Goal: Task Accomplishment & Management: Use online tool/utility

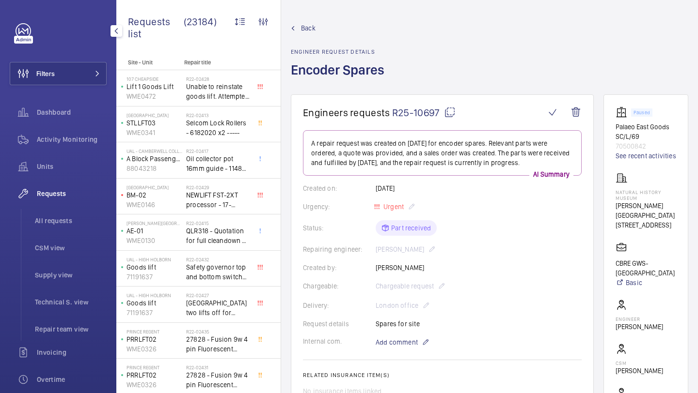
click at [81, 70] on button "Filters" at bounding box center [58, 73] width 97 height 23
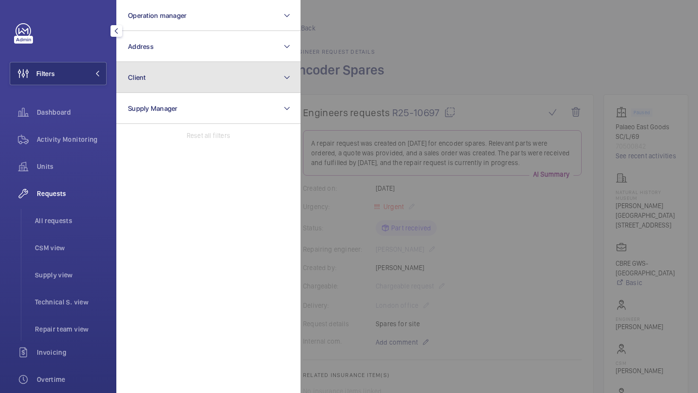
click at [148, 65] on button "Client" at bounding box center [208, 77] width 184 height 31
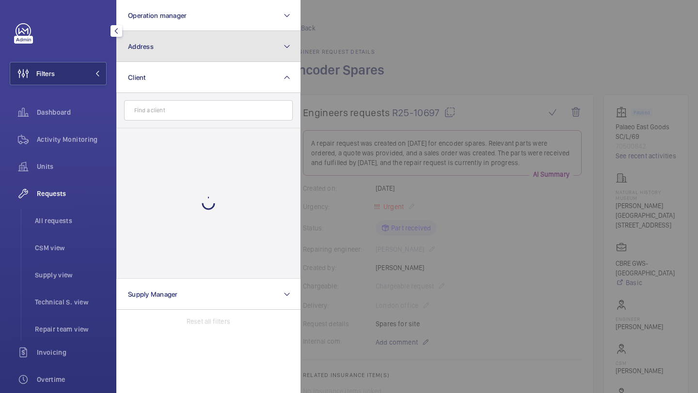
click at [156, 55] on button "Address" at bounding box center [208, 46] width 184 height 31
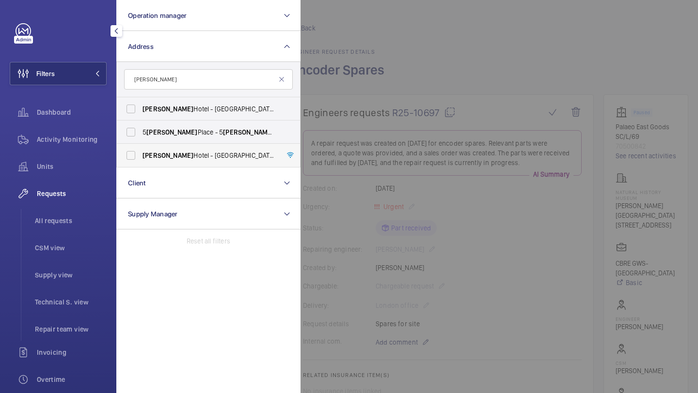
type input "churchill"
click at [164, 153] on span "Churchill" at bounding box center [167, 156] width 51 height 8
click at [140, 153] on input "Churchill Hotel - The Hyatt Regency London - 30 Portman Square, LONDON W1H 7BH" at bounding box center [130, 155] width 19 height 19
checkbox input "true"
click at [316, 82] on div at bounding box center [649, 196] width 698 height 393
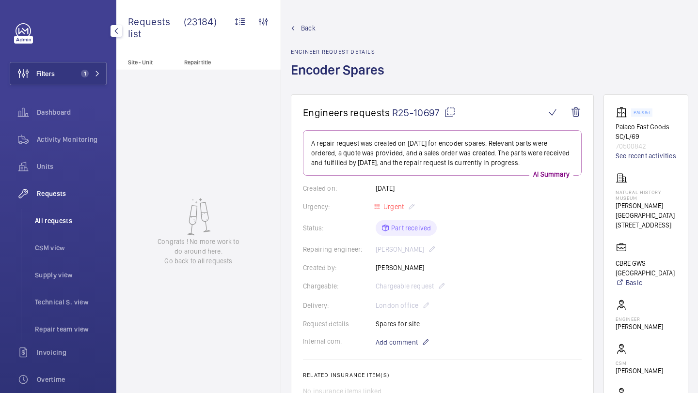
click at [68, 212] on li "All requests" at bounding box center [66, 220] width 79 height 23
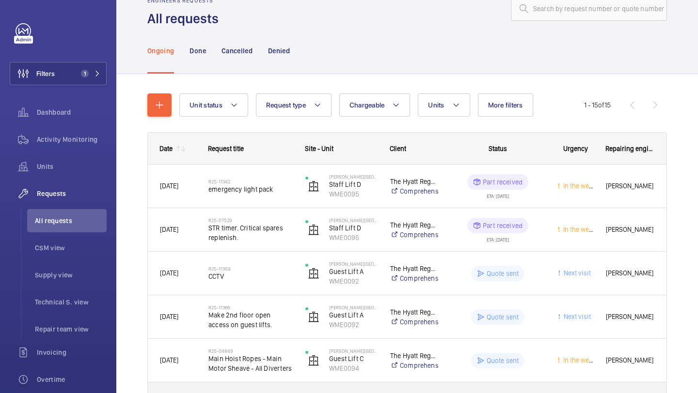
scroll to position [43, 0]
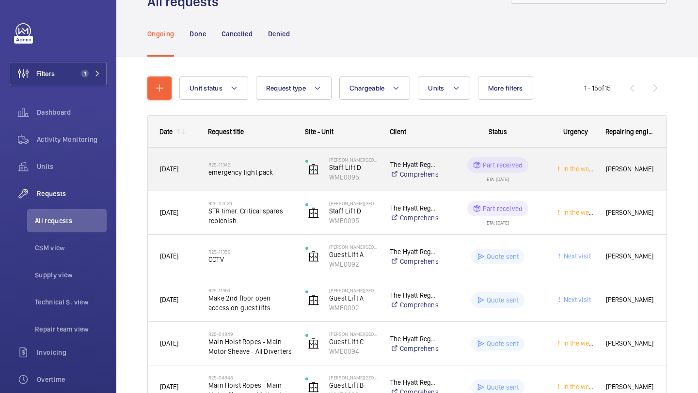
click at [271, 168] on span "emergency light pack" at bounding box center [250, 173] width 84 height 10
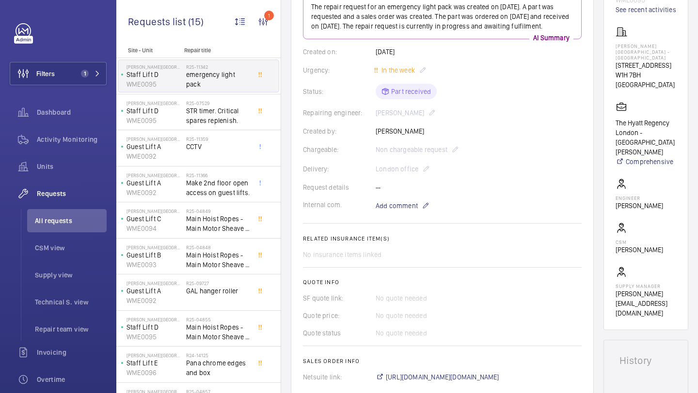
scroll to position [155, 0]
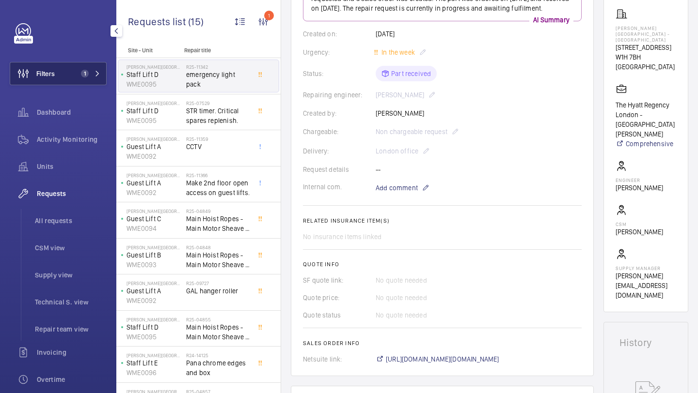
click at [87, 69] on button "Filters 1" at bounding box center [58, 73] width 97 height 23
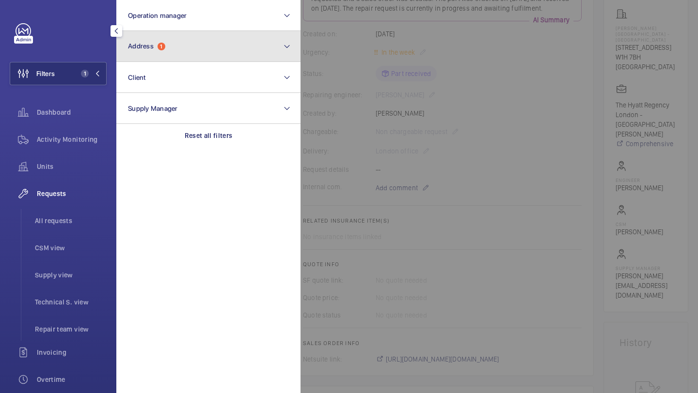
click at [160, 47] on span "1" at bounding box center [161, 47] width 8 height 8
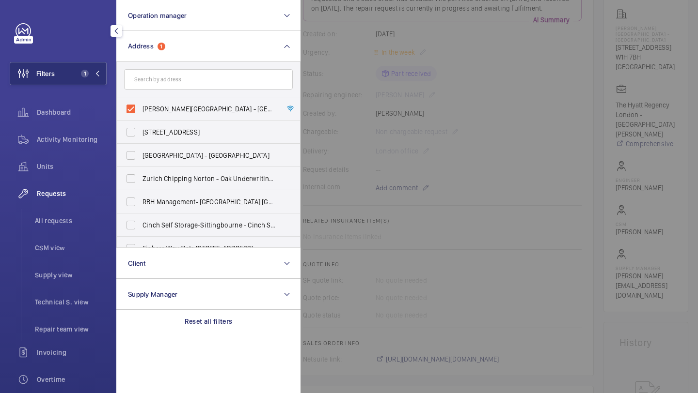
click at [159, 107] on span "Churchill Hotel - The Hyatt Regency London - 30 Portman Square, LONDON W1H 7BH" at bounding box center [208, 109] width 133 height 10
click at [140, 107] on input "Churchill Hotel - The Hyatt Regency London - 30 Portman Square, LONDON W1H 7BH" at bounding box center [130, 108] width 19 height 19
checkbox input "false"
click at [179, 85] on input "text" at bounding box center [208, 79] width 169 height 20
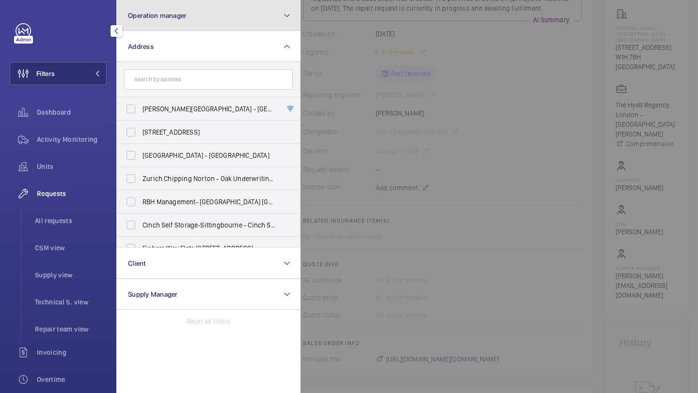
click at [194, 26] on button "Operation manager" at bounding box center [208, 15] width 184 height 31
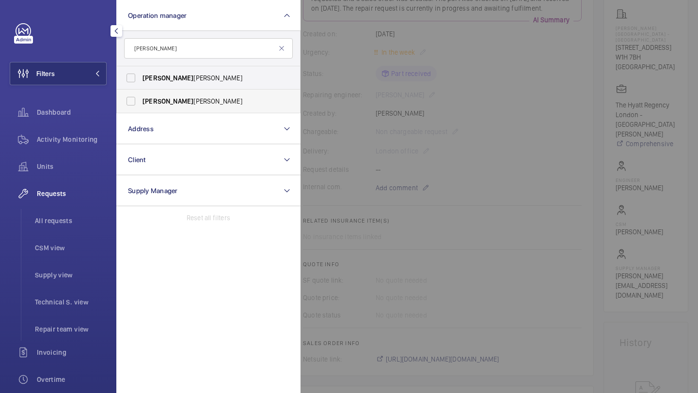
type input "connor"
click at [198, 95] on label "Connor Tarpey" at bounding box center [201, 101] width 169 height 23
click at [140, 95] on input "Connor Tarpey" at bounding box center [130, 101] width 19 height 19
checkbox input "true"
click at [352, 70] on div at bounding box center [649, 196] width 698 height 393
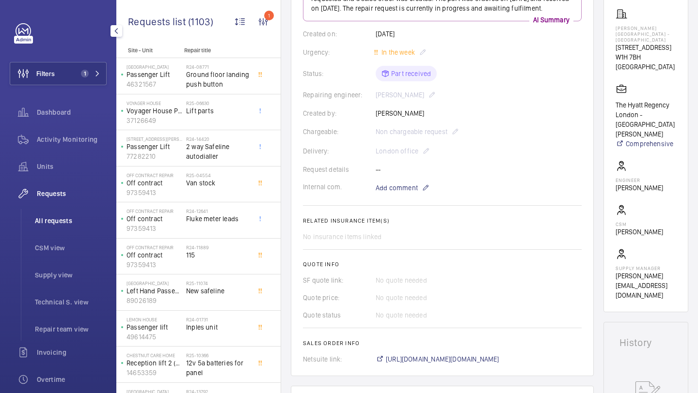
click at [69, 223] on span "All requests" at bounding box center [71, 221] width 72 height 10
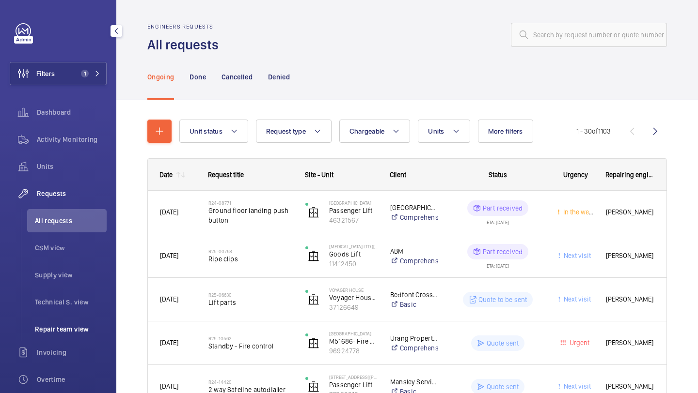
click at [63, 327] on span "Repair team view" at bounding box center [71, 330] width 72 height 10
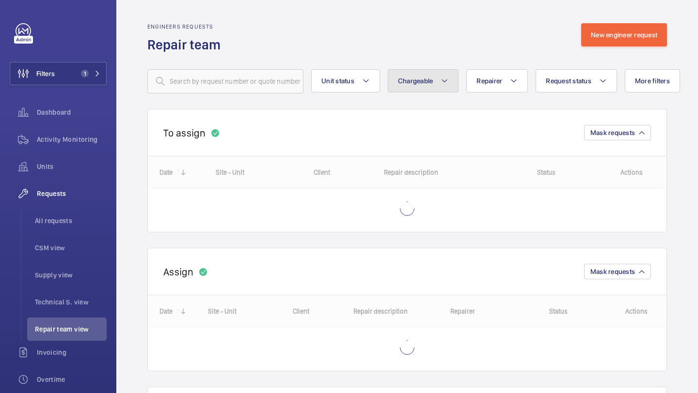
click at [405, 75] on button "Chargeable" at bounding box center [423, 80] width 71 height 23
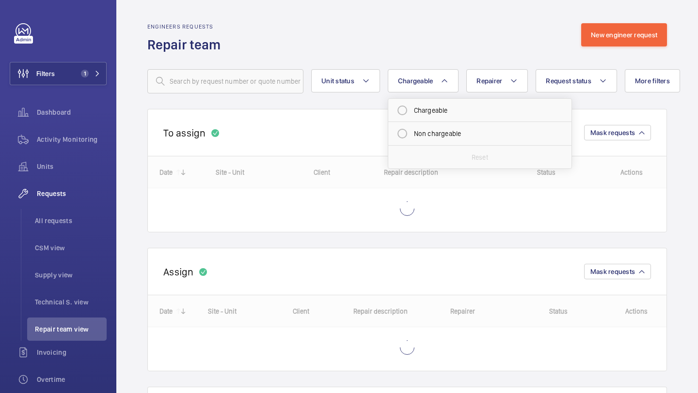
click at [454, 45] on div "Engineers requests Repair team New engineer request" at bounding box center [406, 38] width 519 height 31
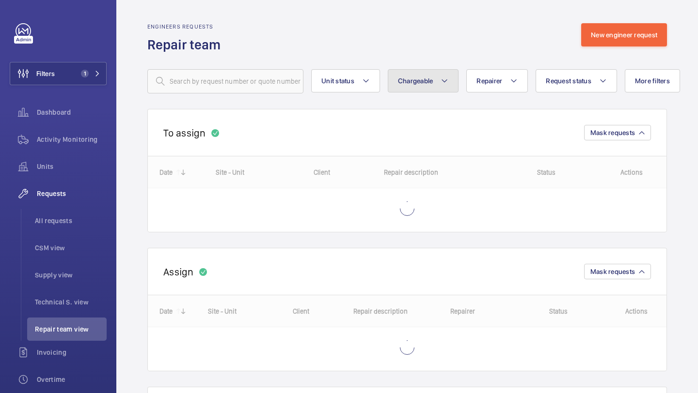
click at [426, 82] on span "Chargeable" at bounding box center [415, 81] width 35 height 8
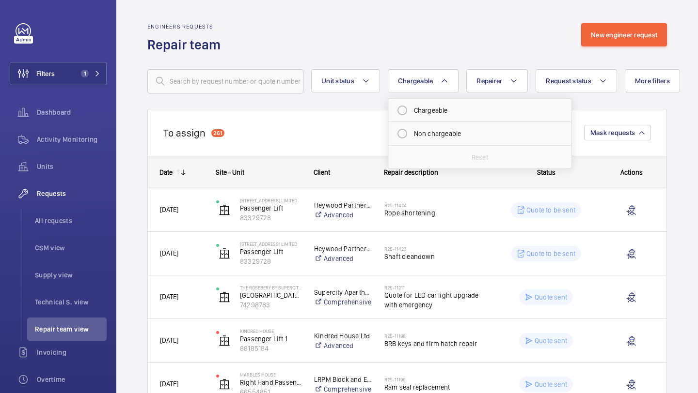
click at [445, 61] on wm-front-routed-filters "Unit status Chargeable Chargeable Non chargeable Reset Repairer Request status …" at bounding box center [406, 74] width 519 height 40
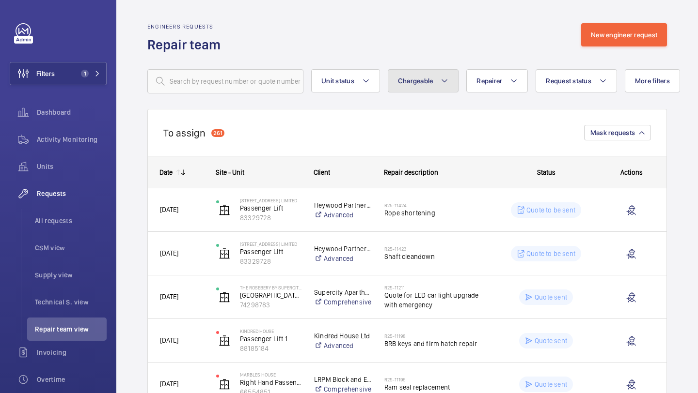
click at [422, 86] on button "Chargeable" at bounding box center [423, 80] width 71 height 23
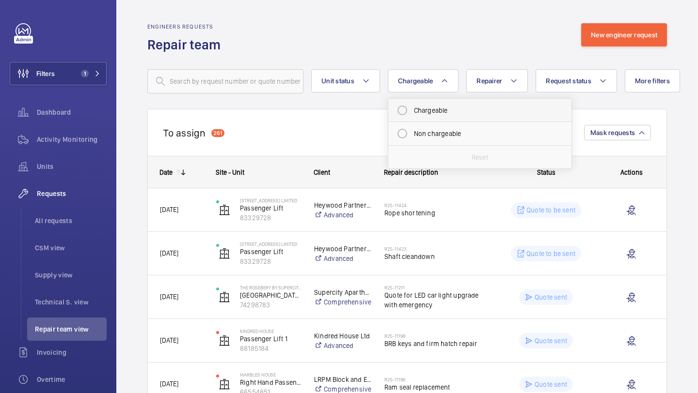
click at [412, 108] on mat-radio-button "Chargeable" at bounding box center [479, 110] width 174 height 19
radio input "true"
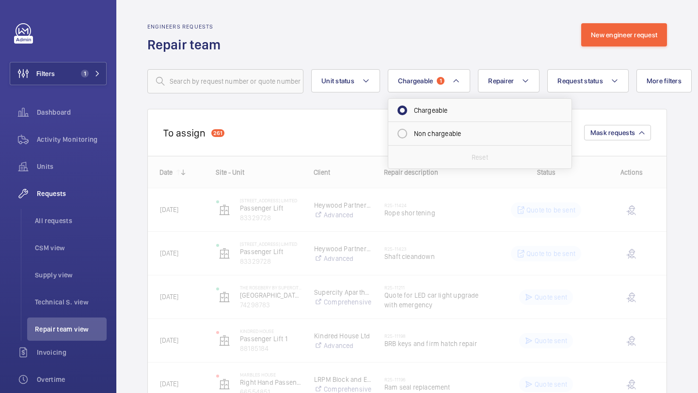
click at [441, 50] on div "Engineers requests Repair team New engineer request" at bounding box center [406, 38] width 519 height 31
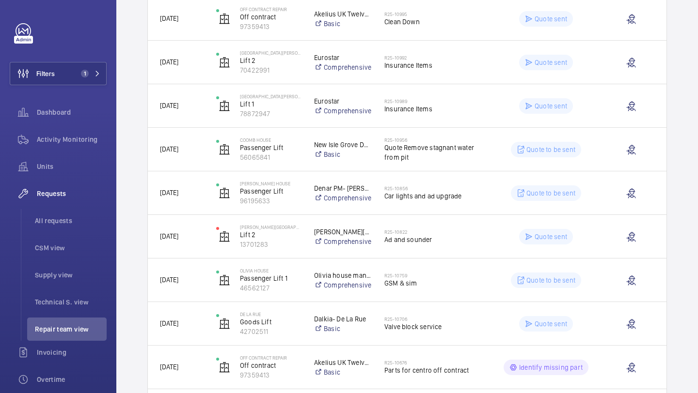
scroll to position [735, 0]
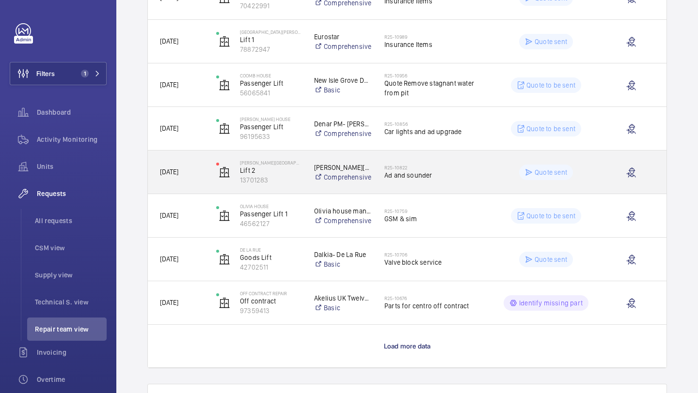
click at [431, 182] on div "R25-10822 Ad and sounder" at bounding box center [433, 172] width 99 height 28
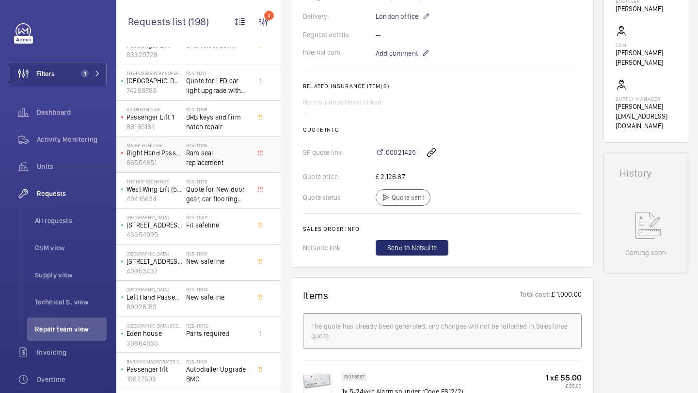
scroll to position [65, 0]
click at [223, 315] on div "R25-11074 New safeline" at bounding box center [218, 302] width 64 height 28
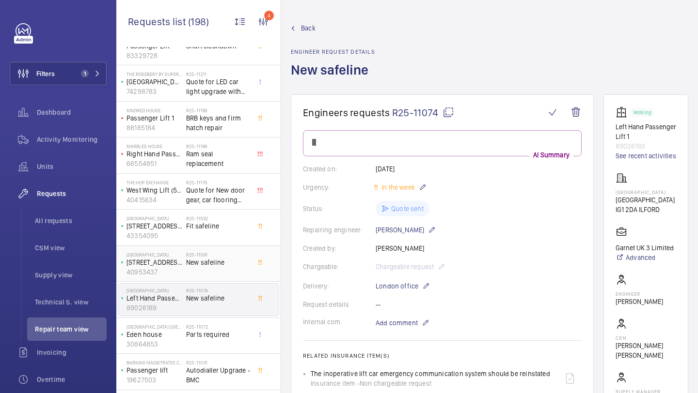
click at [245, 259] on span "New safeline" at bounding box center [218, 263] width 64 height 10
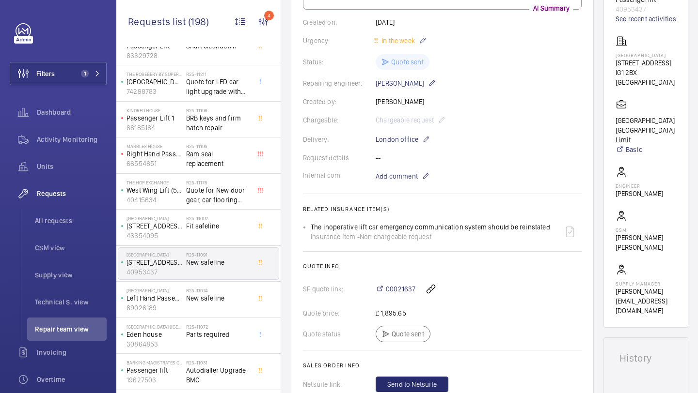
scroll to position [311, 0]
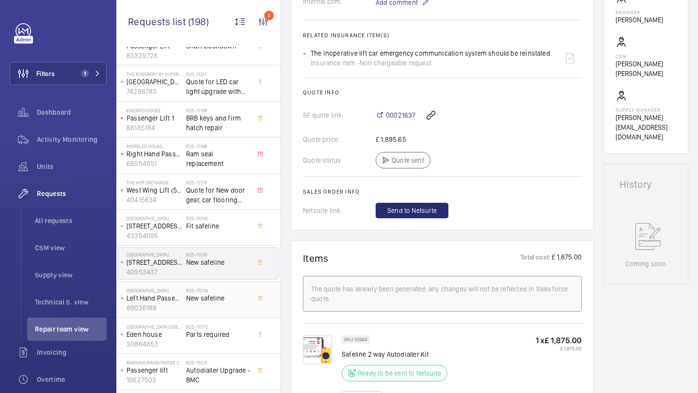
click at [235, 286] on div "R25-11074 New safeline" at bounding box center [220, 300] width 68 height 32
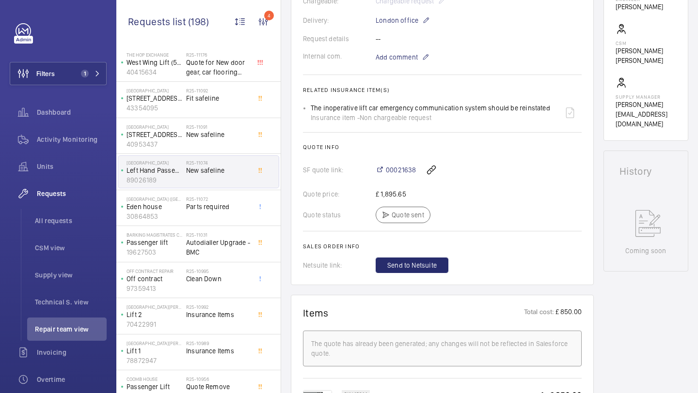
scroll to position [194, 0]
click at [216, 249] on span "Autodialler Upgrade - BMC" at bounding box center [218, 245] width 64 height 19
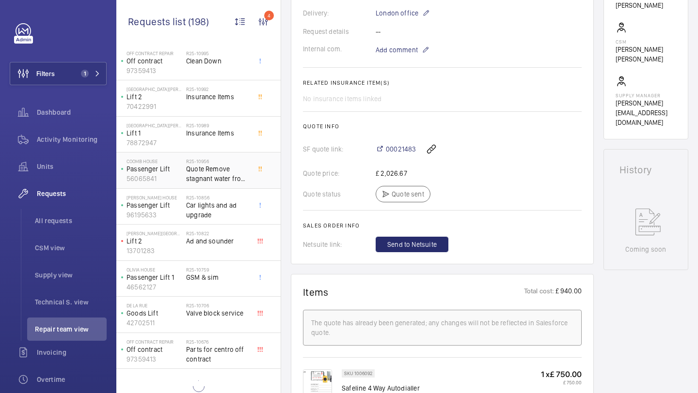
scroll to position [410, 0]
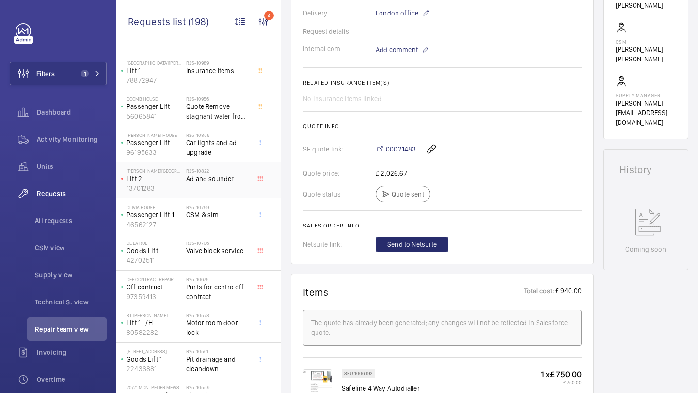
scroll to position [491, 0]
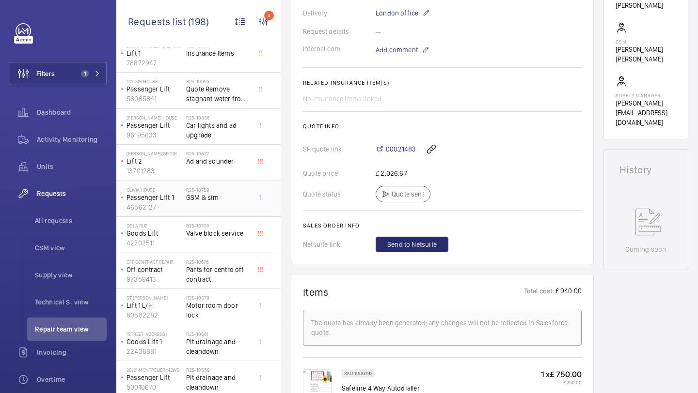
click at [220, 189] on h2 "R25-10759" at bounding box center [218, 190] width 64 height 6
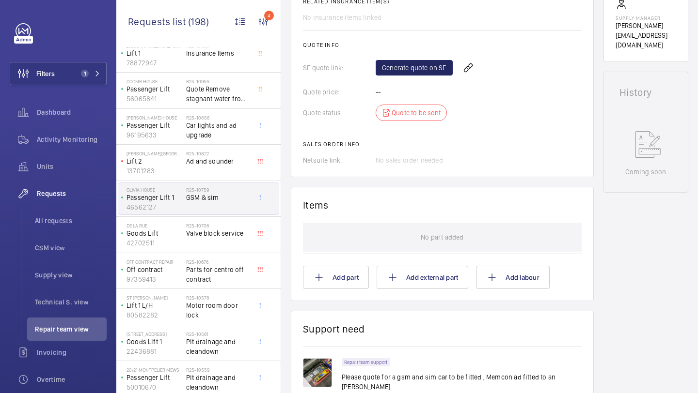
scroll to position [375, 0]
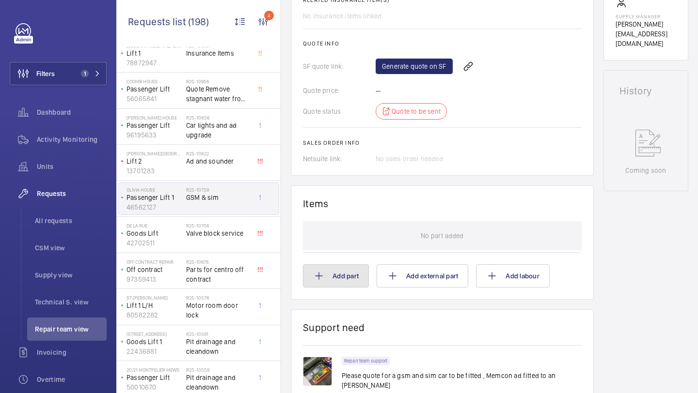
click at [343, 278] on button "Add part" at bounding box center [336, 276] width 66 height 23
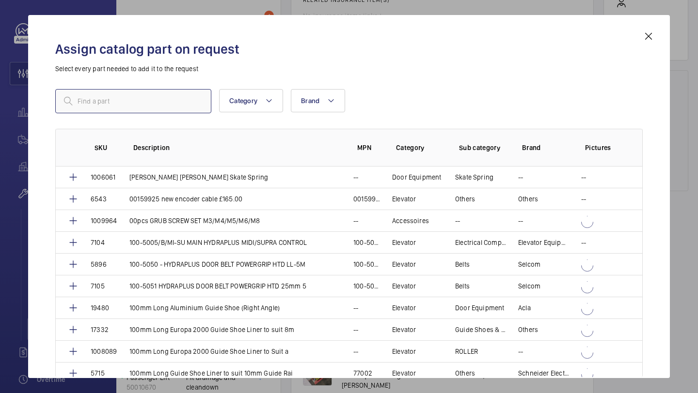
click at [155, 102] on input "text" at bounding box center [133, 101] width 156 height 24
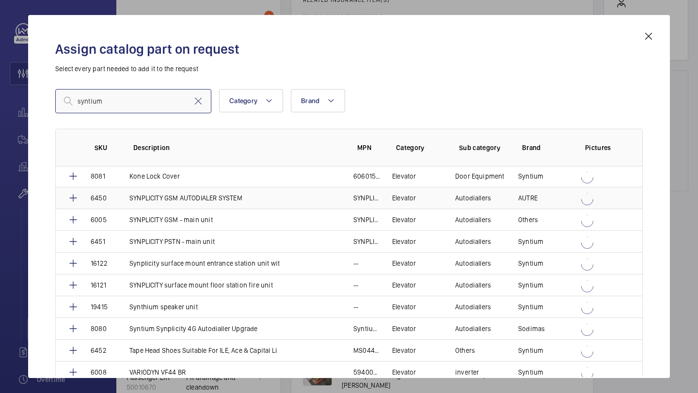
scroll to position [31, 0]
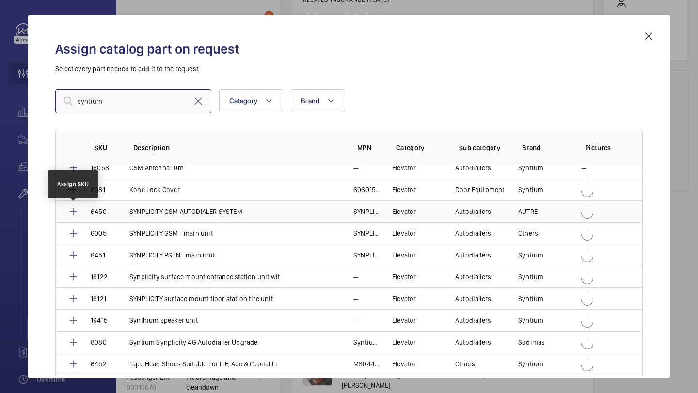
type input "syntium"
click at [69, 212] on mat-icon at bounding box center [73, 212] width 12 height 12
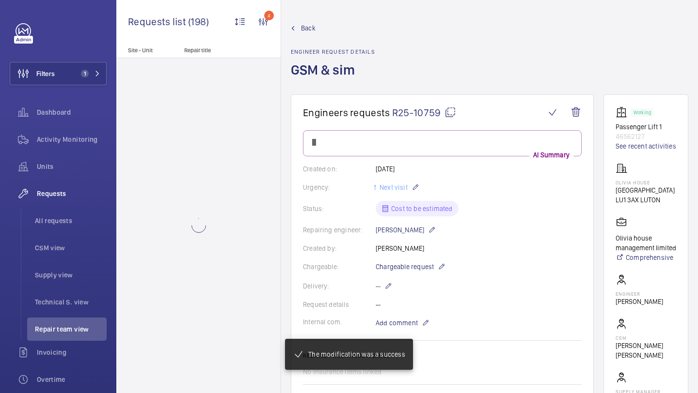
scroll to position [0, 0]
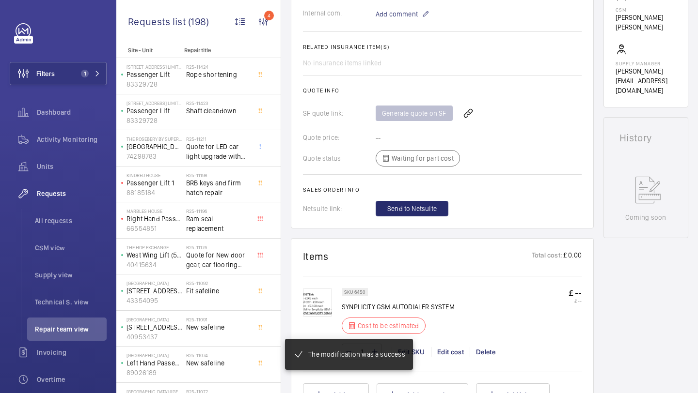
scroll to position [516, 0]
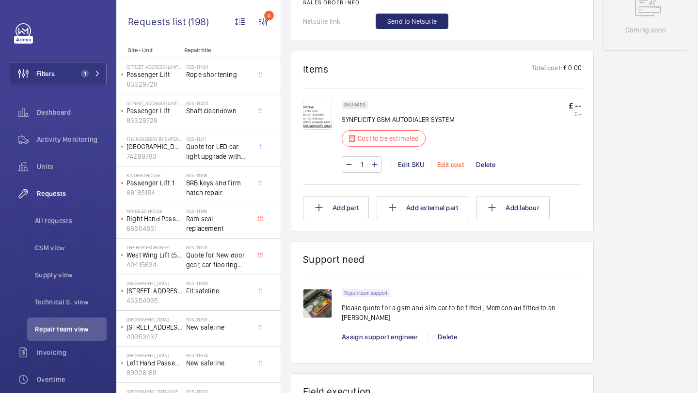
click at [453, 162] on div "Edit cost" at bounding box center [450, 165] width 39 height 10
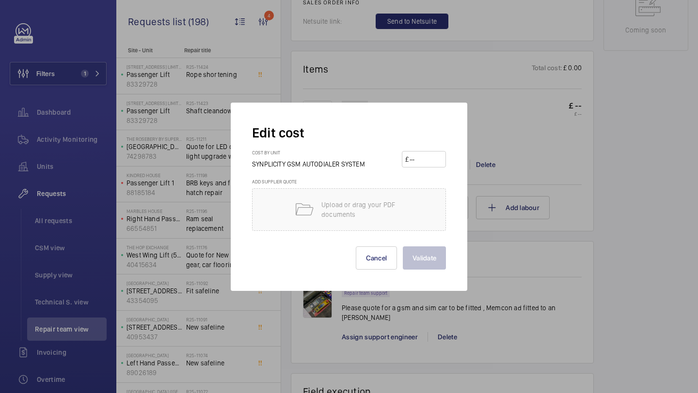
click at [432, 161] on input "number" at bounding box center [425, 160] width 34 height 16
click at [376, 251] on button "Cancel" at bounding box center [377, 258] width 42 height 23
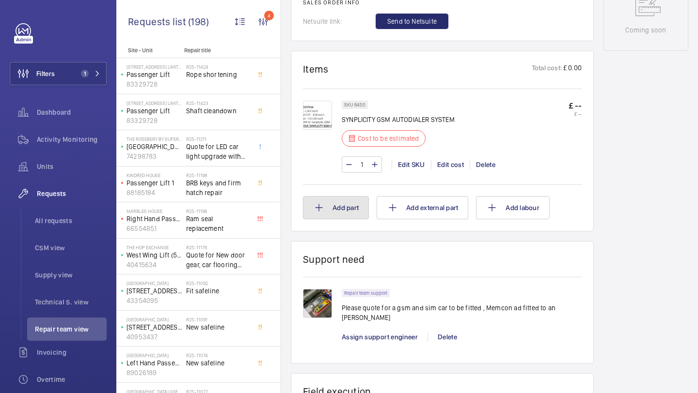
click at [349, 200] on button "Add part" at bounding box center [336, 207] width 66 height 23
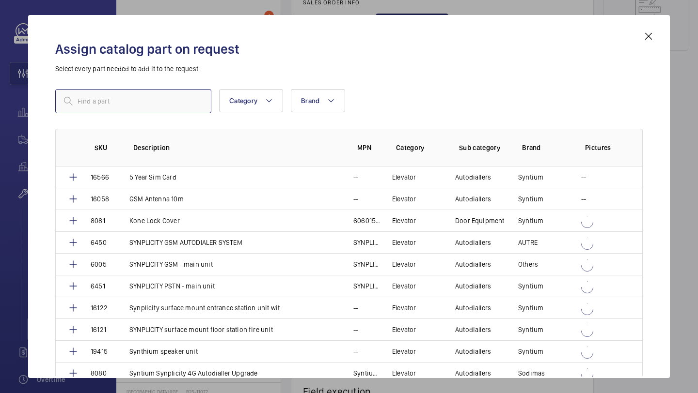
click at [136, 95] on input "text" at bounding box center [133, 101] width 156 height 24
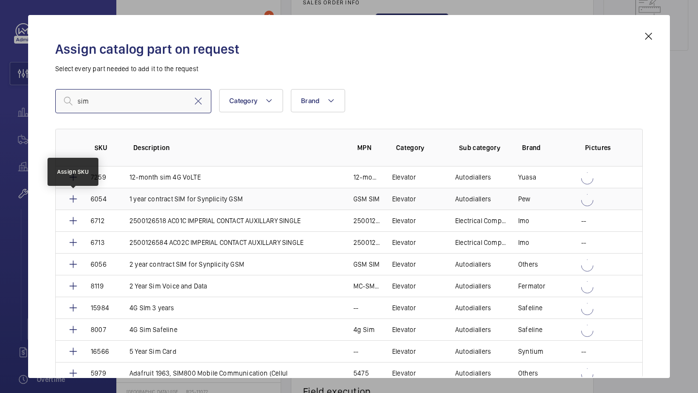
type input "sim"
click at [71, 197] on mat-icon at bounding box center [73, 199] width 12 height 12
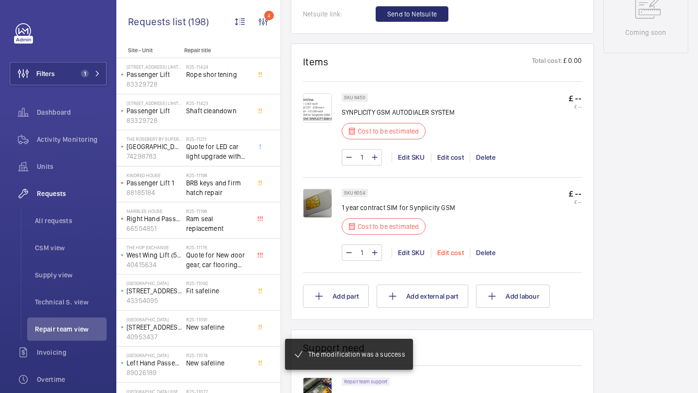
click at [447, 248] on div "Edit cost" at bounding box center [450, 253] width 39 height 10
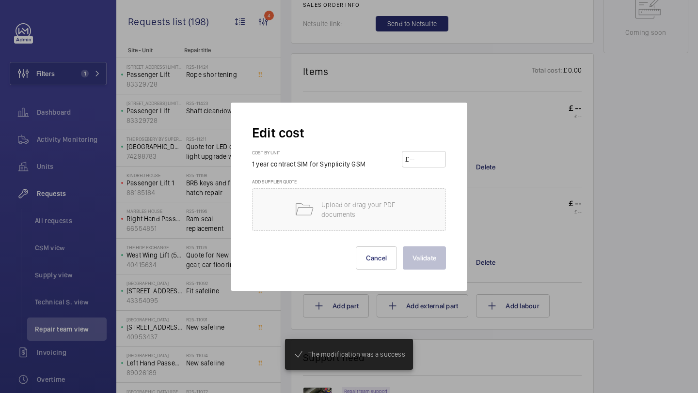
scroll to position [533, 0]
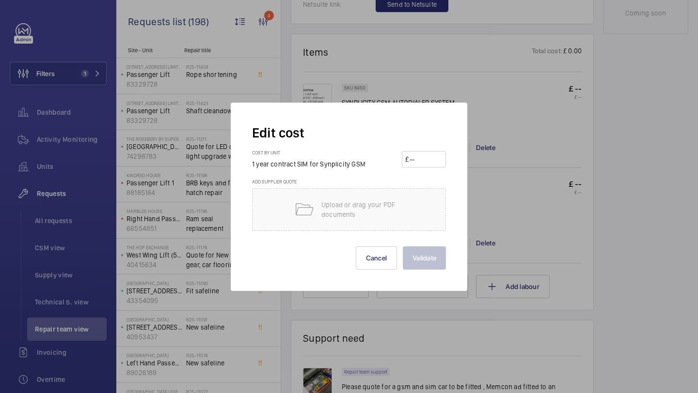
click at [417, 160] on input "number" at bounding box center [425, 160] width 34 height 16
type input "70"
click at [427, 280] on div "Edit cost Cost by unit 1 year contract SIM for Synplicity GSM £ 70 Add supplier…" at bounding box center [349, 197] width 236 height 188
click at [427, 263] on button "Validate" at bounding box center [424, 258] width 43 height 23
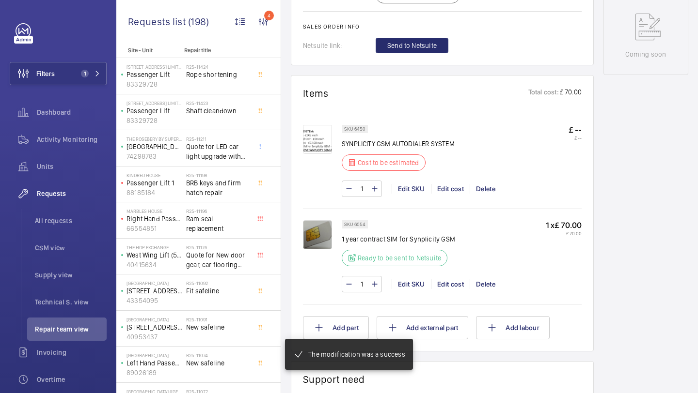
scroll to position [499, 0]
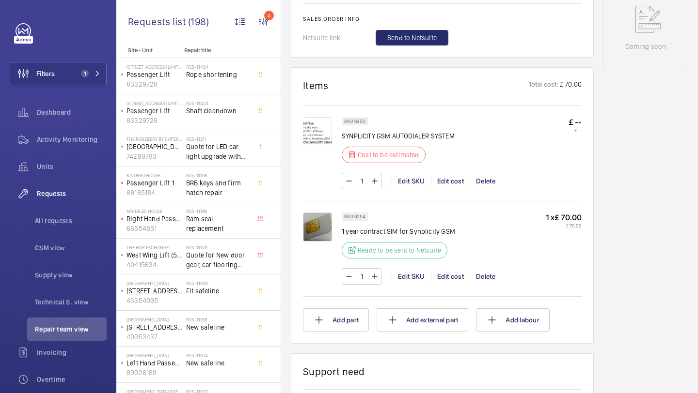
click at [324, 131] on img at bounding box center [317, 131] width 29 height 29
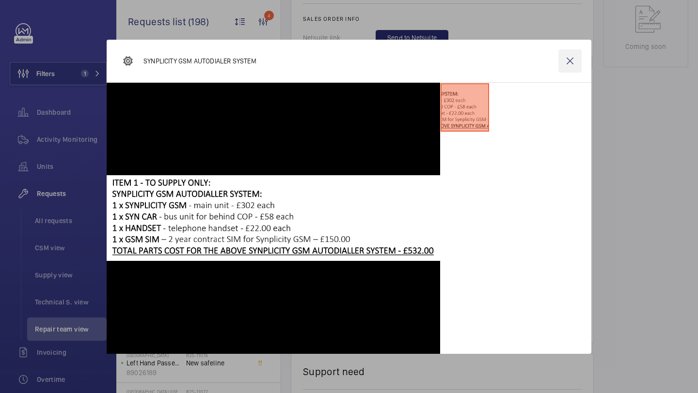
click at [567, 56] on wm-front-icon-button at bounding box center [569, 60] width 23 height 23
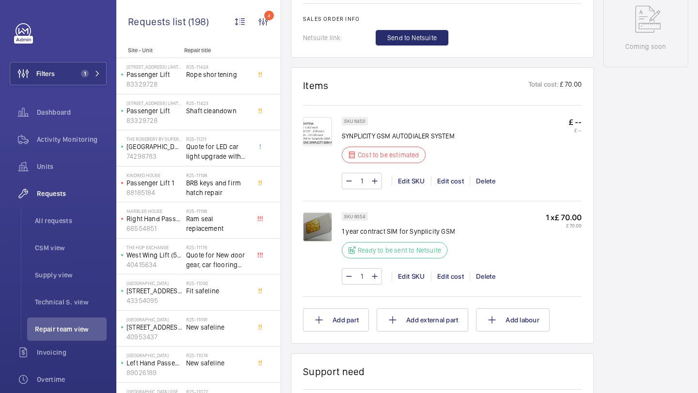
click at [311, 135] on img at bounding box center [317, 131] width 29 height 29
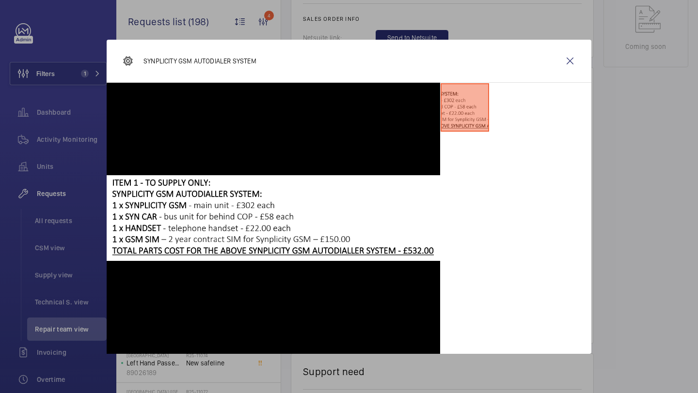
click at [555, 67] on div "SYNPLICITY GSM AUTODIALER SYSTEM" at bounding box center [349, 61] width 484 height 43
click at [568, 62] on wm-front-icon-button at bounding box center [569, 60] width 23 height 23
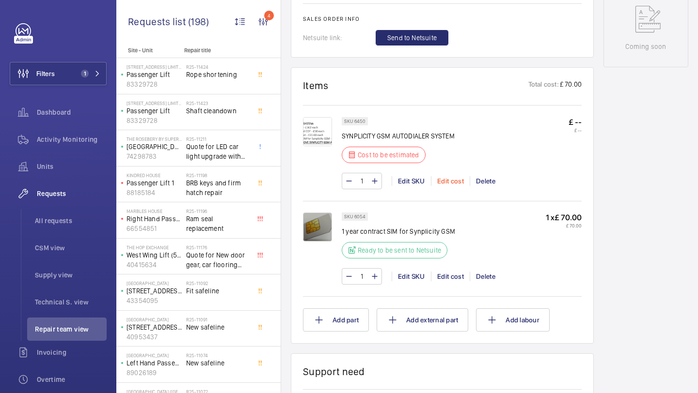
click at [447, 184] on div "Edit cost" at bounding box center [450, 181] width 39 height 10
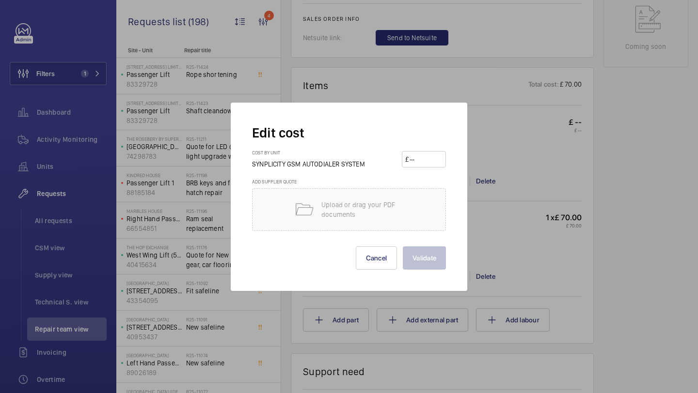
click at [424, 167] on input "number" at bounding box center [425, 160] width 34 height 16
type input "657"
click at [421, 254] on button "Validate" at bounding box center [424, 258] width 43 height 23
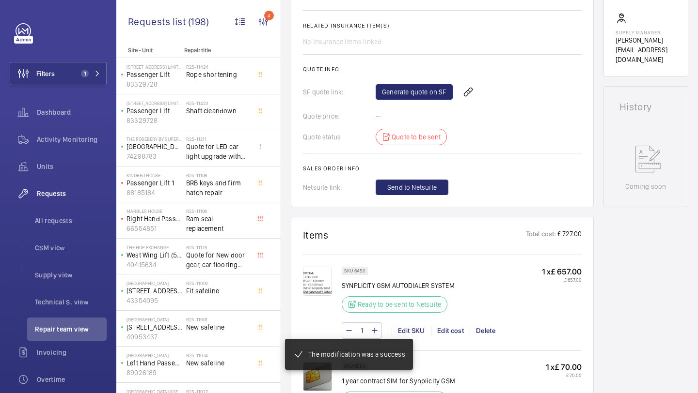
scroll to position [357, 0]
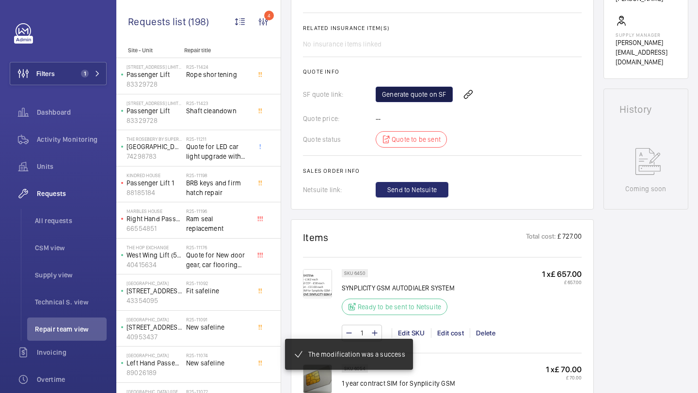
click at [415, 102] on link "Generate quote on SF" at bounding box center [413, 95] width 77 height 16
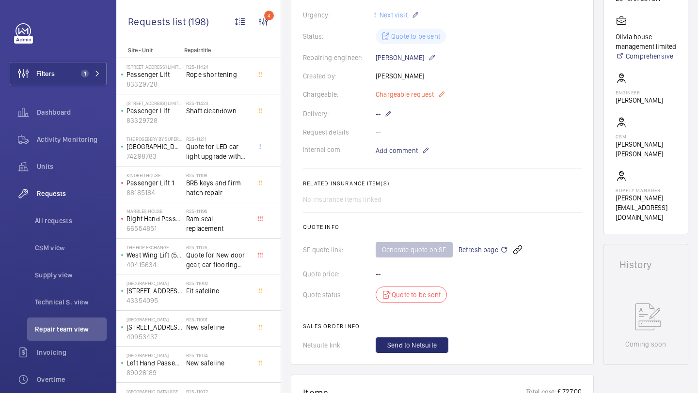
scroll to position [180, 0]
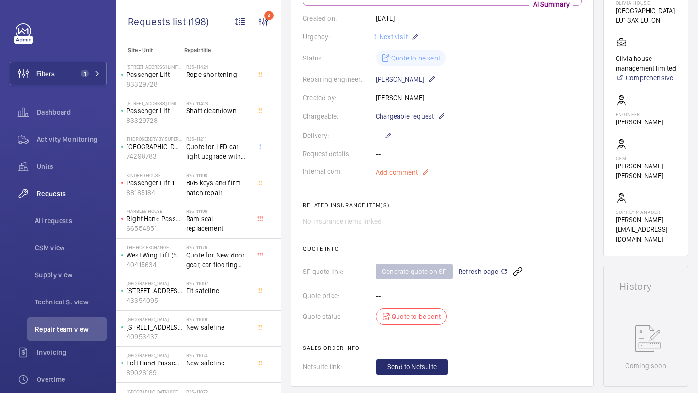
click at [410, 173] on span "Add comment" at bounding box center [396, 173] width 42 height 10
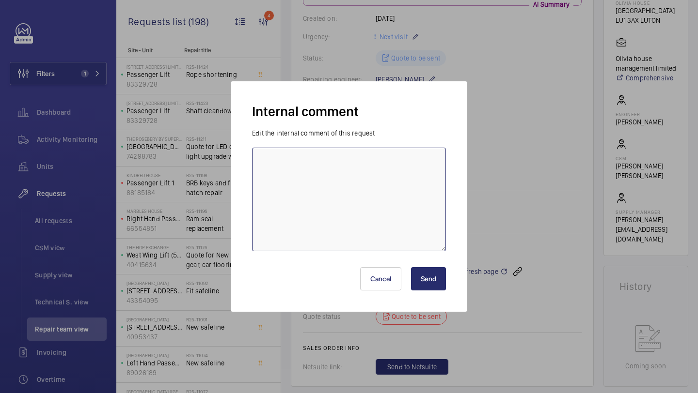
click at [403, 189] on textarea at bounding box center [349, 200] width 194 height 104
type textarea "S"
type textarea "Quote created and sent to connor t 28/08/2025 KB"
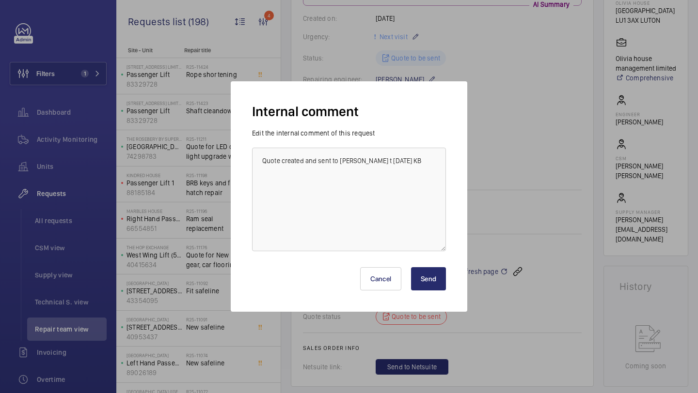
click at [440, 280] on button "Send" at bounding box center [428, 278] width 35 height 23
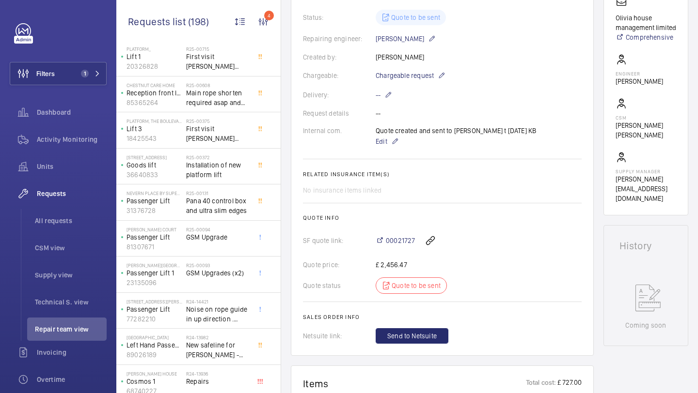
scroll to position [806, 0]
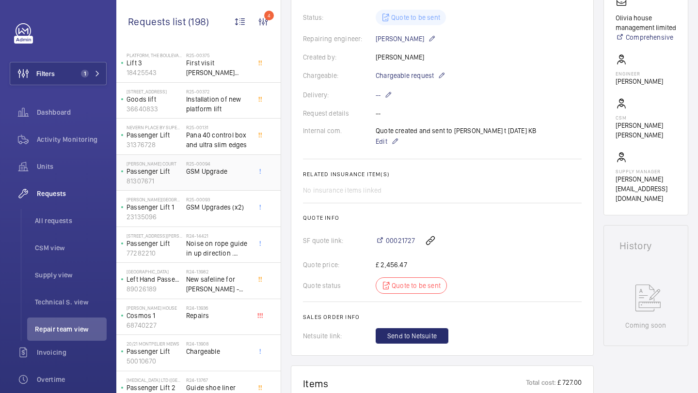
click at [224, 167] on span "GSM Upgrade" at bounding box center [218, 172] width 64 height 10
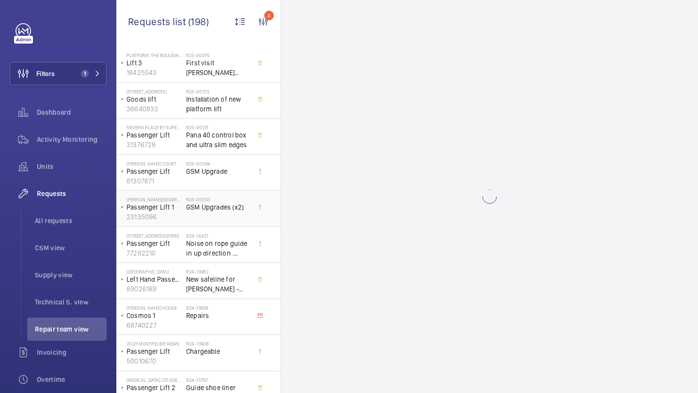
click at [210, 208] on span "GSM Upgrades (x2)" at bounding box center [218, 207] width 64 height 10
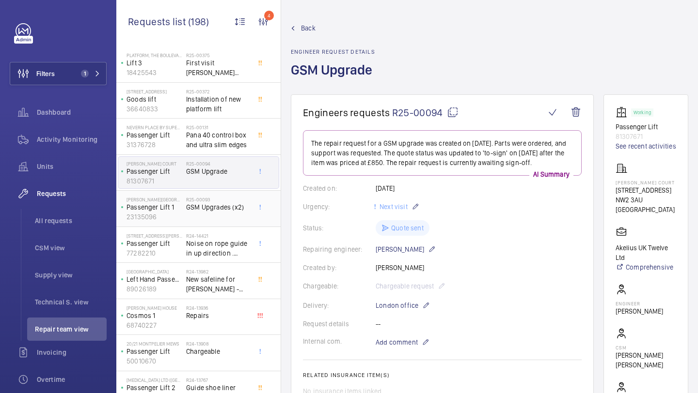
click at [210, 208] on span "GSM Upgrades (x2)" at bounding box center [218, 207] width 64 height 10
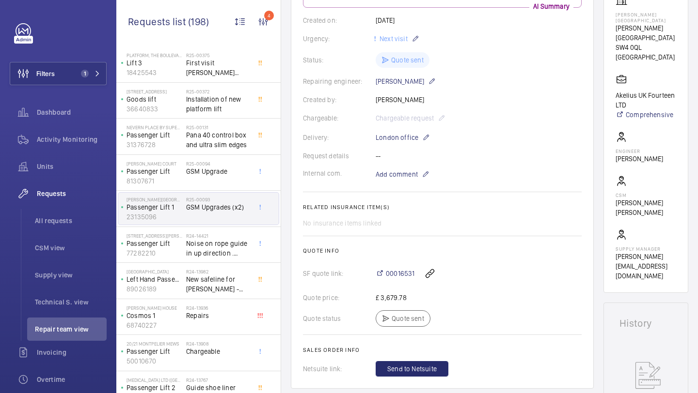
scroll to position [177, 0]
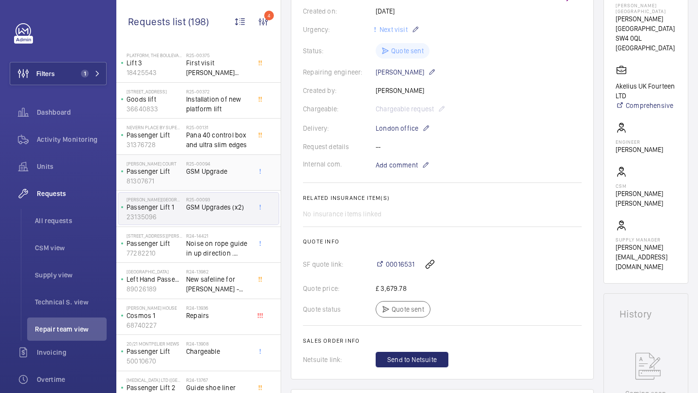
click at [214, 164] on h2 "R25-00094" at bounding box center [218, 164] width 64 height 6
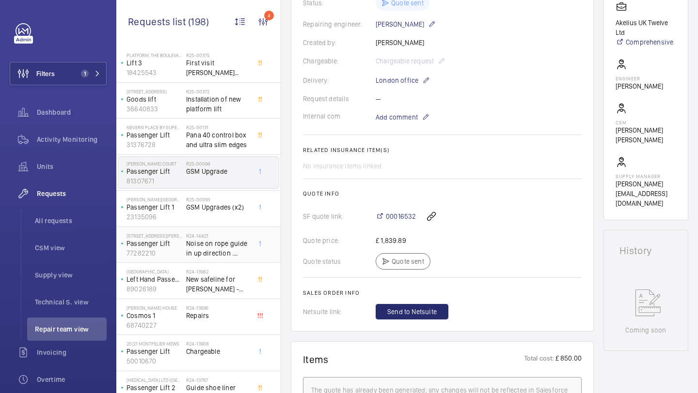
scroll to position [916, 0]
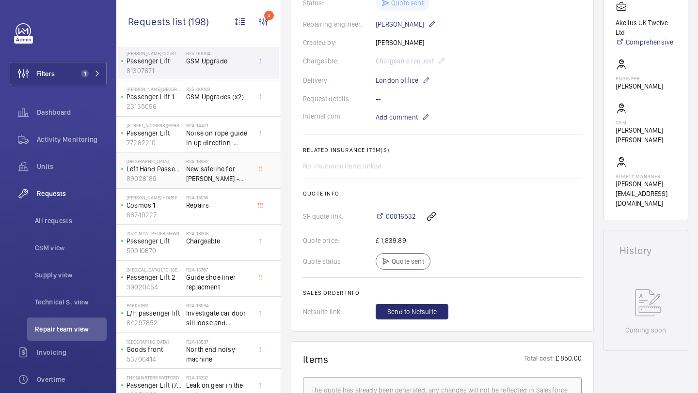
click at [223, 169] on span "New safeline for kleeman -right hand has been done but not left?" at bounding box center [218, 173] width 64 height 19
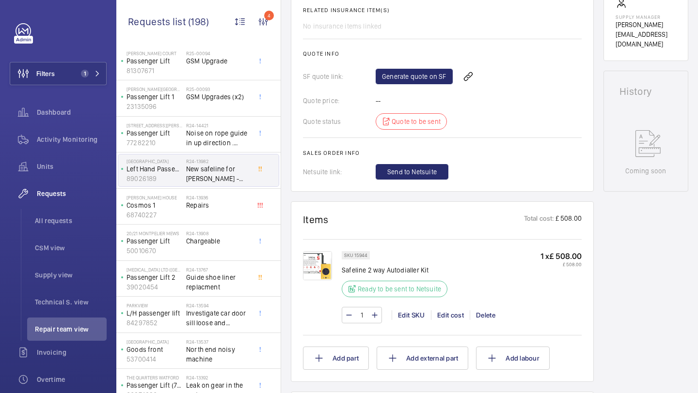
scroll to position [421, 0]
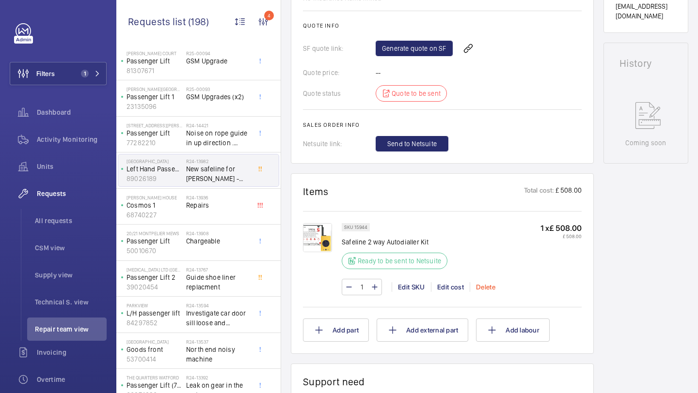
click at [487, 286] on div "Delete" at bounding box center [484, 287] width 31 height 10
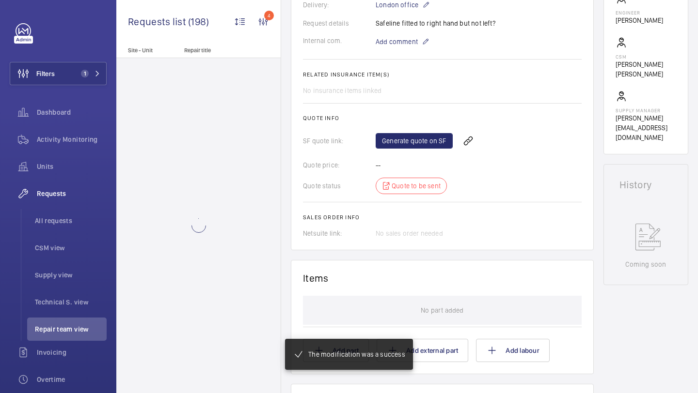
scroll to position [526, 0]
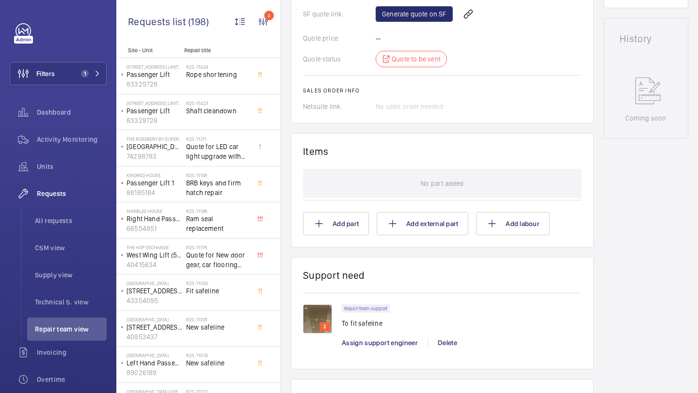
scroll to position [563, 0]
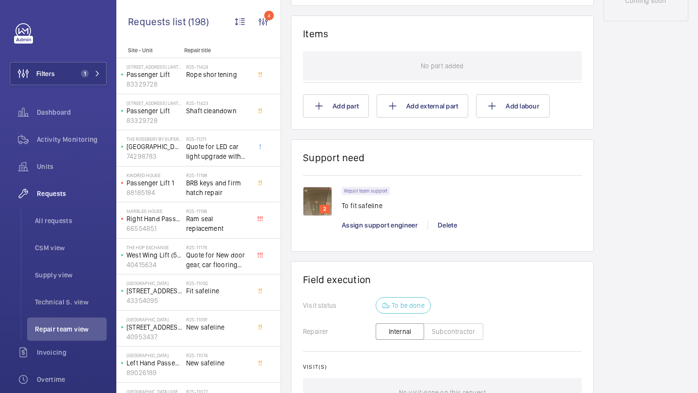
click at [316, 198] on img at bounding box center [317, 201] width 29 height 29
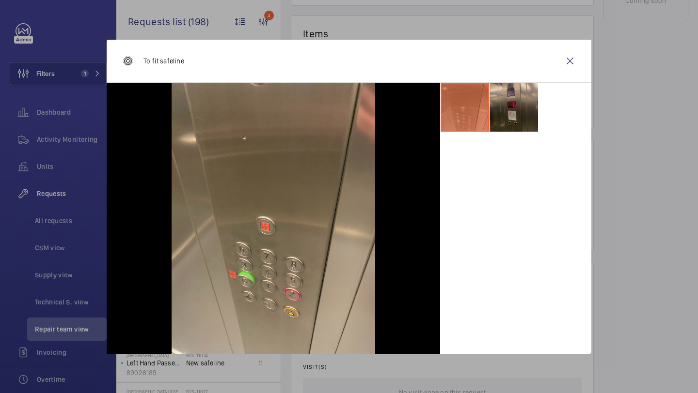
click at [505, 107] on li at bounding box center [513, 107] width 48 height 48
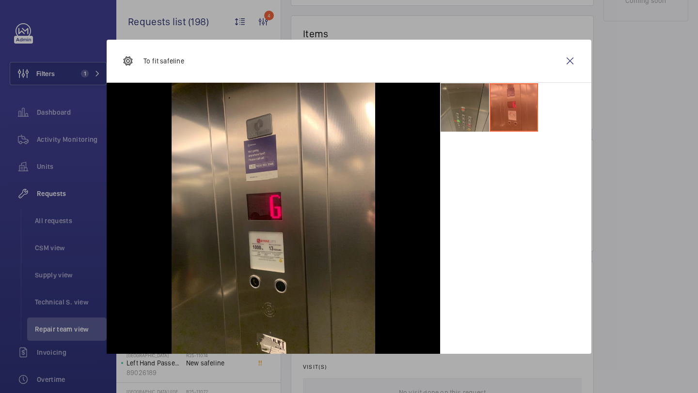
click at [473, 109] on li at bounding box center [464, 107] width 48 height 48
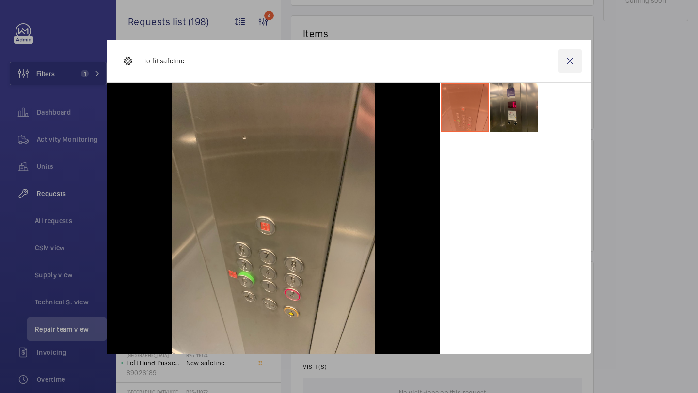
click at [574, 58] on wm-front-icon-button at bounding box center [569, 60] width 23 height 23
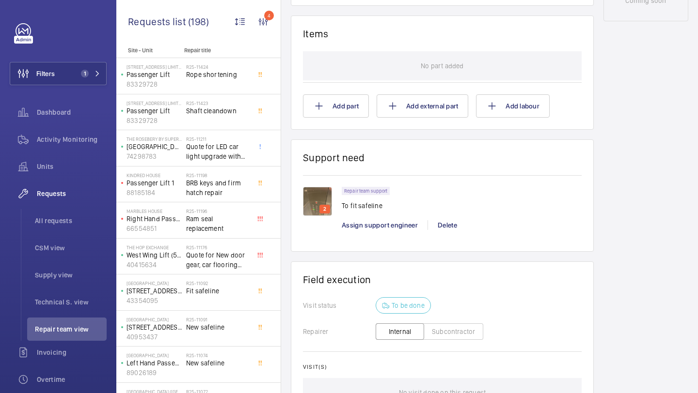
click at [315, 203] on img at bounding box center [317, 201] width 29 height 29
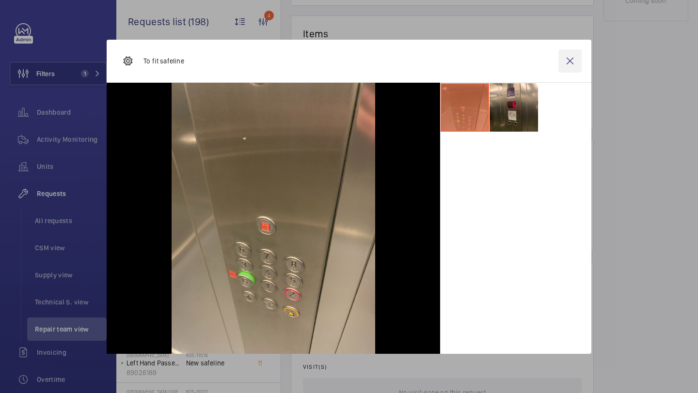
click at [566, 59] on wm-front-icon-button at bounding box center [569, 60] width 23 height 23
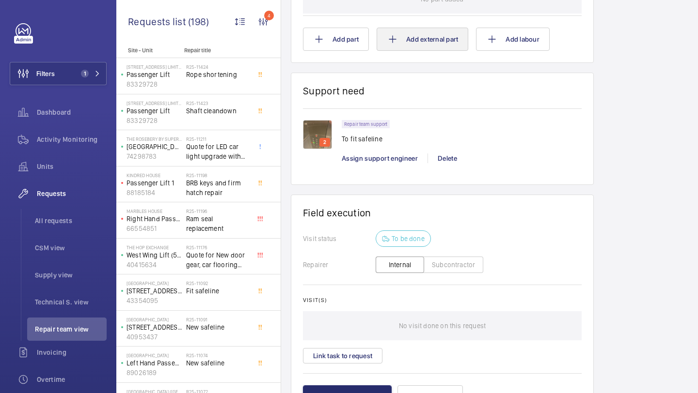
scroll to position [544, 0]
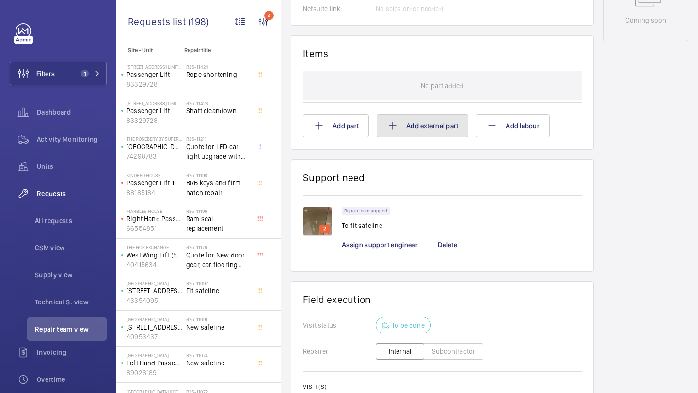
click at [406, 129] on button "Add external part" at bounding box center [422, 125] width 92 height 23
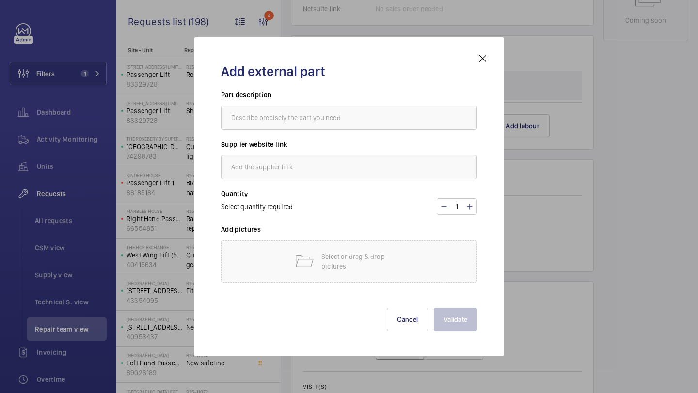
drag, startPoint x: 486, startPoint y: 61, endPoint x: 346, endPoint y: 144, distance: 163.3
click at [486, 60] on mat-icon at bounding box center [483, 59] width 12 height 12
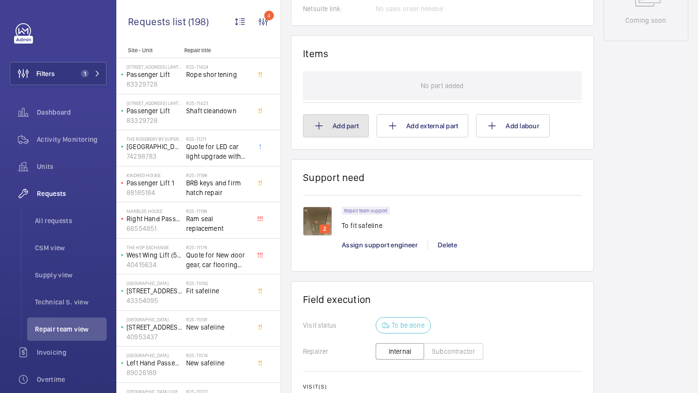
click at [347, 129] on button "Add part" at bounding box center [336, 125] width 66 height 23
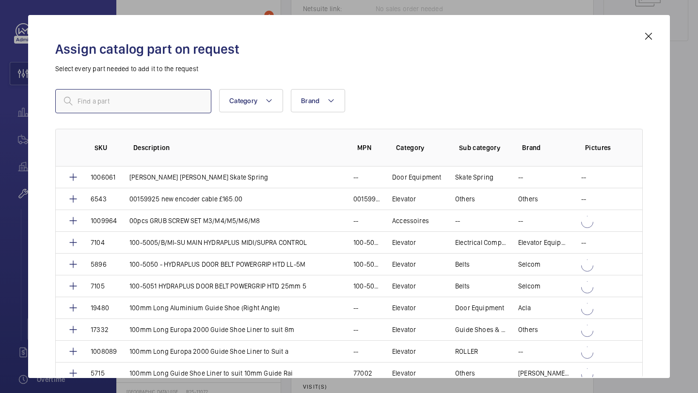
click at [135, 102] on input "text" at bounding box center [133, 101] width 156 height 24
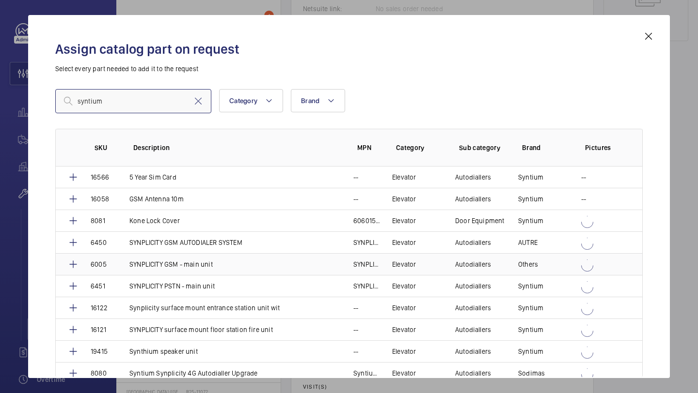
scroll to position [15, 0]
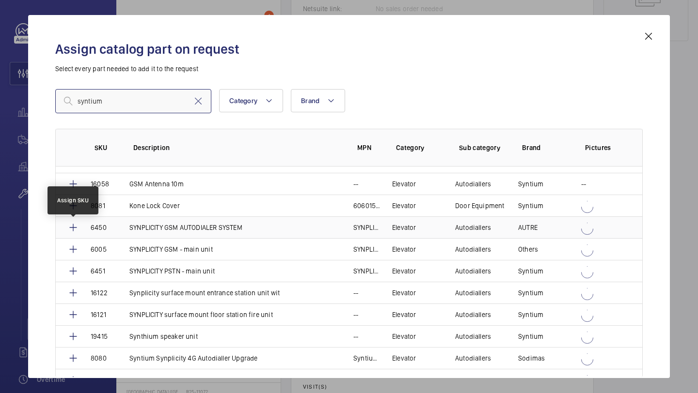
type input "syntium"
click at [70, 226] on mat-icon at bounding box center [73, 228] width 12 height 12
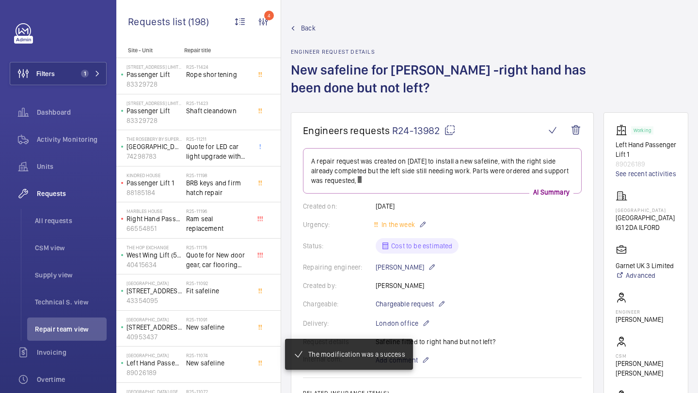
scroll to position [527, 0]
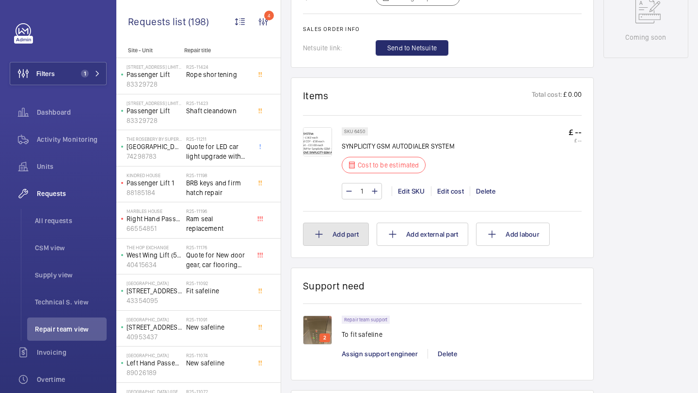
click at [350, 223] on button "Add part" at bounding box center [336, 234] width 66 height 23
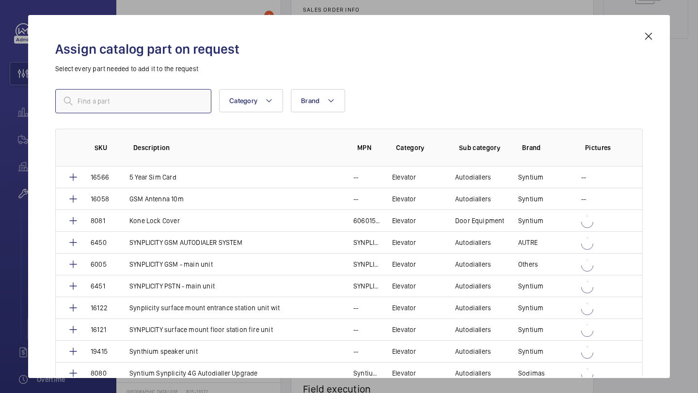
click at [149, 106] on input "text" at bounding box center [133, 101] width 156 height 24
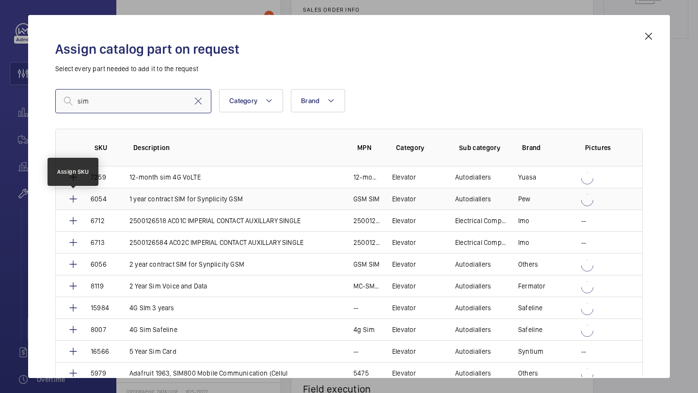
type input "sim"
click at [71, 197] on mat-icon at bounding box center [73, 199] width 12 height 12
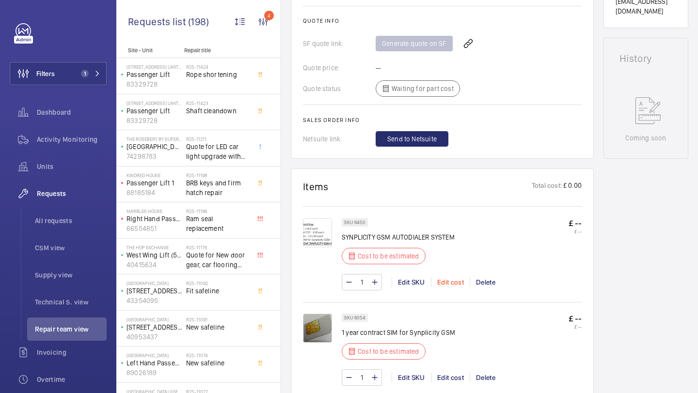
scroll to position [514, 0]
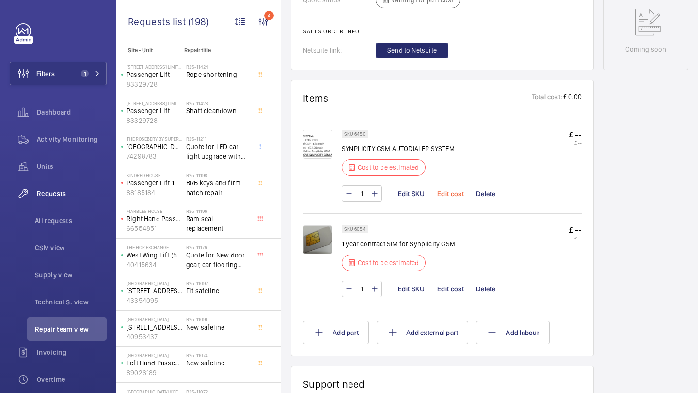
click at [453, 194] on div "Edit cost" at bounding box center [450, 194] width 39 height 10
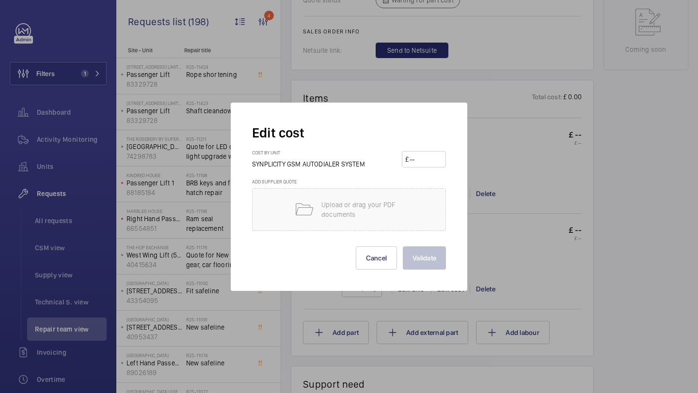
click at [436, 161] on input "number" at bounding box center [425, 160] width 34 height 16
type input "675"
click at [429, 266] on button "Validate" at bounding box center [424, 258] width 43 height 23
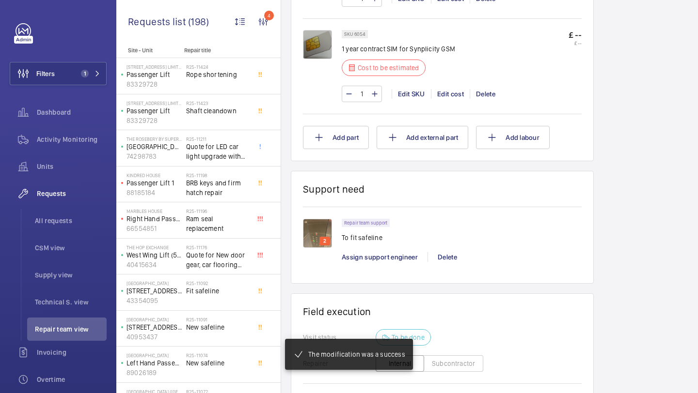
scroll to position [514, 0]
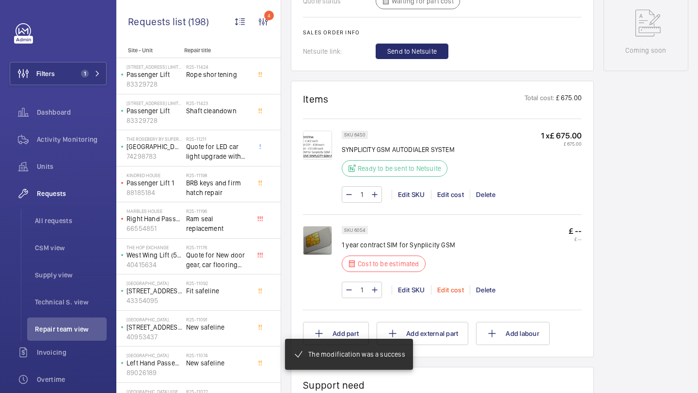
click at [447, 294] on div "Edit cost" at bounding box center [450, 290] width 39 height 10
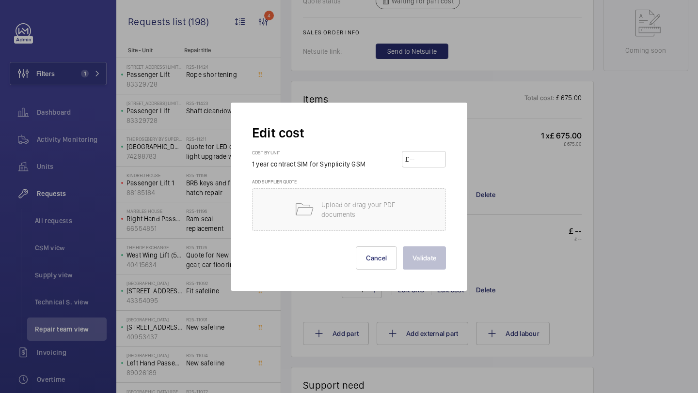
click at [412, 166] on input "number" at bounding box center [425, 160] width 34 height 16
type input "70"
click at [426, 261] on button "Validate" at bounding box center [424, 258] width 43 height 23
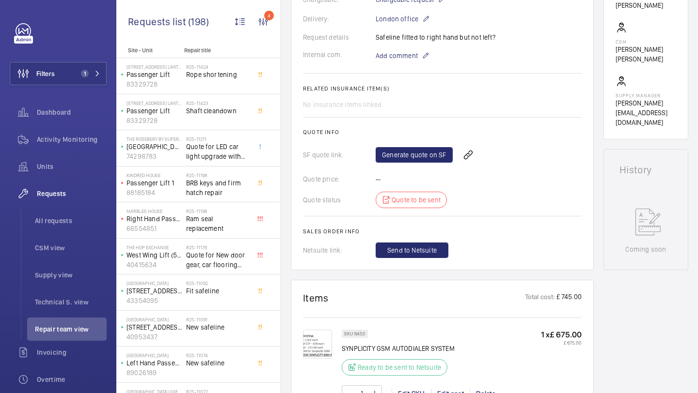
scroll to position [314, 0]
click at [416, 158] on link "Generate quote on SF" at bounding box center [413, 156] width 77 height 16
click at [480, 158] on span "Refresh page" at bounding box center [482, 156] width 49 height 12
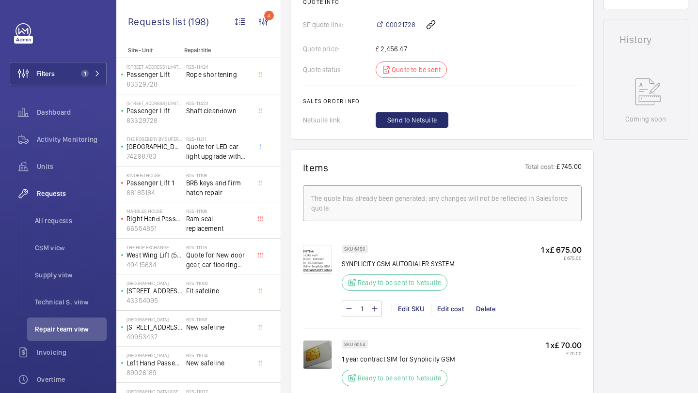
scroll to position [300, 0]
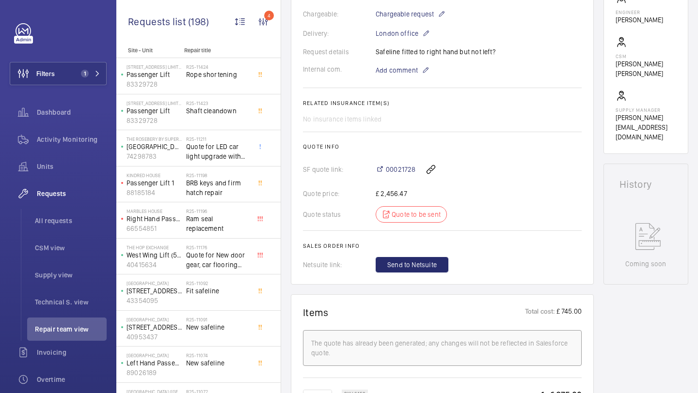
click at [407, 76] on wm-front-card-body "A repair request was created on 2024-12-11 to address an issue with a safeline.…" at bounding box center [442, 60] width 279 height 424
click at [407, 74] on span "Add comment" at bounding box center [396, 70] width 42 height 10
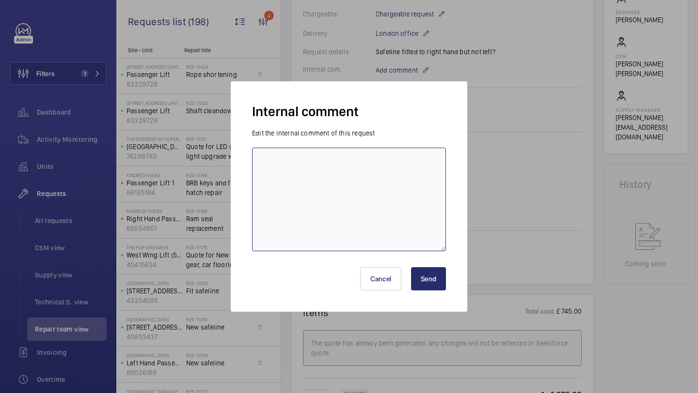
click at [393, 179] on textarea at bounding box center [349, 200] width 194 height 104
type textarea "Quotation drafted and sent to connor T to send off 28/08/2025 KB"
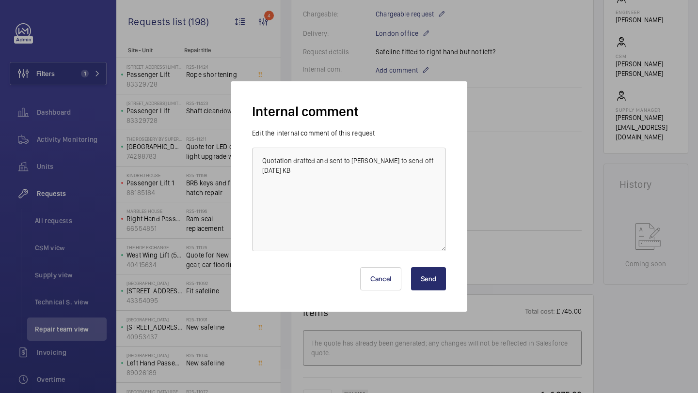
click at [428, 273] on button "Send" at bounding box center [428, 278] width 35 height 23
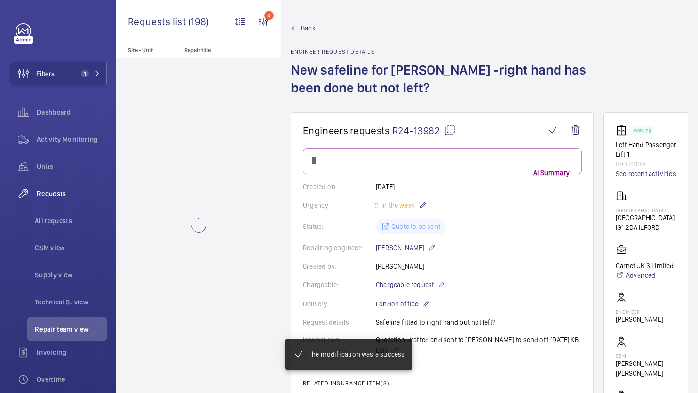
click at [403, 44] on div "Back Engineer request details New safeline for kleeman -right hand has been don…" at bounding box center [443, 67] width 304 height 89
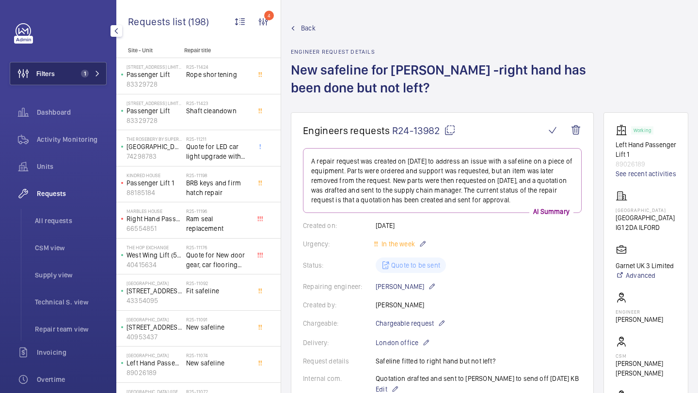
click at [48, 67] on span "Filters" at bounding box center [32, 73] width 45 height 23
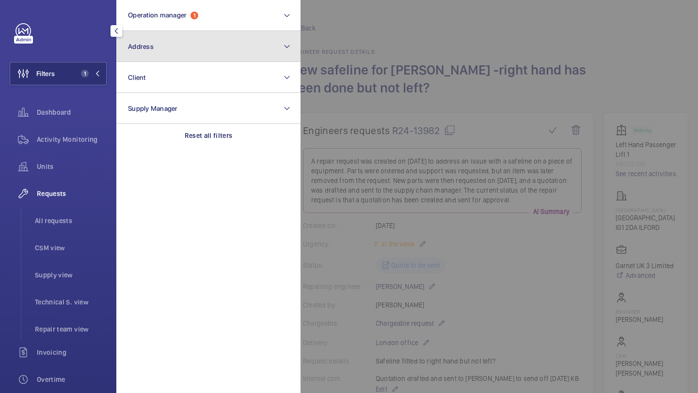
click at [117, 46] on button "Address" at bounding box center [208, 46] width 184 height 31
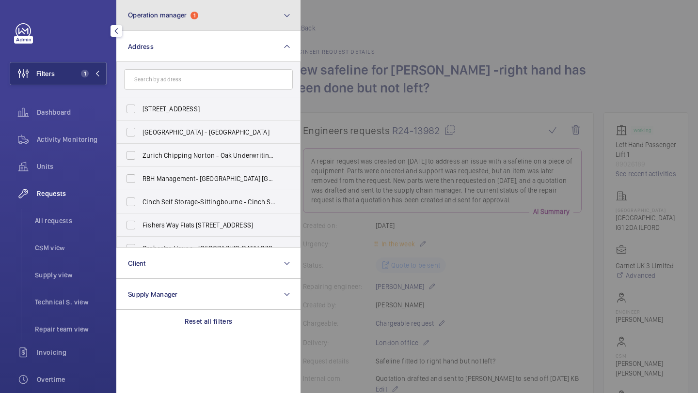
click at [181, 24] on button "Operation manager 1" at bounding box center [208, 15] width 184 height 31
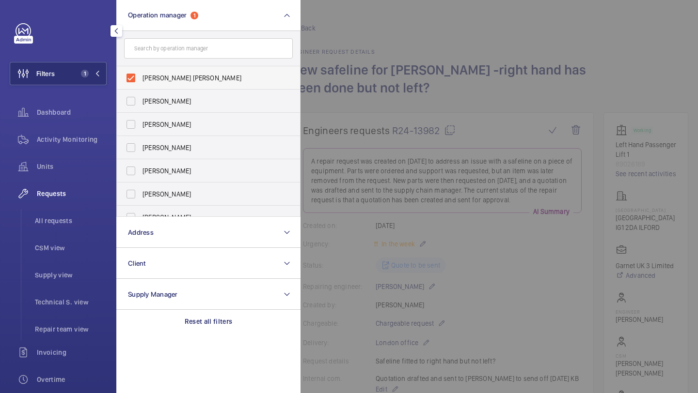
click at [211, 75] on span "[PERSON_NAME] [PERSON_NAME]" at bounding box center [208, 78] width 133 height 10
click at [140, 75] on input "[PERSON_NAME] [PERSON_NAME]" at bounding box center [130, 77] width 19 height 19
checkbox input "false"
click at [402, 61] on div at bounding box center [649, 196] width 698 height 393
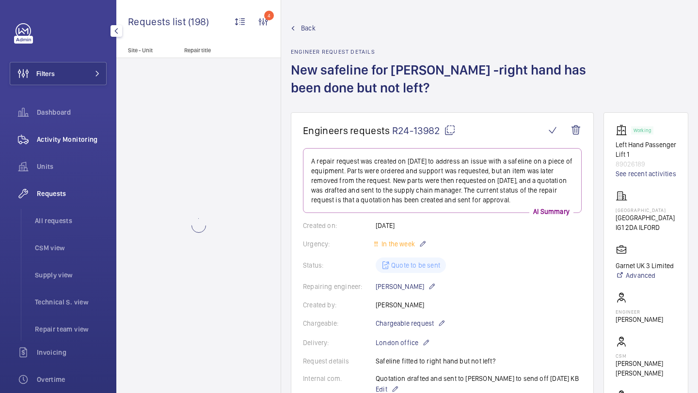
click at [55, 143] on span "Activity Monitoring" at bounding box center [72, 140] width 70 height 10
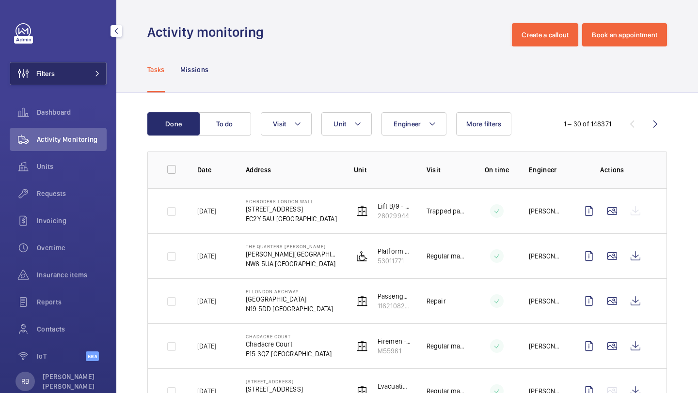
click at [88, 70] on button "Filters" at bounding box center [58, 73] width 97 height 23
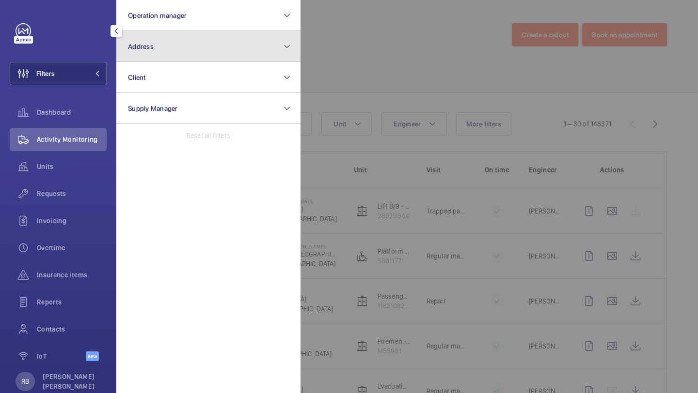
click at [169, 56] on button "Address" at bounding box center [208, 46] width 184 height 31
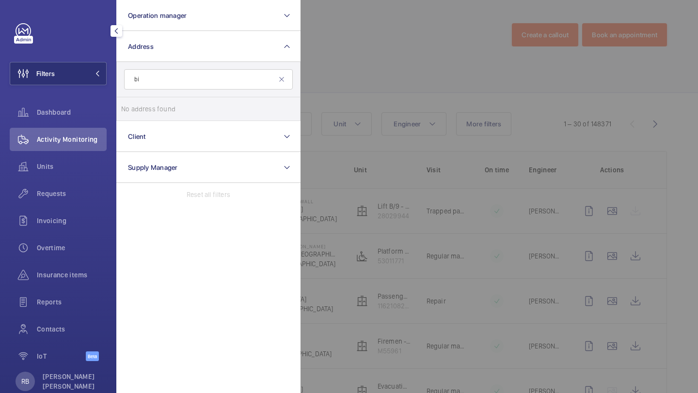
type input "b"
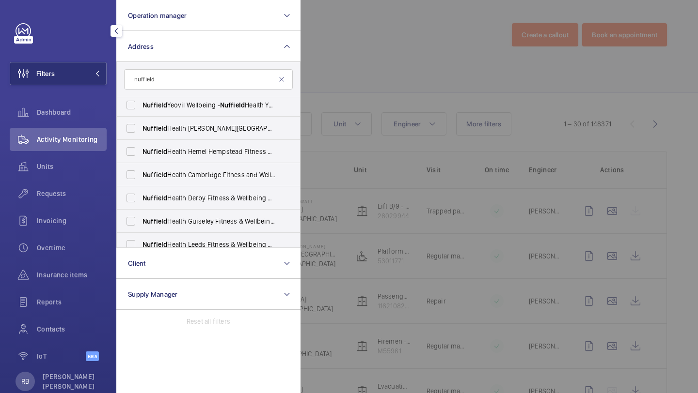
scroll to position [1111, 0]
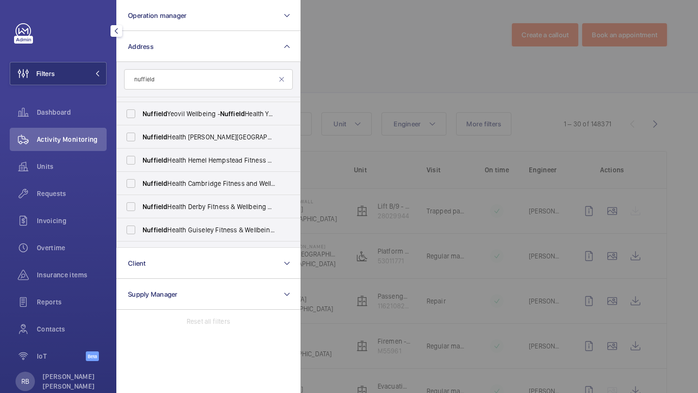
type input "nuffield"
click at [189, 140] on span "Nuffield Health Bishop's Stortford Fitness & Wellbeing Gym - 2 Anchor St, BISHO…" at bounding box center [208, 137] width 133 height 10
click at [140, 140] on input "Nuffield Health Bishop's Stortford Fitness & Wellbeing Gym - 2 Anchor St, BISHO…" at bounding box center [130, 136] width 19 height 19
checkbox input "true"
click at [331, 87] on div at bounding box center [649, 196] width 698 height 393
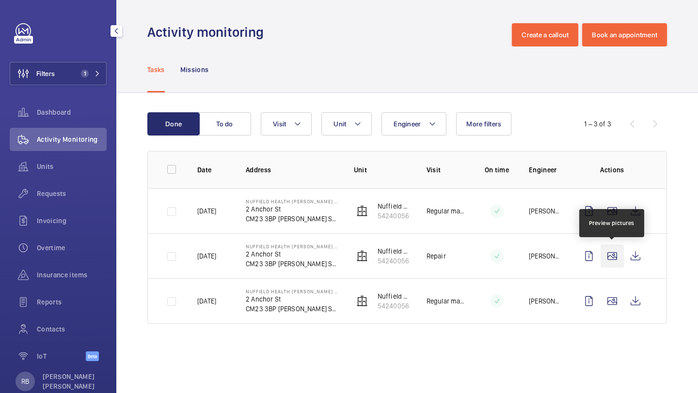
click at [608, 254] on wm-front-icon-button at bounding box center [611, 256] width 23 height 23
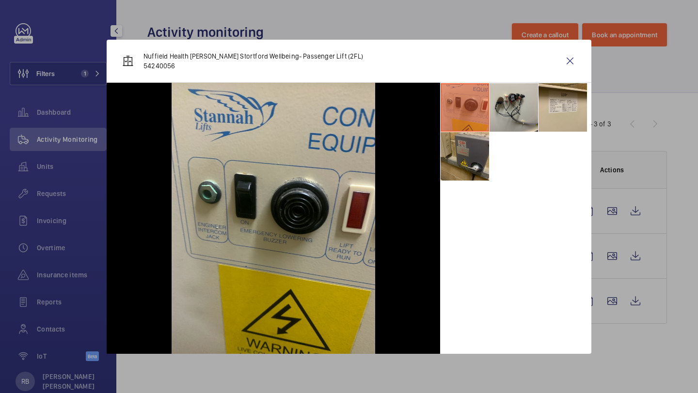
click at [468, 146] on li at bounding box center [464, 156] width 48 height 48
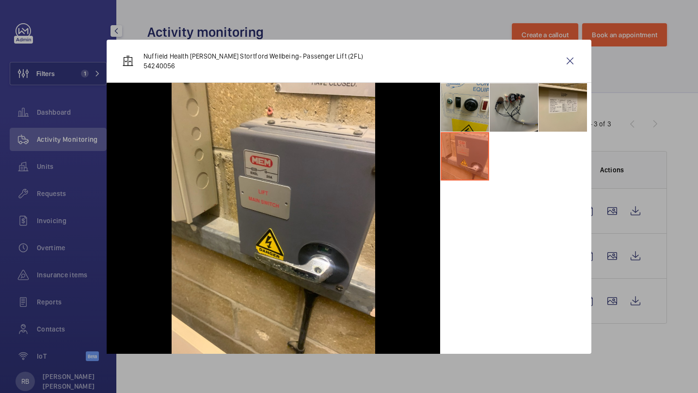
click at [518, 99] on li at bounding box center [513, 107] width 48 height 48
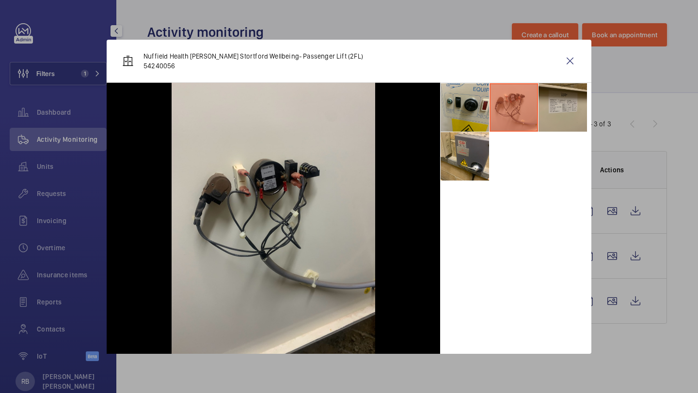
click at [561, 103] on li at bounding box center [562, 107] width 48 height 48
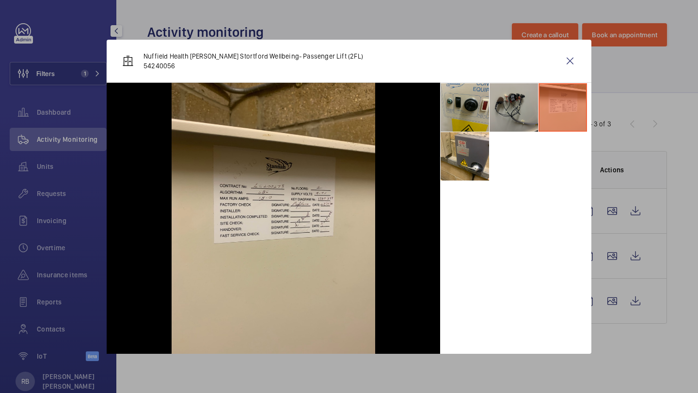
click at [520, 121] on li at bounding box center [513, 107] width 48 height 48
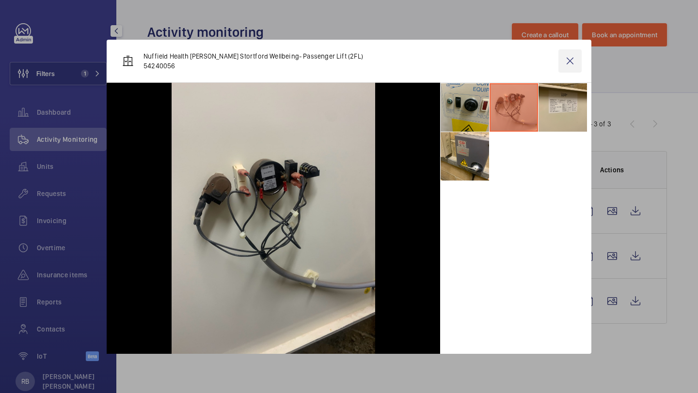
click at [560, 60] on wm-front-icon-button at bounding box center [569, 60] width 23 height 23
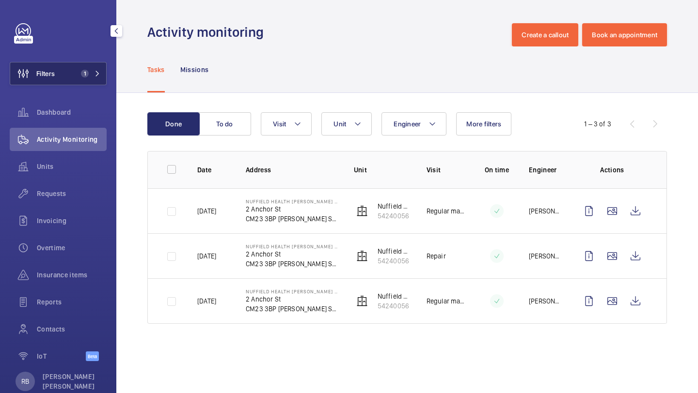
click at [99, 64] on button "Filters 1" at bounding box center [58, 73] width 97 height 23
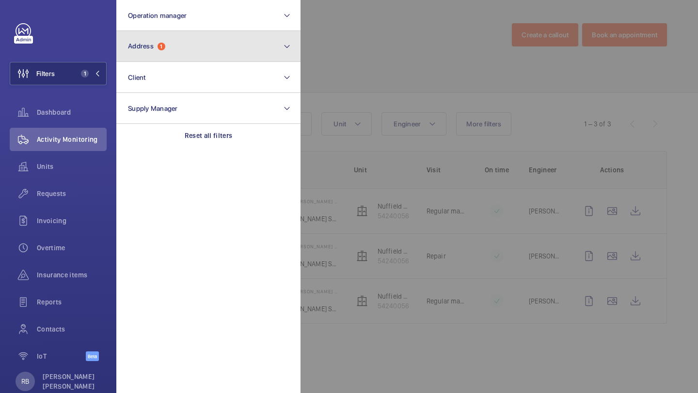
click at [224, 36] on button "Address 1" at bounding box center [208, 46] width 184 height 31
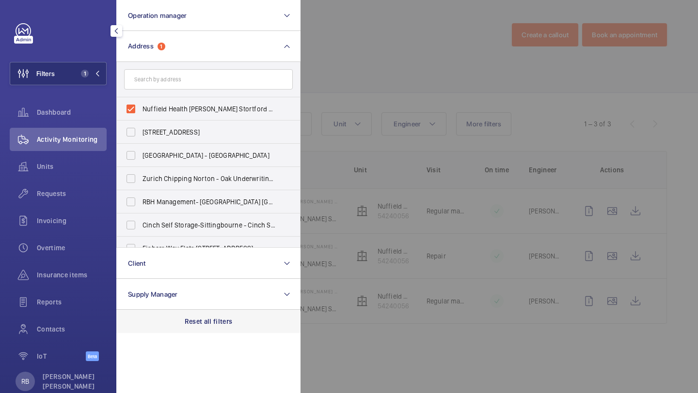
click at [192, 317] on p "Reset all filters" at bounding box center [209, 322] width 48 height 10
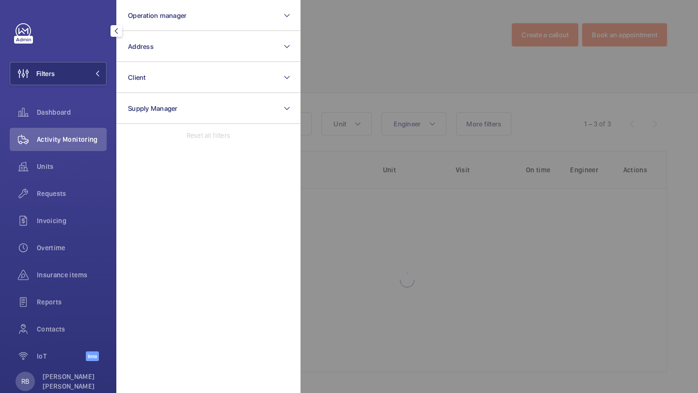
click at [387, 75] on div at bounding box center [649, 196] width 698 height 393
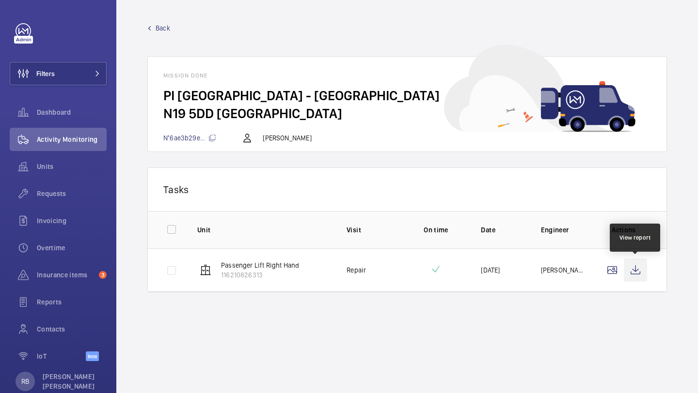
click at [637, 274] on wm-front-icon-button at bounding box center [634, 270] width 23 height 23
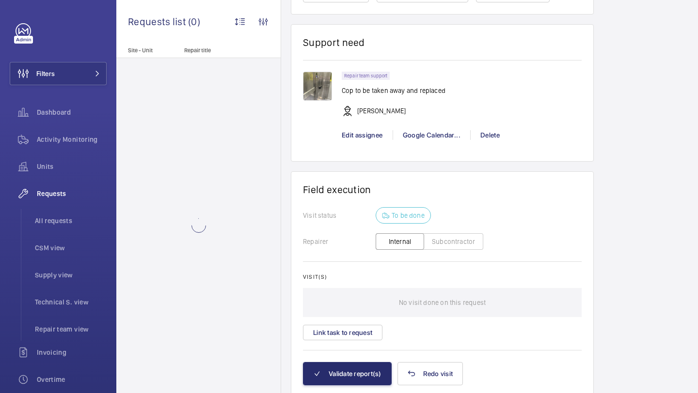
scroll to position [772, 0]
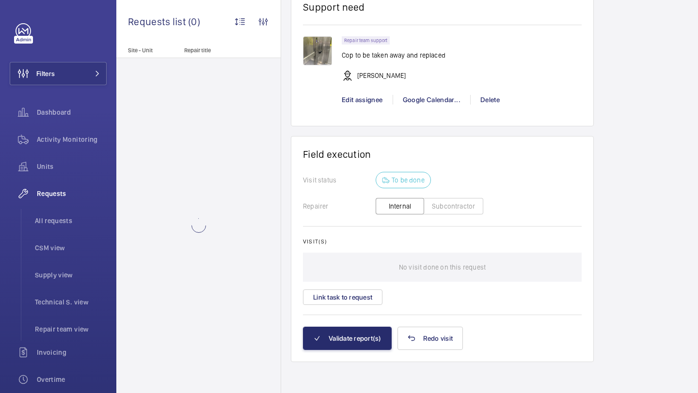
click at [362, 307] on wm-front-card-body "Visit status To be done Repairer Internal Subcontractor Visit(s) No visit done …" at bounding box center [442, 249] width 279 height 155
click at [359, 294] on button "Link task to request" at bounding box center [342, 298] width 79 height 16
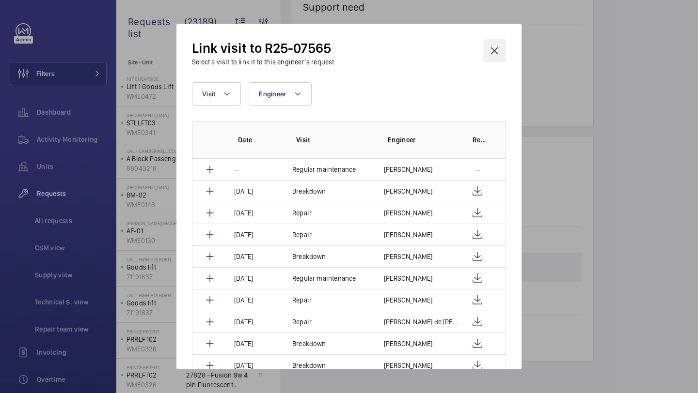
click at [496, 51] on wm-front-icon-button at bounding box center [494, 50] width 23 height 23
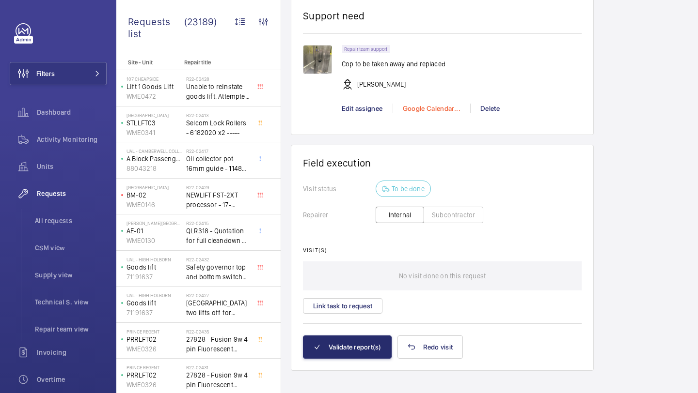
scroll to position [772, 0]
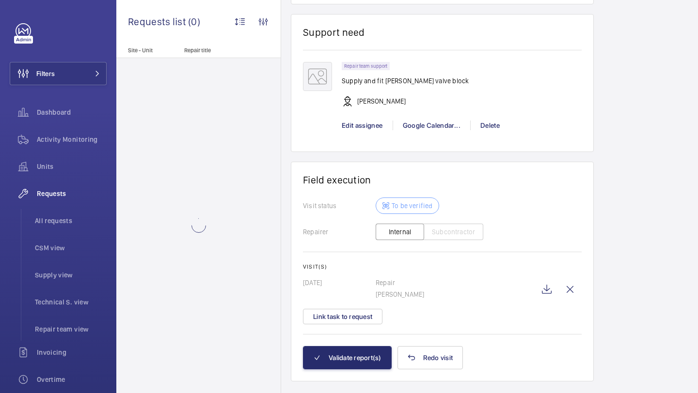
scroll to position [892, 0]
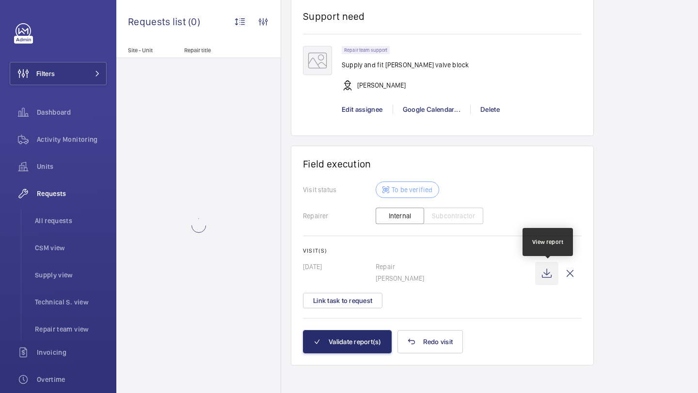
click at [549, 276] on wm-front-icon-button at bounding box center [546, 273] width 23 height 23
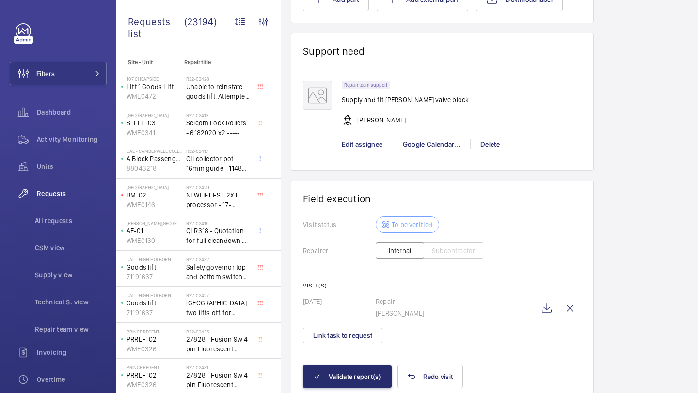
scroll to position [810, 0]
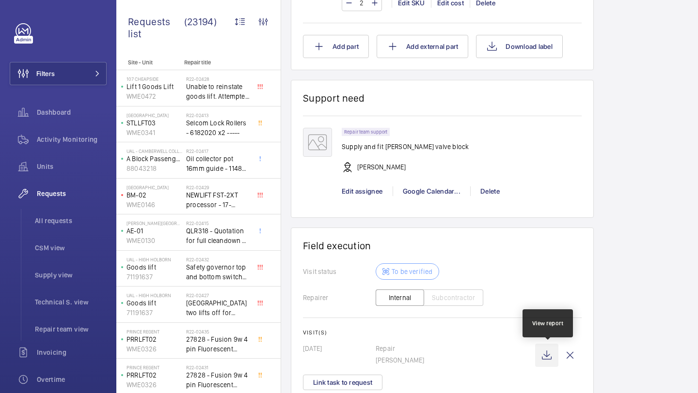
click at [551, 362] on wm-front-icon-button at bounding box center [546, 355] width 23 height 23
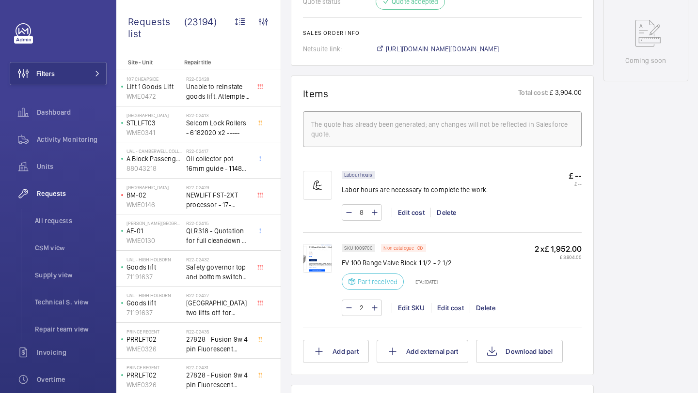
scroll to position [896, 0]
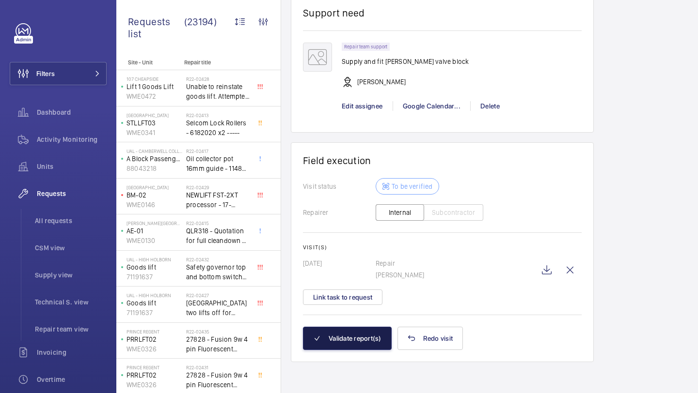
click at [363, 339] on button "Validate report(s)" at bounding box center [347, 338] width 89 height 23
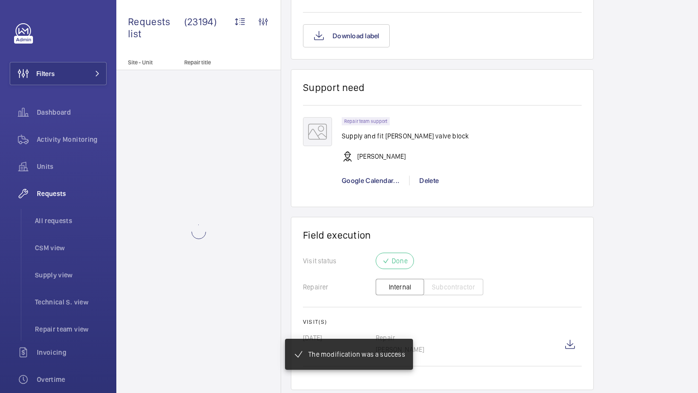
scroll to position [763, 0]
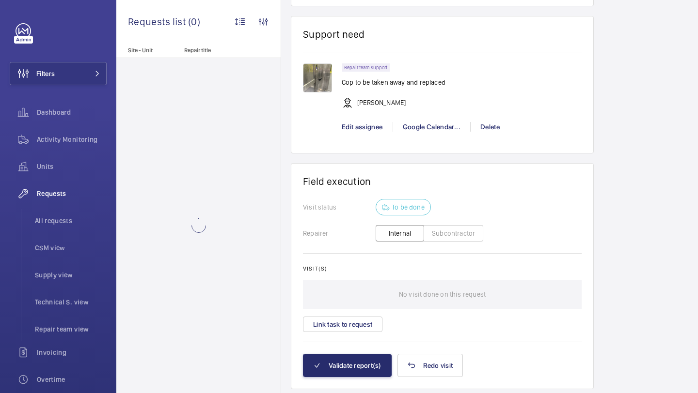
scroll to position [772, 0]
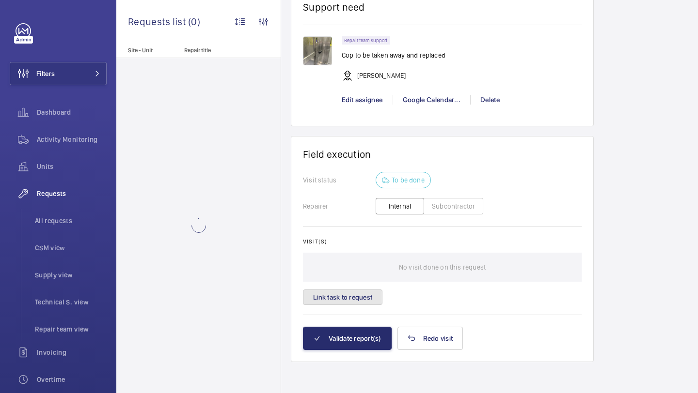
click at [365, 298] on button "Link task to request" at bounding box center [342, 298] width 79 height 16
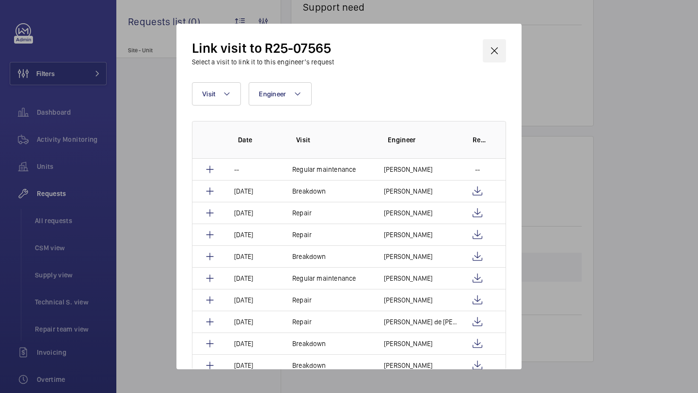
click at [502, 43] on wm-front-icon-button at bounding box center [494, 50] width 23 height 23
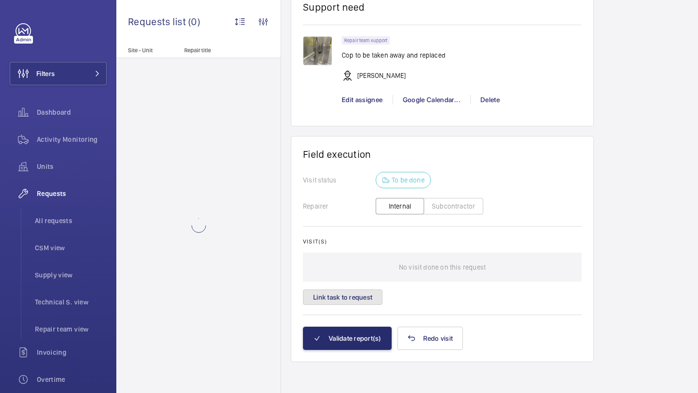
click at [361, 296] on button "Link task to request" at bounding box center [342, 298] width 79 height 16
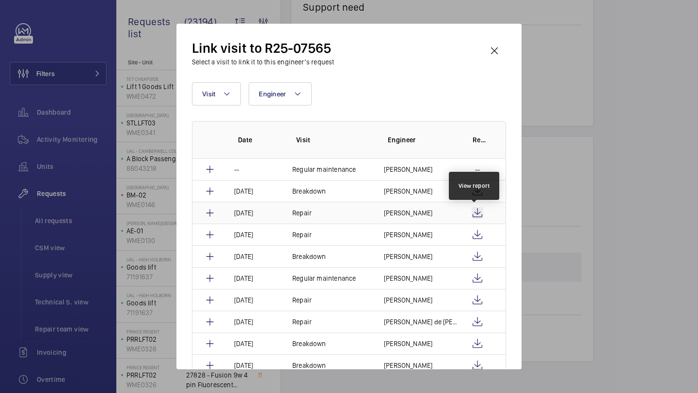
click at [476, 207] on wm-front-icon-button at bounding box center [477, 213] width 12 height 12
click at [475, 231] on wm-front-icon-button at bounding box center [477, 235] width 12 height 12
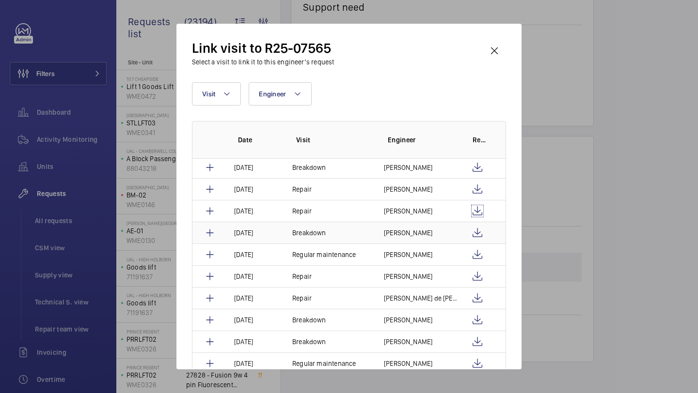
scroll to position [30, 0]
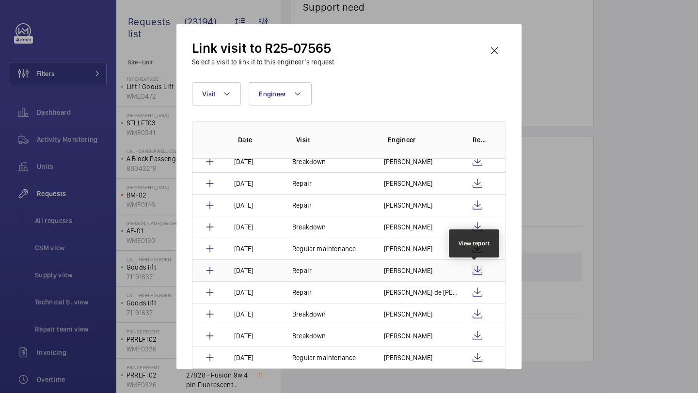
click at [472, 271] on wm-front-icon-button at bounding box center [477, 271] width 12 height 12
click at [477, 294] on wm-front-icon-button at bounding box center [477, 293] width 12 height 12
click at [493, 49] on wm-front-icon-button at bounding box center [494, 50] width 23 height 23
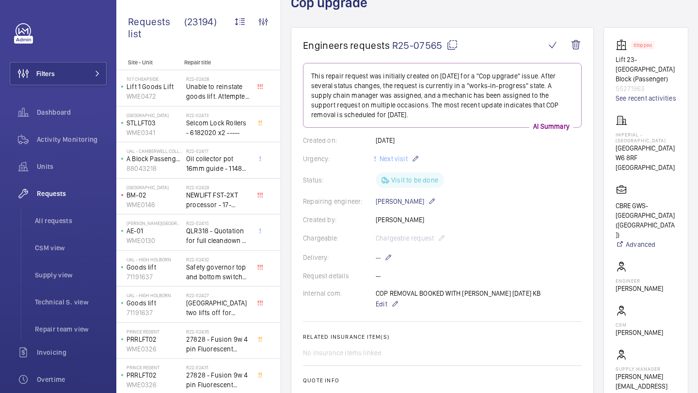
scroll to position [0, 0]
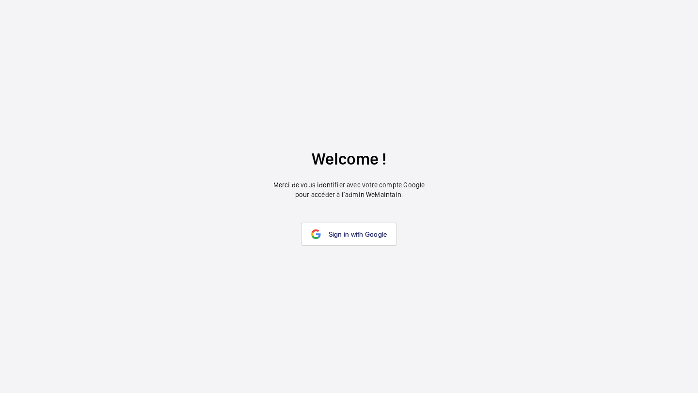
click at [339, 215] on wm-front-google-login "Welcome ! Merci de vous identifier avec votre compte Google pour accéder à l’ad…" at bounding box center [349, 196] width 698 height 393
click at [338, 222] on wm-front-google-login "Welcome ! Merci de vous identifier avec votre compte Google pour accéder à l’ad…" at bounding box center [349, 196] width 698 height 393
click at [337, 232] on span "Sign in with Google" at bounding box center [357, 235] width 59 height 8
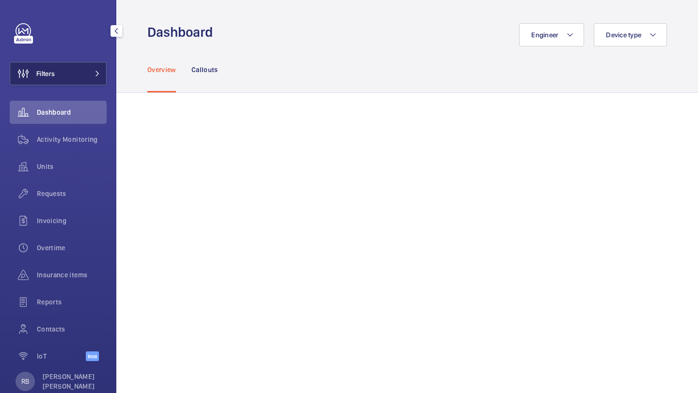
click at [58, 81] on button "Filters" at bounding box center [58, 73] width 97 height 23
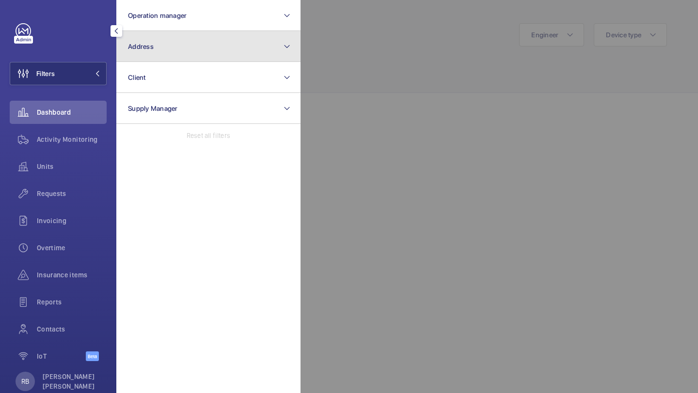
click at [151, 49] on span "Address" at bounding box center [141, 47] width 26 height 8
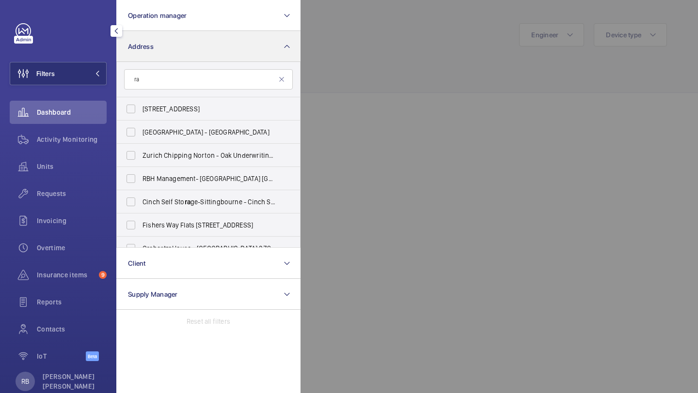
type input "r"
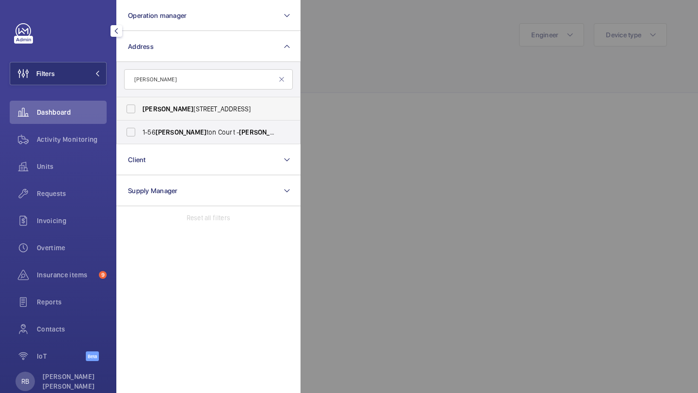
type input "[PERSON_NAME]"
click at [171, 107] on span "[PERSON_NAME][STREET_ADDRESS]" at bounding box center [208, 109] width 133 height 10
click at [140, 107] on input "[PERSON_NAME][STREET_ADDRESS]" at bounding box center [130, 108] width 19 height 19
checkbox input "true"
click at [167, 140] on label "[STREET_ADDRESS][PERSON_NAME][PERSON_NAME]" at bounding box center [201, 132] width 169 height 23
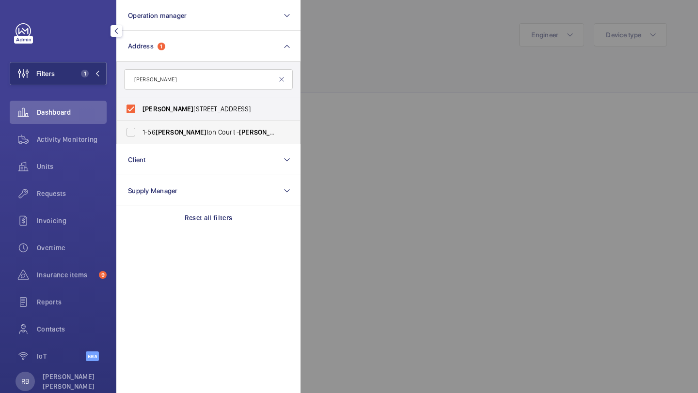
click at [140, 140] on input "[STREET_ADDRESS][PERSON_NAME][PERSON_NAME]" at bounding box center [130, 132] width 19 height 19
checkbox input "true"
click at [318, 100] on div at bounding box center [649, 196] width 698 height 393
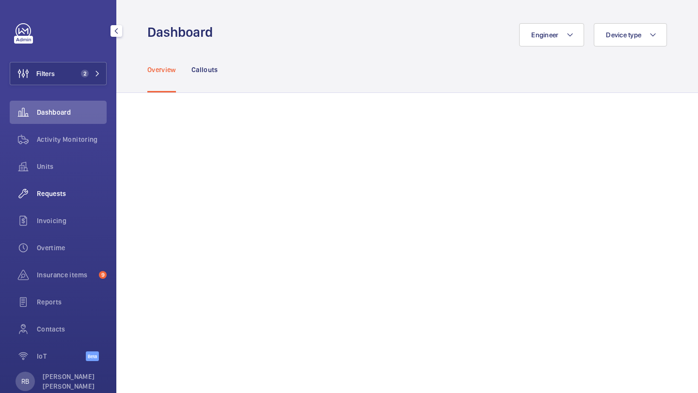
click at [47, 192] on span "Requests" at bounding box center [72, 194] width 70 height 10
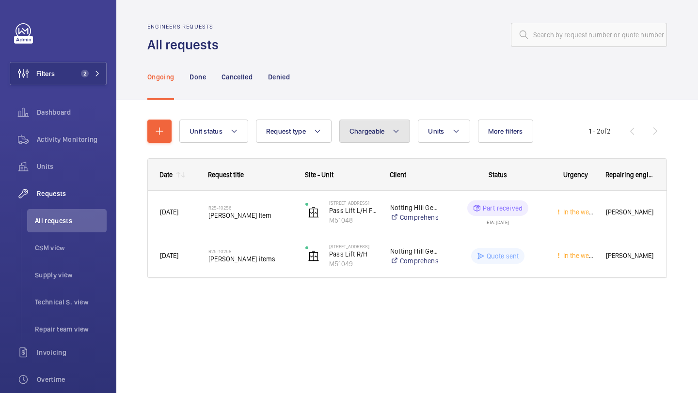
click at [384, 133] on span "Chargeable" at bounding box center [366, 131] width 35 height 8
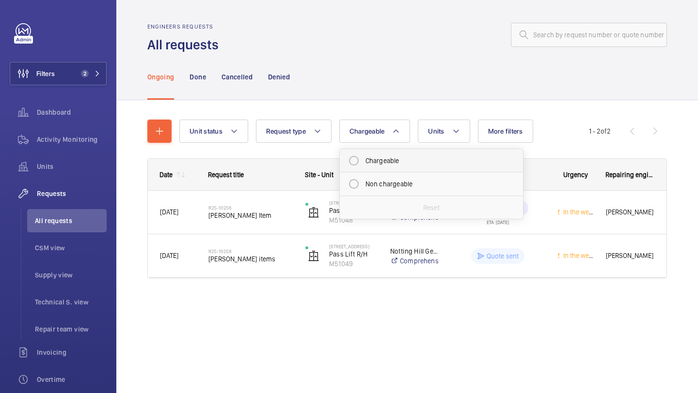
click at [377, 170] on mat-radio-button "Chargeable" at bounding box center [431, 160] width 174 height 19
radio input "true"
click at [461, 83] on div "Ongoing Done Cancelled Denied" at bounding box center [406, 77] width 519 height 46
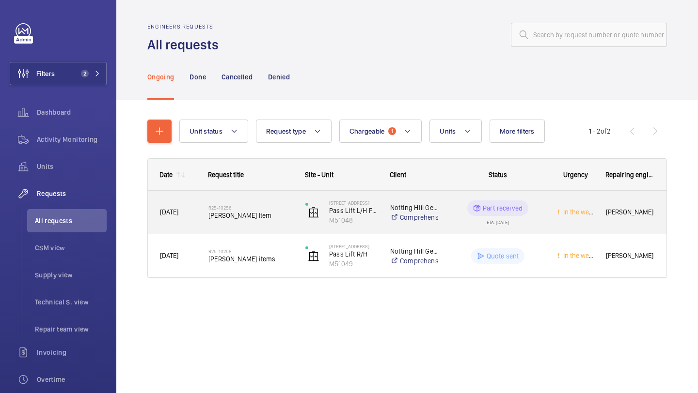
click at [276, 217] on span "[PERSON_NAME] Item" at bounding box center [250, 216] width 84 height 10
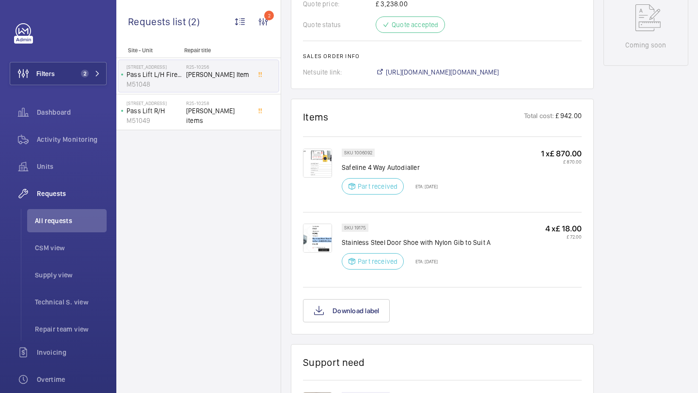
scroll to position [368, 0]
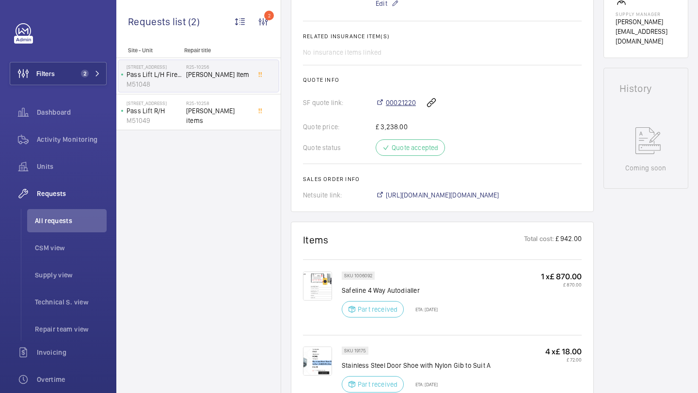
click at [396, 105] on span "00021220" at bounding box center [401, 103] width 30 height 10
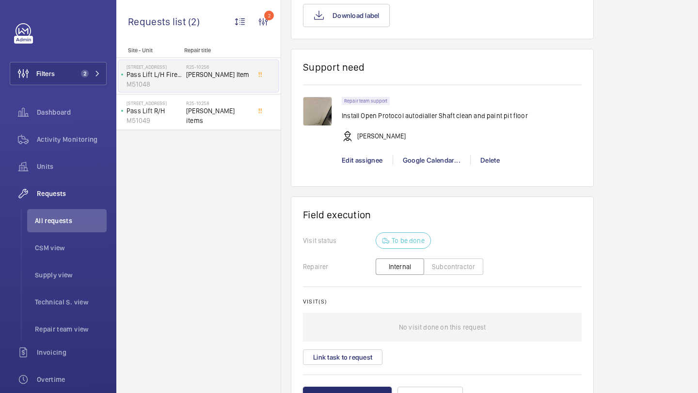
scroll to position [848, 0]
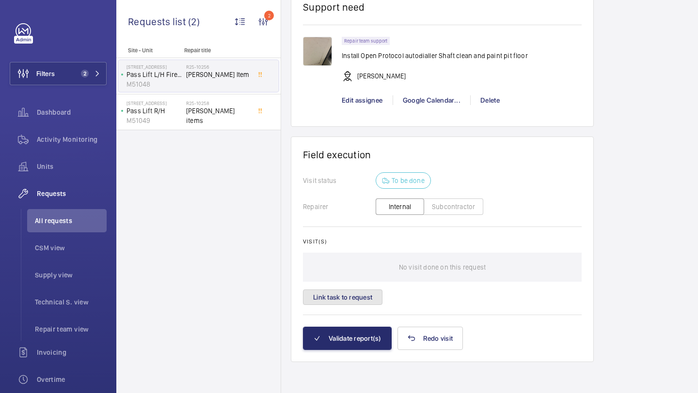
click at [358, 300] on button "Link task to request" at bounding box center [342, 298] width 79 height 16
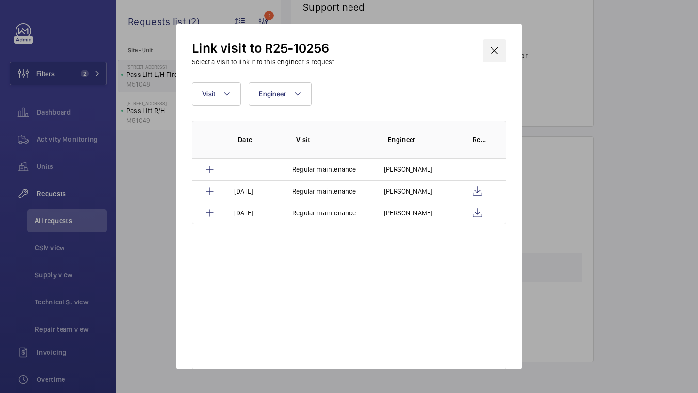
click at [495, 48] on wm-front-icon-button at bounding box center [494, 50] width 23 height 23
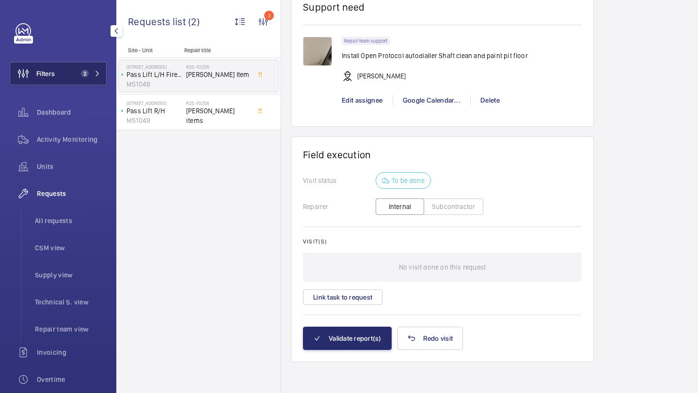
click at [87, 77] on span "2" at bounding box center [83, 74] width 12 height 8
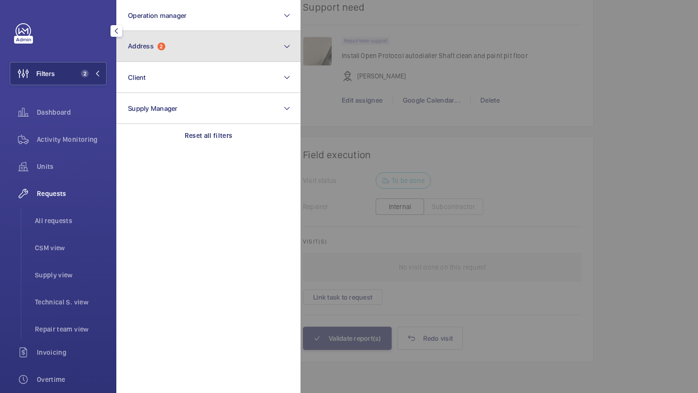
click at [156, 37] on button "Address 2" at bounding box center [208, 46] width 184 height 31
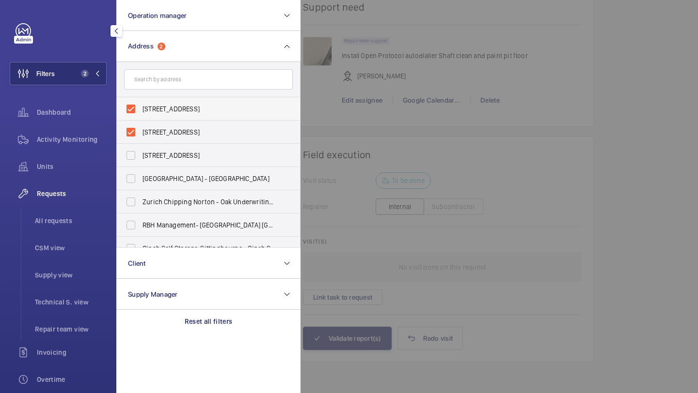
click at [172, 104] on span "[STREET_ADDRESS]" at bounding box center [208, 109] width 133 height 10
click at [140, 104] on input "[STREET_ADDRESS]" at bounding box center [130, 108] width 19 height 19
checkbox input "false"
click at [168, 151] on span "[STREET_ADDRESS]" at bounding box center [208, 156] width 133 height 10
click at [140, 151] on input "[STREET_ADDRESS]" at bounding box center [130, 155] width 19 height 19
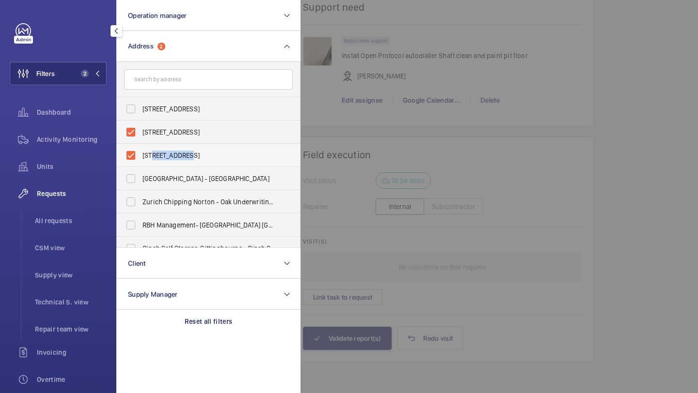
click at [168, 151] on span "[STREET_ADDRESS]" at bounding box center [208, 156] width 133 height 10
click at [140, 151] on input "[STREET_ADDRESS]" at bounding box center [130, 155] width 19 height 19
checkbox input "false"
click at [177, 124] on label "1-56 Braunton Court - Braunton Court, HOUNSLOW TW3 4FJ" at bounding box center [201, 132] width 169 height 23
click at [140, 124] on input "1-56 Braunton Court - Braunton Court, HOUNSLOW TW3 4FJ" at bounding box center [130, 132] width 19 height 19
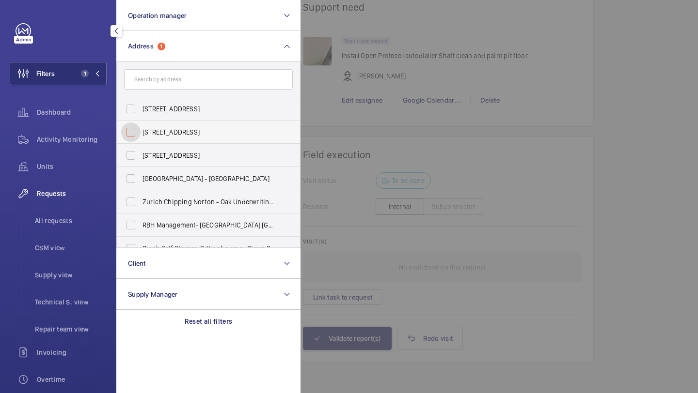
checkbox input "false"
click at [182, 72] on input "text" at bounding box center [208, 79] width 169 height 20
click at [167, 76] on input "text" at bounding box center [208, 79] width 169 height 20
click at [150, 84] on input "text" at bounding box center [208, 79] width 169 height 20
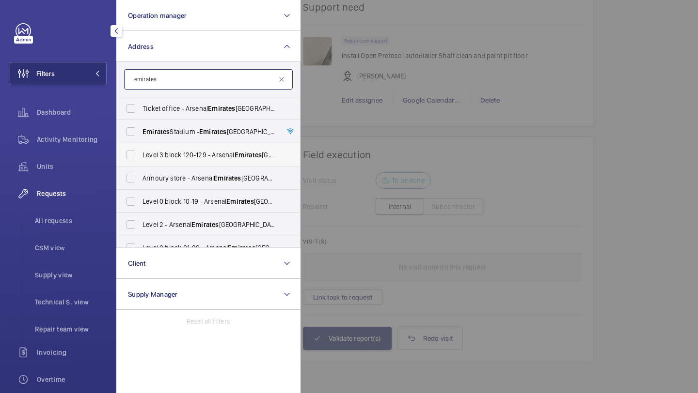
scroll to position [114, 0]
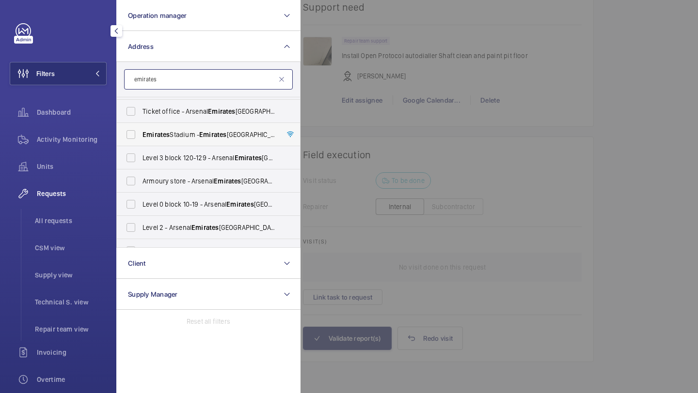
type input "emirates"
click at [211, 140] on label "Emirates Stadium - Emirates Stadium, LONDON N7 7AJ" at bounding box center [201, 134] width 169 height 23
click at [140, 140] on input "Emirates Stadium - Emirates Stadium, LONDON N7 7AJ" at bounding box center [130, 134] width 19 height 19
checkbox input "true"
click at [697, 107] on div at bounding box center [649, 196] width 698 height 393
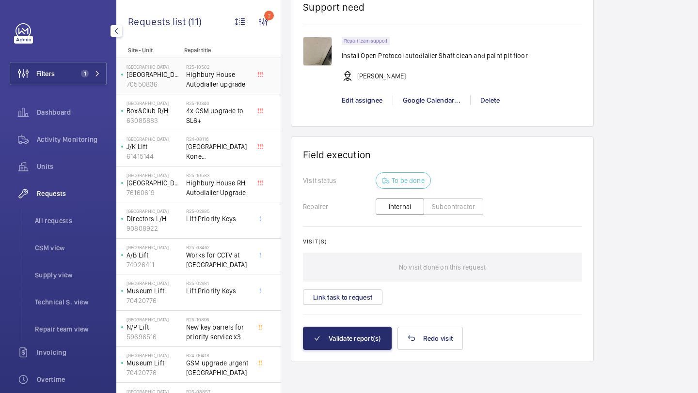
click at [235, 70] on span "Highbury House Autodialler upgrade" at bounding box center [218, 79] width 64 height 19
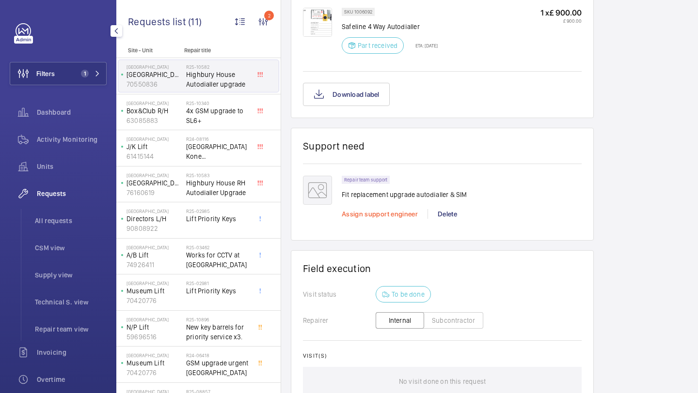
click at [389, 218] on span "Assign support engineer" at bounding box center [380, 214] width 76 height 8
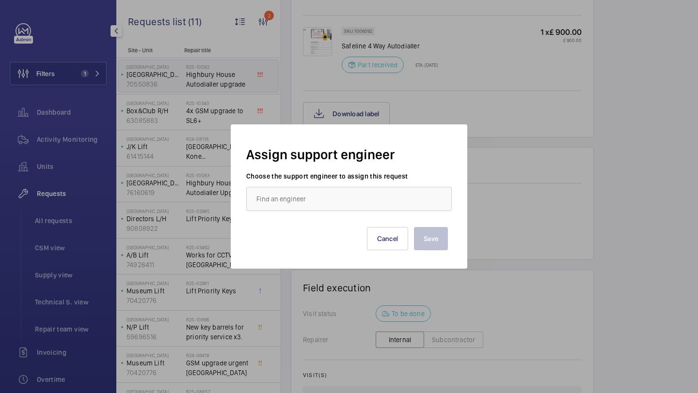
scroll to position [603, 0]
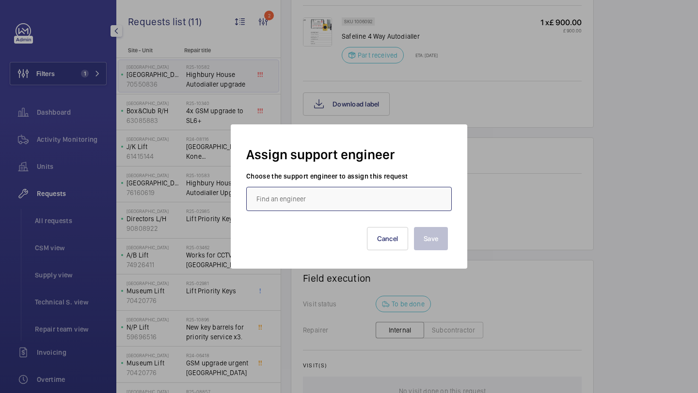
click at [372, 197] on input "text" at bounding box center [348, 199] width 205 height 24
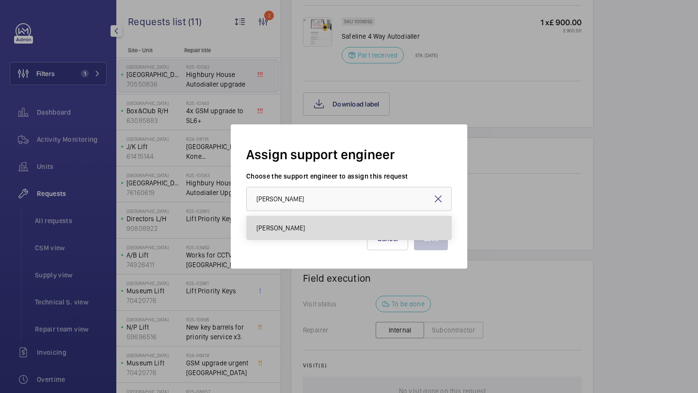
click at [353, 226] on mat-option "[PERSON_NAME]" at bounding box center [349, 228] width 204 height 23
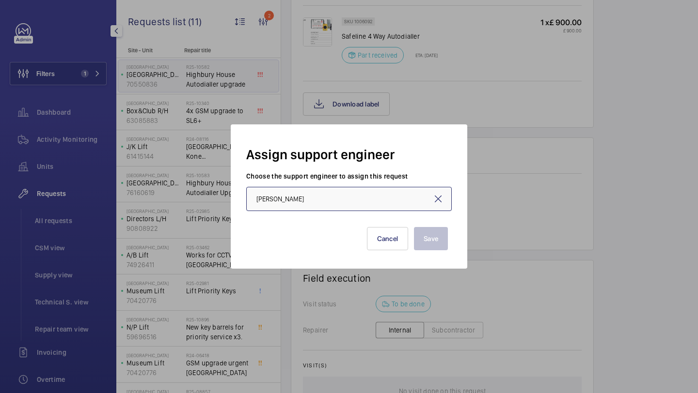
type input "[PERSON_NAME]"
click at [420, 232] on button "Save" at bounding box center [431, 238] width 34 height 23
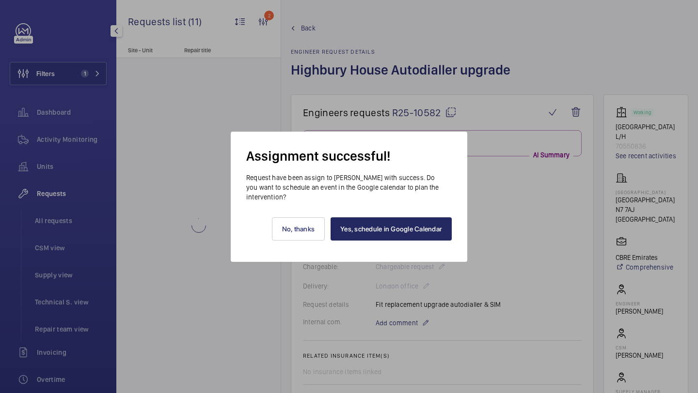
scroll to position [593, 0]
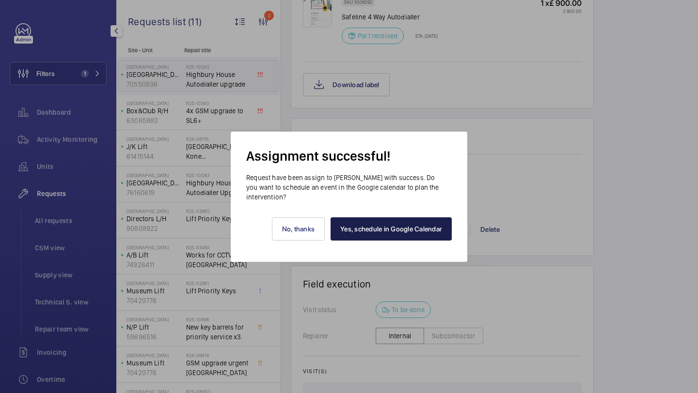
click at [371, 235] on link "Yes, schedule in Google Calendar" at bounding box center [390, 229] width 121 height 23
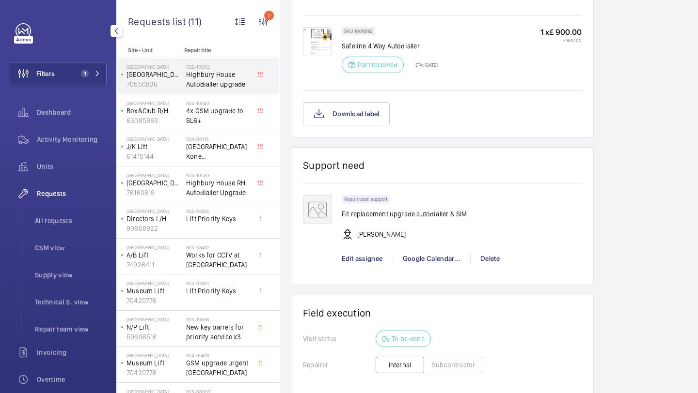
scroll to position [623, 0]
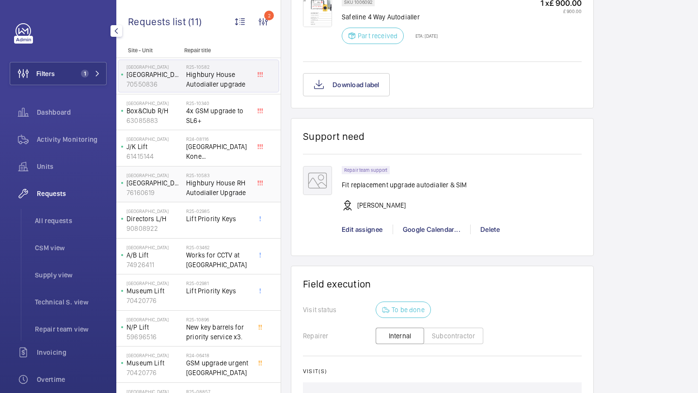
click at [217, 187] on span "Highbury House RH Autodialler Upgrade" at bounding box center [218, 187] width 64 height 19
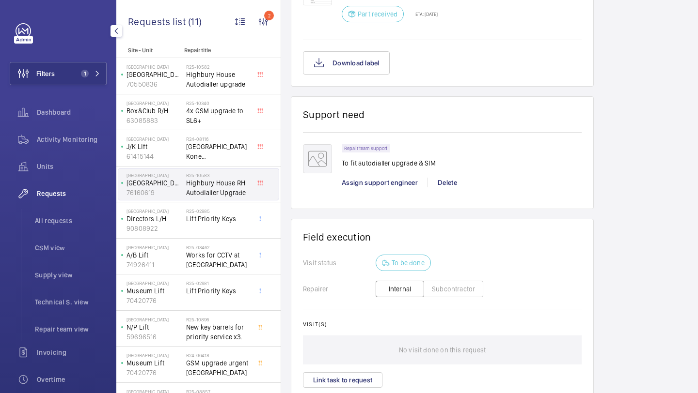
scroll to position [649, 0]
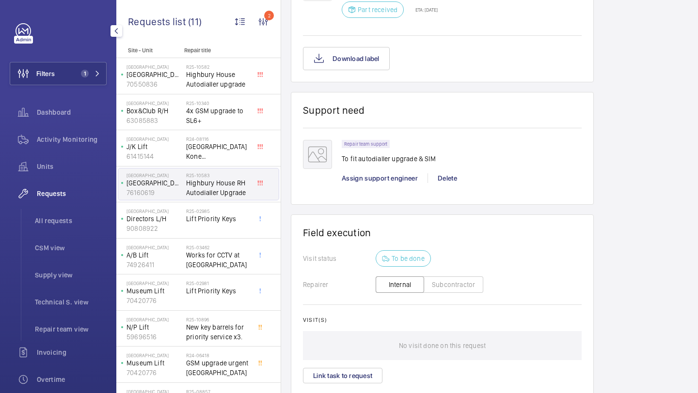
click at [372, 174] on div "Assign support engineer" at bounding box center [385, 178] width 86 height 10
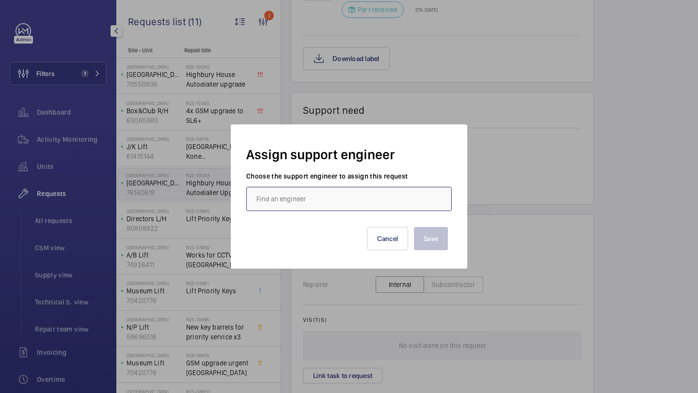
click at [395, 208] on input "text" at bounding box center [348, 199] width 205 height 24
click at [386, 228] on mat-option "[PERSON_NAME]" at bounding box center [349, 228] width 204 height 23
type input "[PERSON_NAME]"
click at [434, 247] on button "Save" at bounding box center [431, 238] width 34 height 23
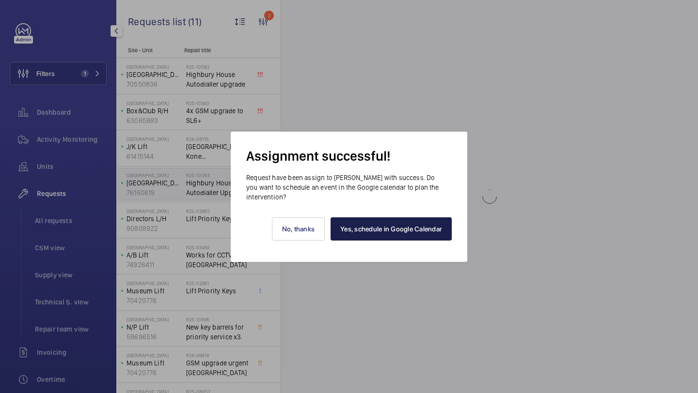
click at [403, 230] on link "Yes, schedule in Google Calendar" at bounding box center [390, 229] width 121 height 23
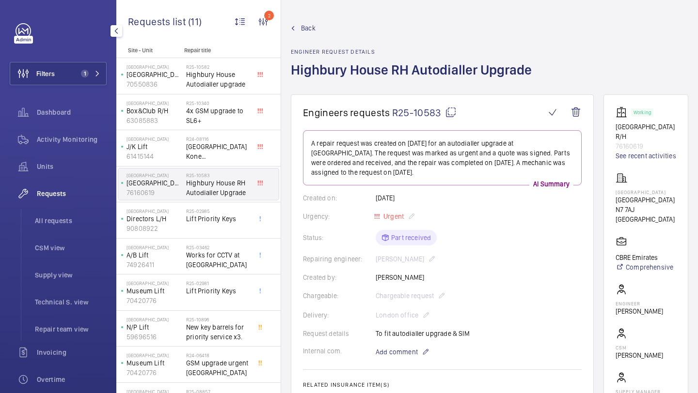
scroll to position [678, 0]
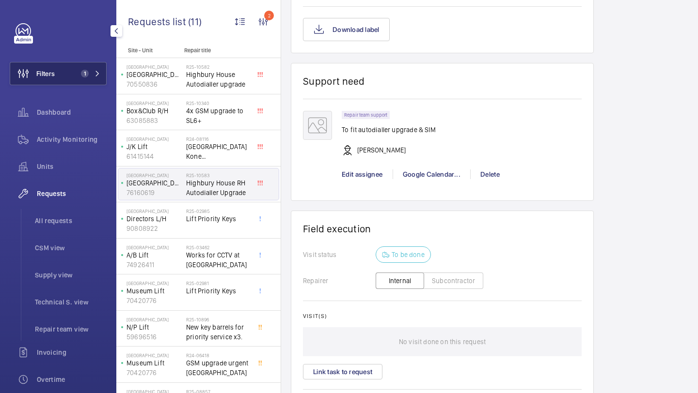
click at [63, 76] on button "Filters 1" at bounding box center [58, 73] width 97 height 23
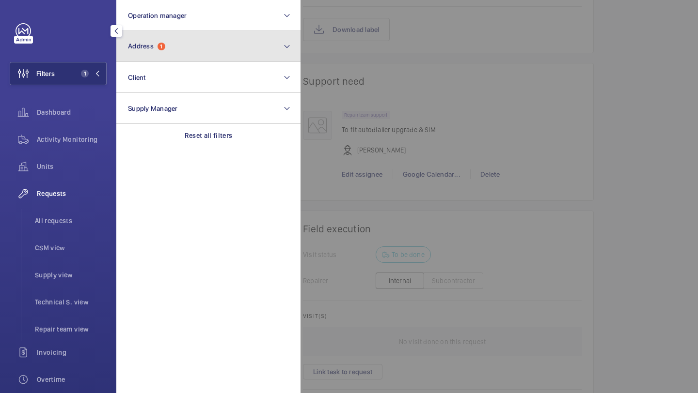
click at [117, 50] on button "Address 1" at bounding box center [208, 46] width 184 height 31
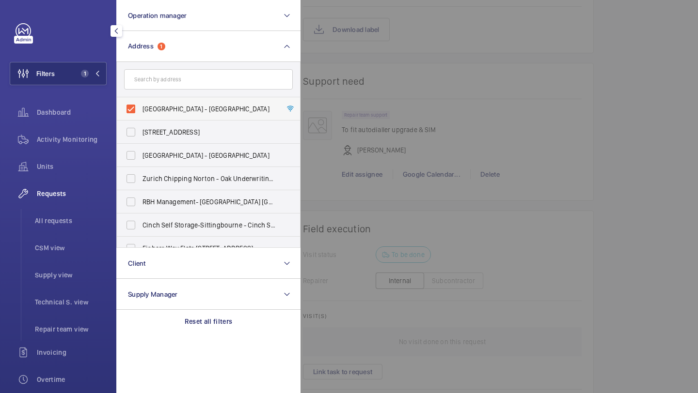
click at [152, 102] on label "Emirates Stadium - Emirates Stadium, LONDON N7 7AJ" at bounding box center [201, 108] width 169 height 23
click at [140, 102] on input "Emirates Stadium - Emirates Stadium, LONDON N7 7AJ" at bounding box center [130, 108] width 19 height 19
checkbox input "false"
click at [157, 88] on input "text" at bounding box center [208, 79] width 169 height 20
click at [221, 73] on input "text" at bounding box center [208, 79] width 169 height 20
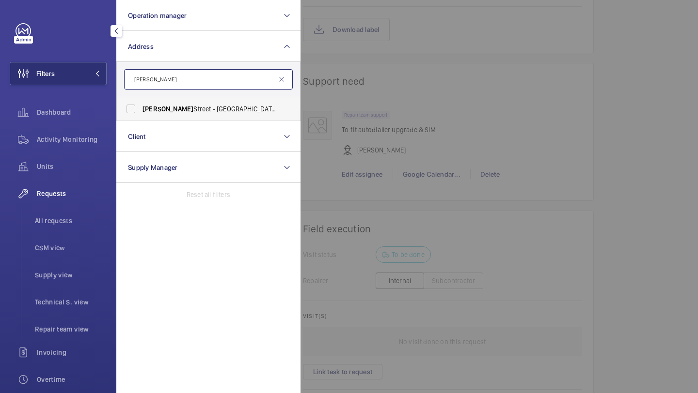
type input "[PERSON_NAME]"
click at [210, 106] on span "[PERSON_NAME][GEOGRAPHIC_DATA][STREET_ADDRESS][PERSON_NAME]" at bounding box center [208, 109] width 133 height 10
click at [140, 106] on input "[PERSON_NAME][GEOGRAPHIC_DATA][STREET_ADDRESS][PERSON_NAME]" at bounding box center [130, 108] width 19 height 19
checkbox input "true"
click at [362, 92] on div at bounding box center [649, 196] width 698 height 393
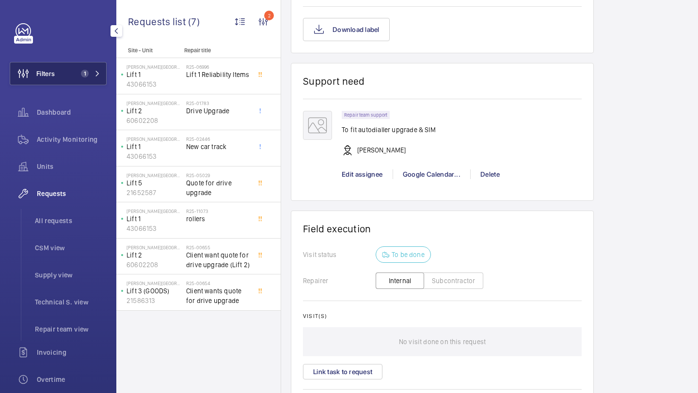
click at [72, 76] on button "Filters 1" at bounding box center [58, 73] width 97 height 23
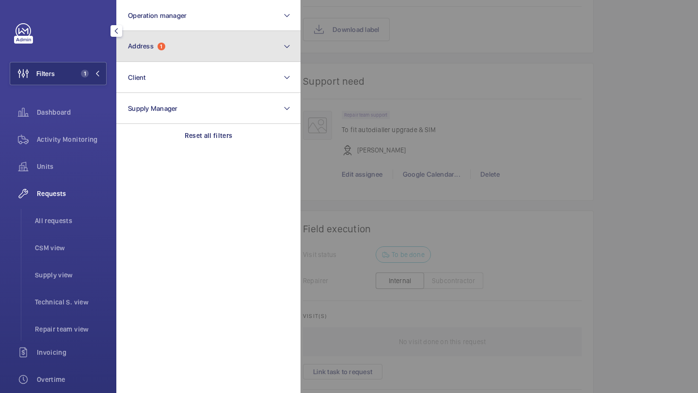
click at [167, 41] on button "Address 1" at bounding box center [208, 46] width 184 height 31
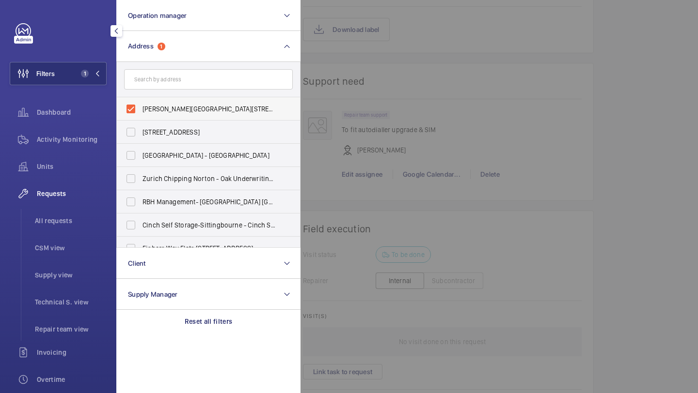
click at [172, 103] on label "[PERSON_NAME][GEOGRAPHIC_DATA][STREET_ADDRESS][PERSON_NAME]" at bounding box center [201, 108] width 169 height 23
click at [140, 103] on input "[PERSON_NAME][GEOGRAPHIC_DATA][STREET_ADDRESS][PERSON_NAME]" at bounding box center [130, 108] width 19 height 19
checkbox input "false"
click at [175, 97] on form at bounding box center [208, 79] width 183 height 35
click at [185, 78] on input "text" at bounding box center [208, 79] width 169 height 20
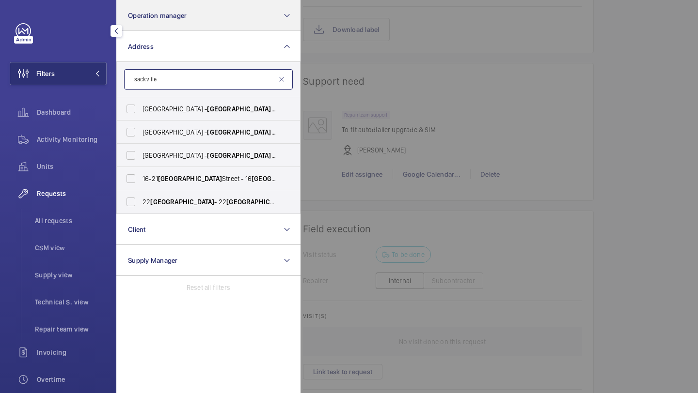
type input "sackville"
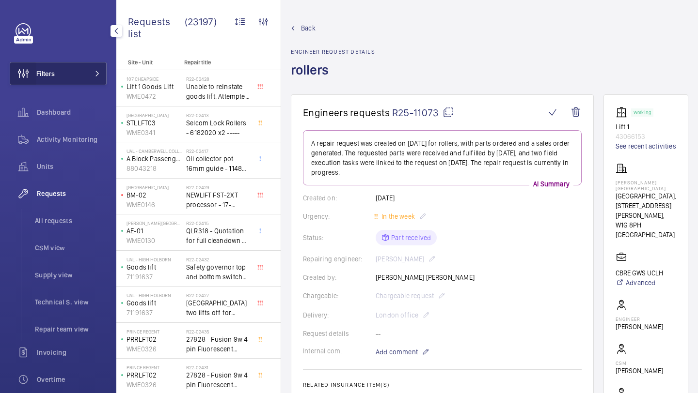
click at [30, 84] on wm-front-icon-button at bounding box center [23, 73] width 26 height 23
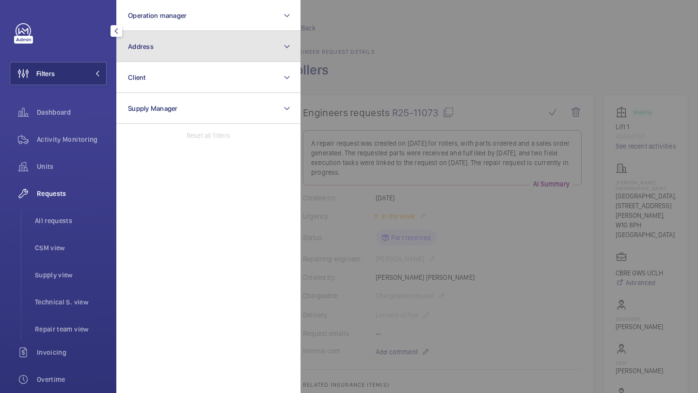
click at [185, 52] on button "Address" at bounding box center [208, 46] width 184 height 31
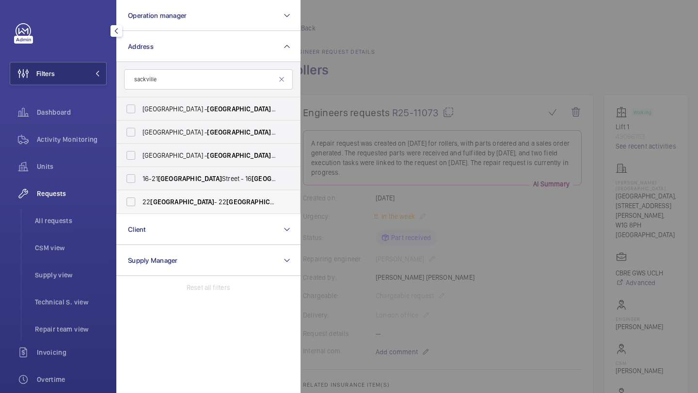
type input "sackville"
click at [169, 203] on span "[GEOGRAPHIC_DATA]" at bounding box center [182, 202] width 64 height 8
click at [140, 203] on input "22 [GEOGRAPHIC_DATA] - [STREET_ADDRESS]" at bounding box center [130, 201] width 19 height 19
checkbox input "true"
click at [446, 59] on div at bounding box center [649, 196] width 698 height 393
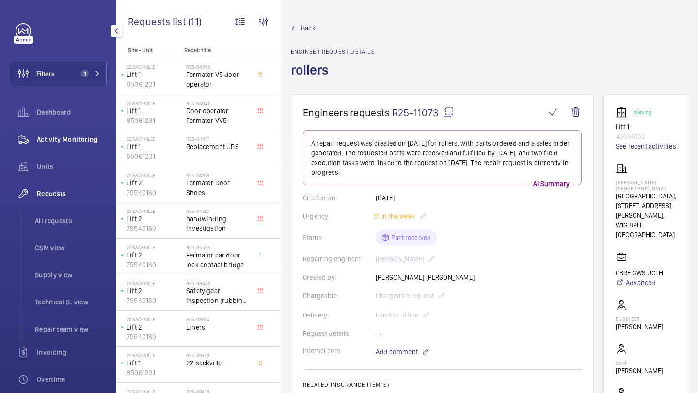
click at [87, 149] on div "Activity Monitoring" at bounding box center [58, 139] width 97 height 23
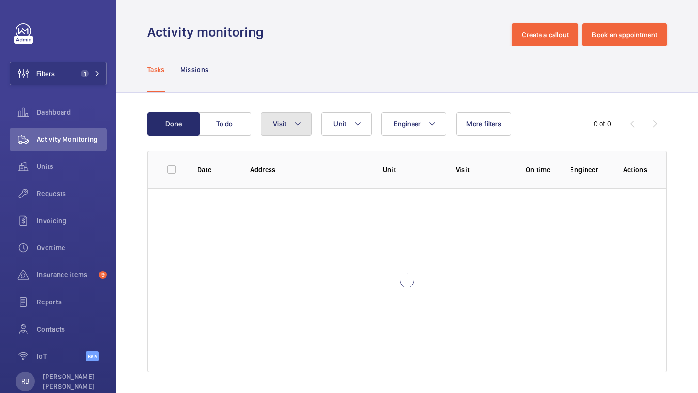
click at [297, 131] on button "Visit" at bounding box center [286, 123] width 51 height 23
type input "repair"
click at [296, 187] on span "Repair" at bounding box center [353, 190] width 133 height 10
click at [285, 187] on input "Repair" at bounding box center [274, 189] width 19 height 19
checkbox input "true"
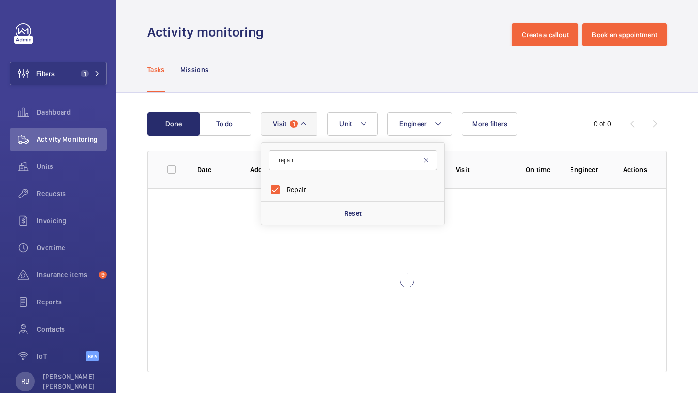
click at [665, 162] on th "Actions" at bounding box center [636, 169] width 59 height 37
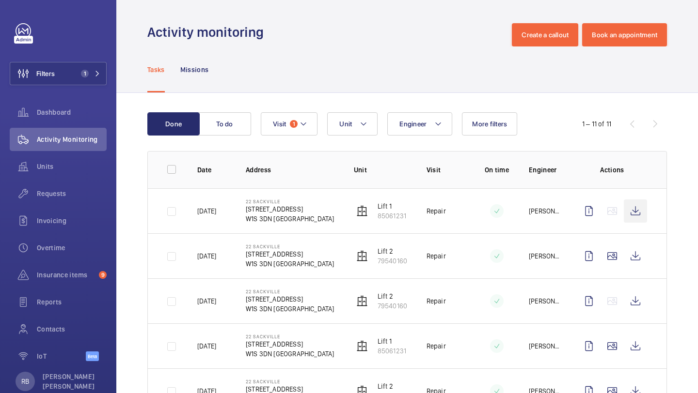
click at [639, 210] on wm-front-icon-button at bounding box center [634, 211] width 23 height 23
click at [74, 73] on button "Filters 1" at bounding box center [58, 73] width 97 height 23
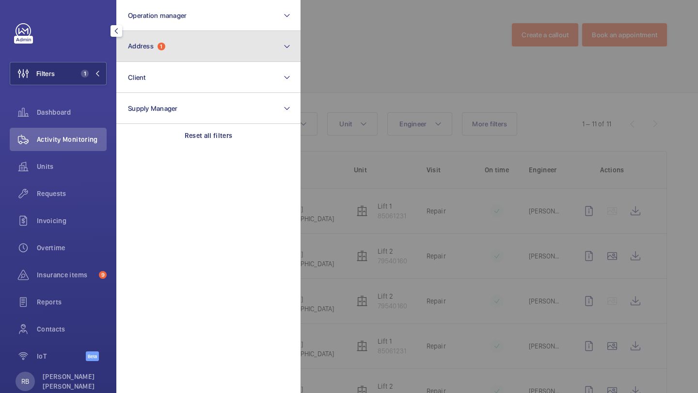
click at [195, 36] on button "Address 1" at bounding box center [208, 46] width 184 height 31
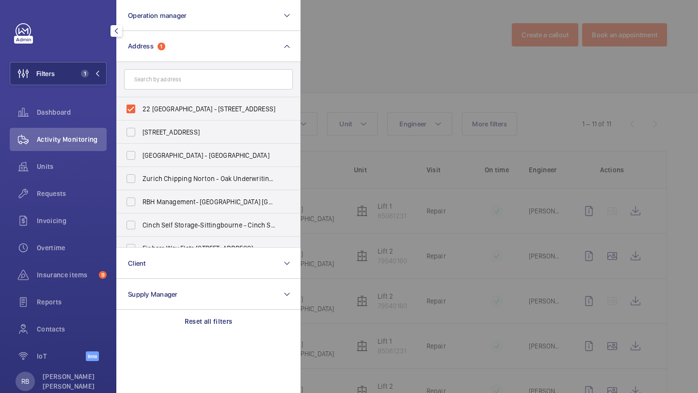
click at [178, 109] on span "22 [GEOGRAPHIC_DATA] - [STREET_ADDRESS]" at bounding box center [208, 109] width 133 height 10
click at [140, 109] on input "22 [GEOGRAPHIC_DATA] - [STREET_ADDRESS]" at bounding box center [130, 108] width 19 height 19
checkbox input "false"
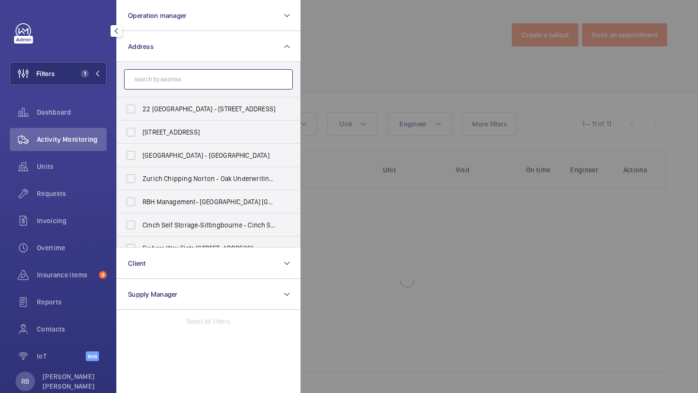
click at [190, 83] on input "text" at bounding box center [208, 79] width 169 height 20
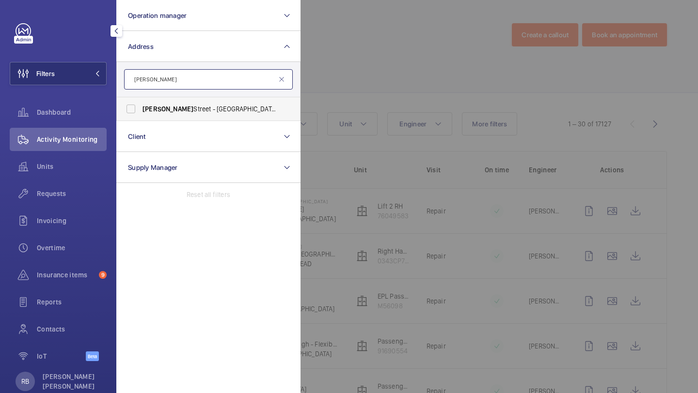
type input "[PERSON_NAME]"
click at [183, 108] on span "[PERSON_NAME]" at bounding box center [167, 109] width 51 height 8
click at [140, 108] on input "[PERSON_NAME][GEOGRAPHIC_DATA][STREET_ADDRESS][PERSON_NAME]" at bounding box center [130, 108] width 19 height 19
checkbox input "true"
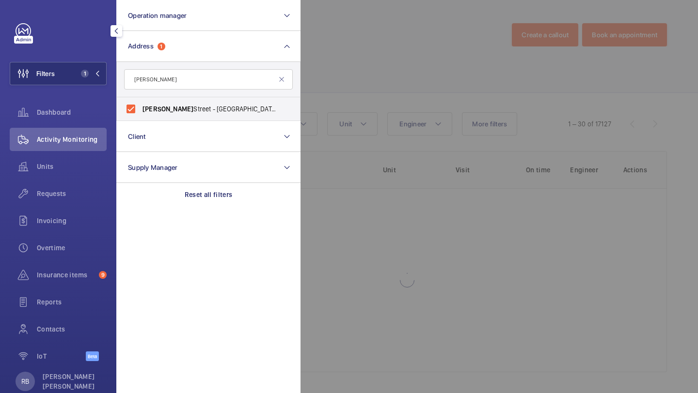
click at [365, 93] on div at bounding box center [649, 196] width 698 height 393
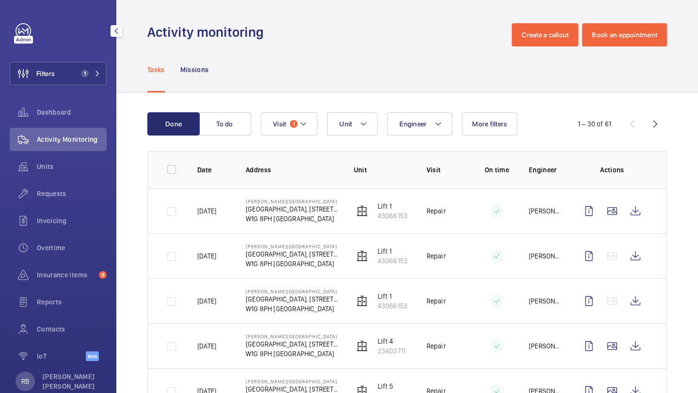
click at [300, 125] on mat-icon at bounding box center [303, 124] width 8 height 12
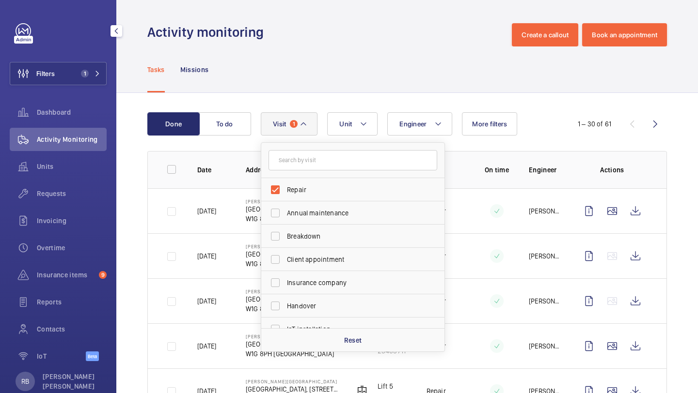
click at [298, 135] on button "Visit 1" at bounding box center [289, 123] width 57 height 23
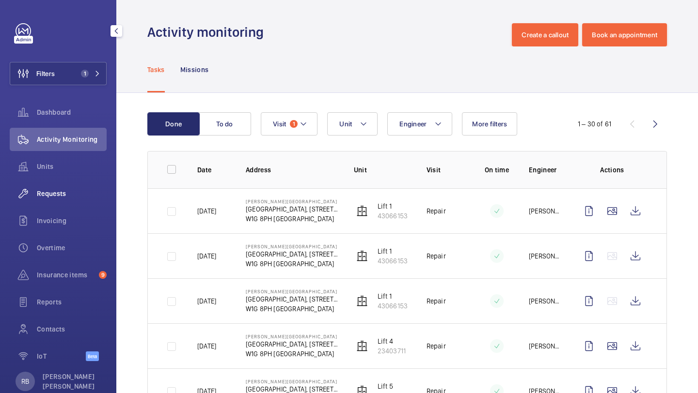
click at [67, 200] on div "Requests" at bounding box center [58, 193] width 97 height 23
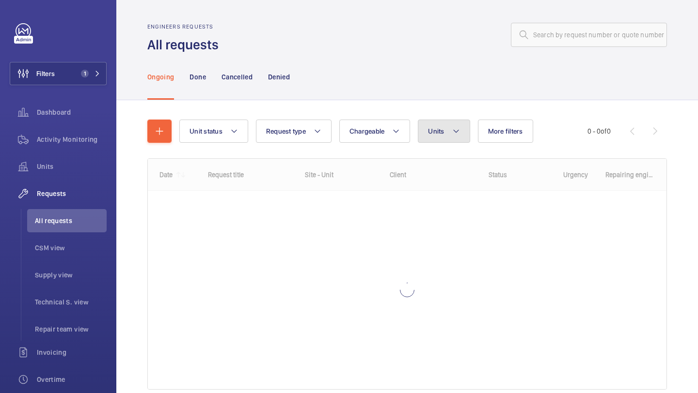
click at [444, 134] on span "Units" at bounding box center [436, 131] width 16 height 8
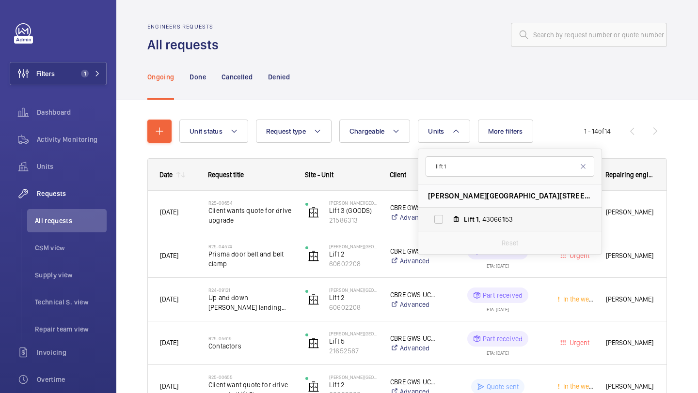
type input "lift 1"
click at [492, 215] on span "Lift 1 , 43066 1 53" at bounding box center [520, 220] width 112 height 10
click at [448, 215] on input "Lift 1 , 43066 1 53" at bounding box center [438, 219] width 19 height 19
checkbox input "true"
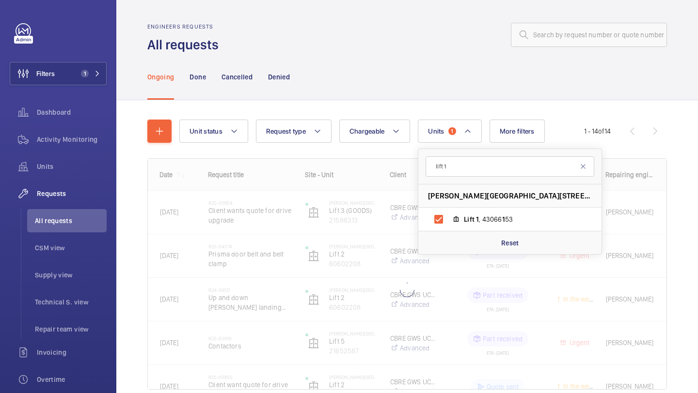
click at [697, 180] on div "Unit status Request type Chargeable Units 1 lift [STREET_ADDRESS][GEOGRAPHIC_DA…" at bounding box center [406, 268] width 581 height 336
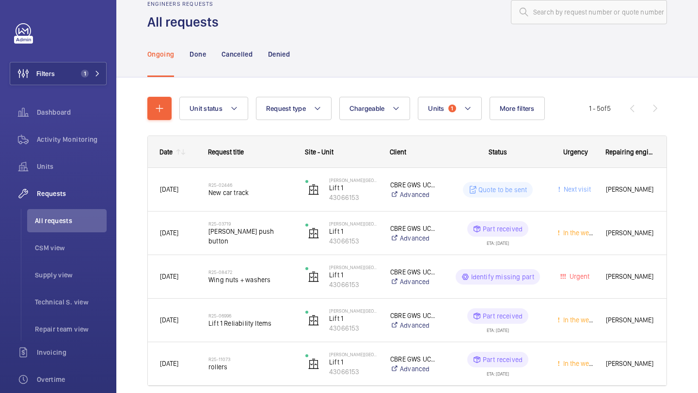
scroll to position [21, 0]
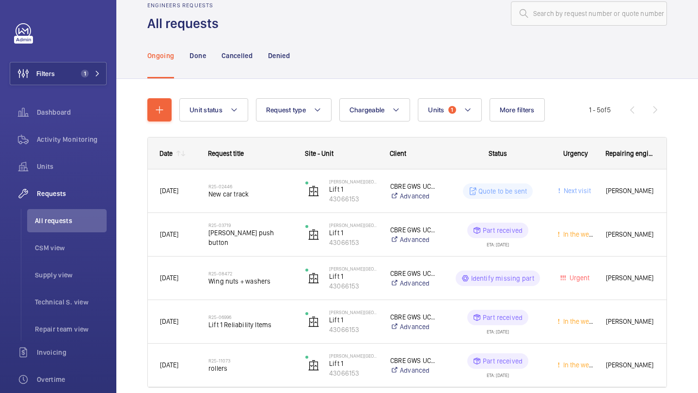
click at [185, 48] on nav "Ongoing Done Cancelled Denied" at bounding box center [218, 55] width 142 height 46
click at [189, 49] on nav "Ongoing Done Cancelled Denied" at bounding box center [218, 55] width 142 height 46
click at [204, 53] on p "Done" at bounding box center [197, 56] width 16 height 10
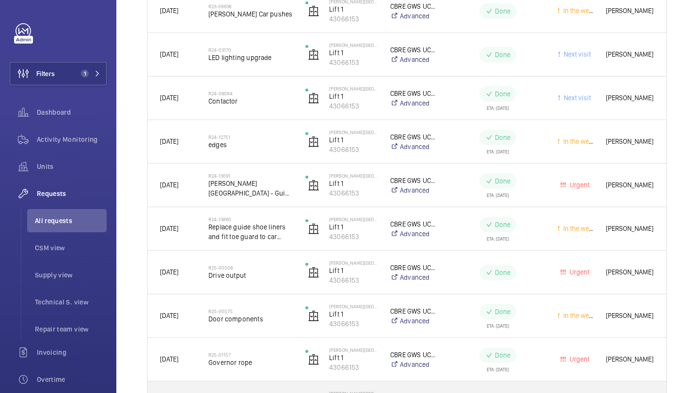
scroll to position [605, 0]
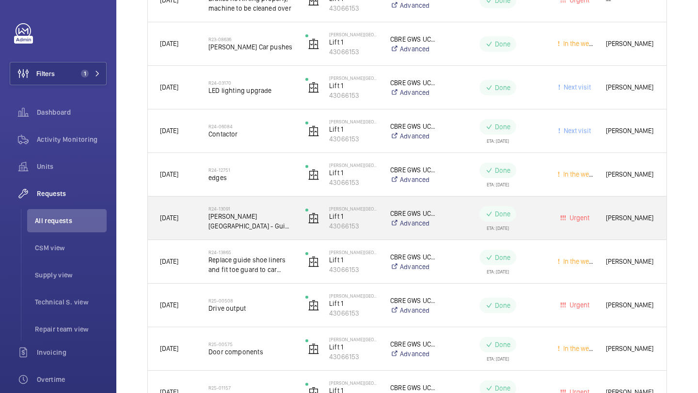
click at [274, 223] on span "[PERSON_NAME][GEOGRAPHIC_DATA] - Guide Grabbers" at bounding box center [250, 221] width 84 height 19
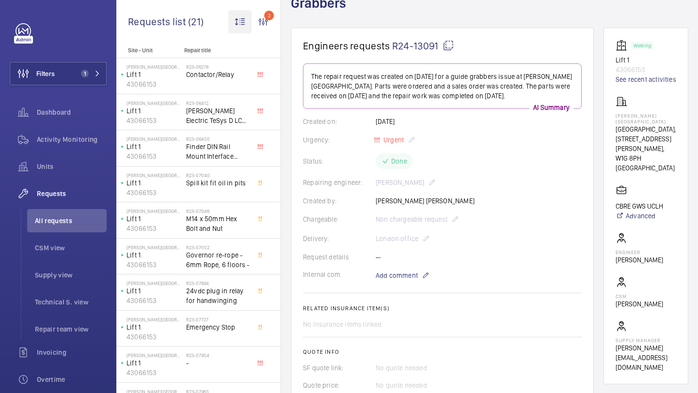
scroll to position [4, 0]
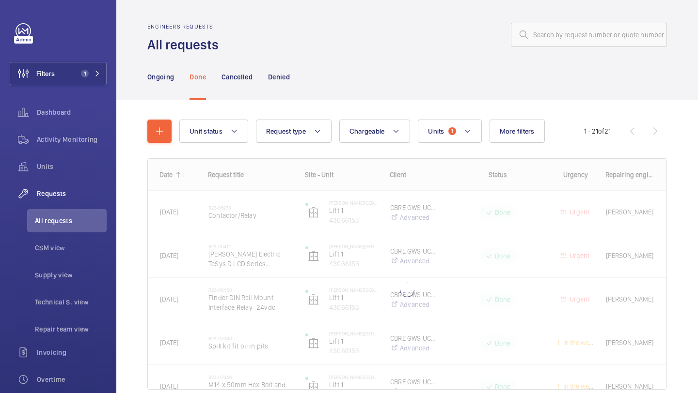
click at [436, 144] on wm-front-shared-table-view-engine "Unit status Request type Chargeable Units 1 More filters Urgency Repairing engi…" at bounding box center [406, 267] width 519 height 294
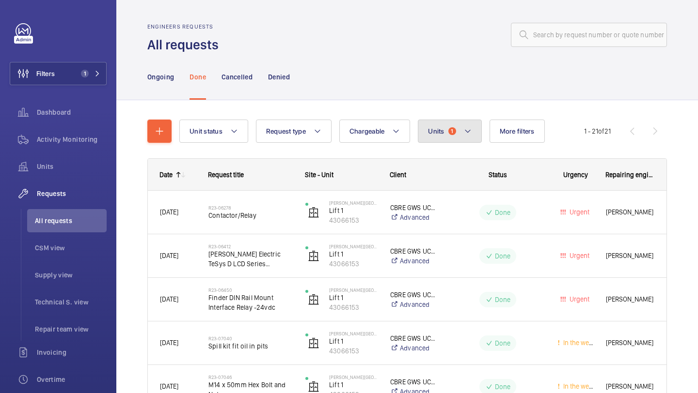
click at [445, 134] on button "Units 1" at bounding box center [449, 131] width 63 height 23
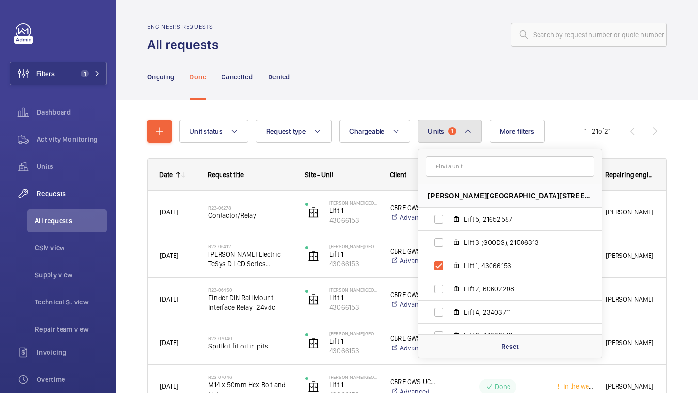
click at [442, 134] on span "Units" at bounding box center [436, 131] width 16 height 8
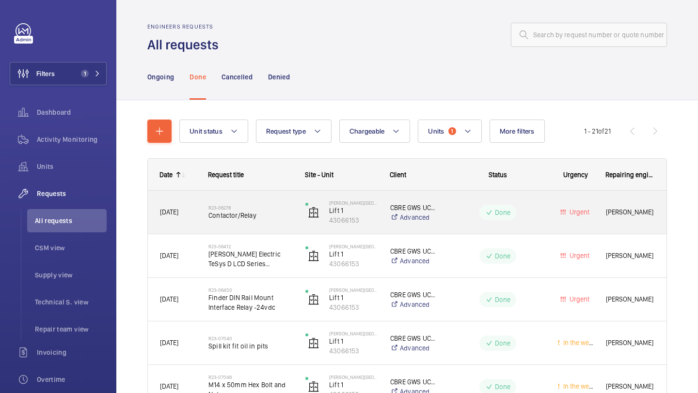
scroll to position [16, 0]
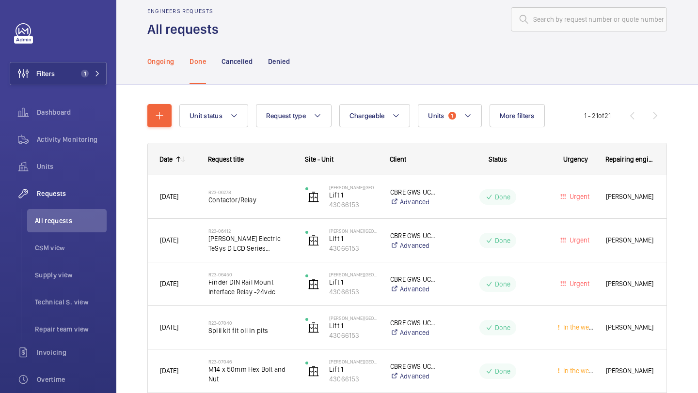
click at [151, 61] on p "Ongoing" at bounding box center [160, 62] width 27 height 10
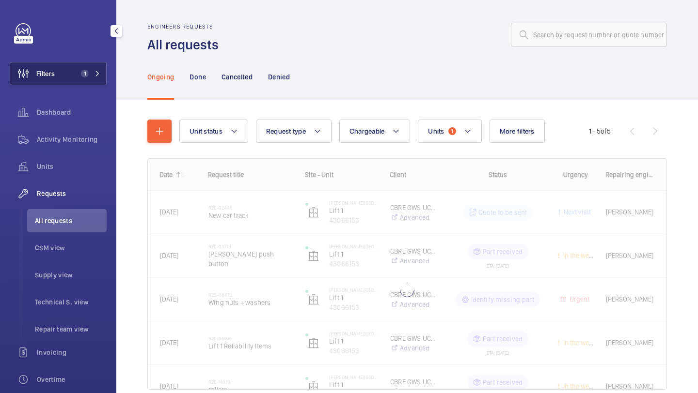
click at [77, 70] on span "1" at bounding box center [83, 74] width 12 height 8
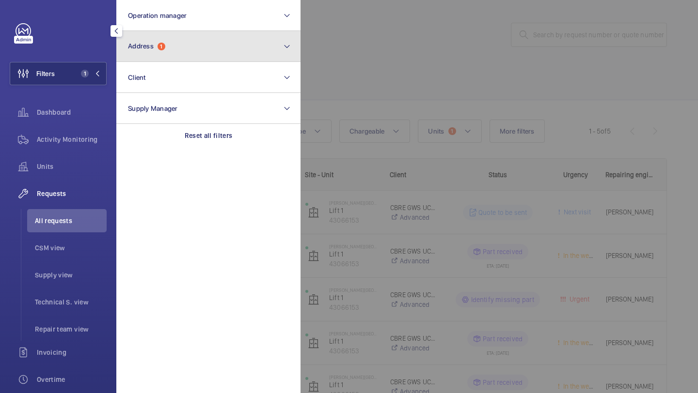
click at [177, 36] on button "Address 1" at bounding box center [208, 46] width 184 height 31
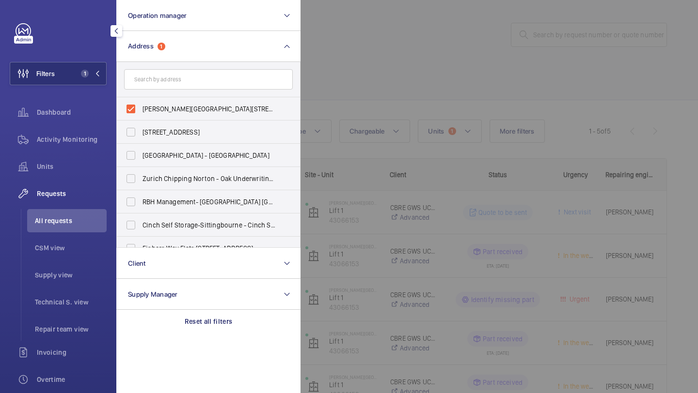
click at [347, 66] on div at bounding box center [649, 196] width 698 height 393
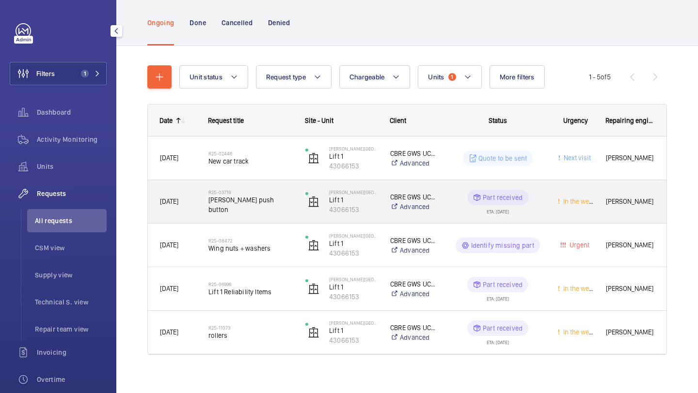
scroll to position [62, 0]
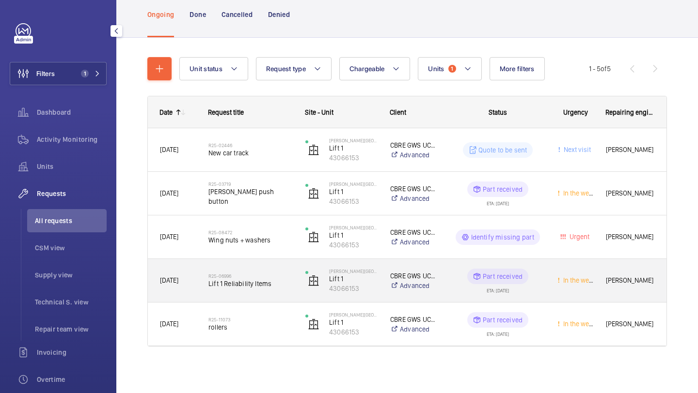
click at [285, 284] on span "Lift 1 Reliability Items" at bounding box center [250, 284] width 84 height 10
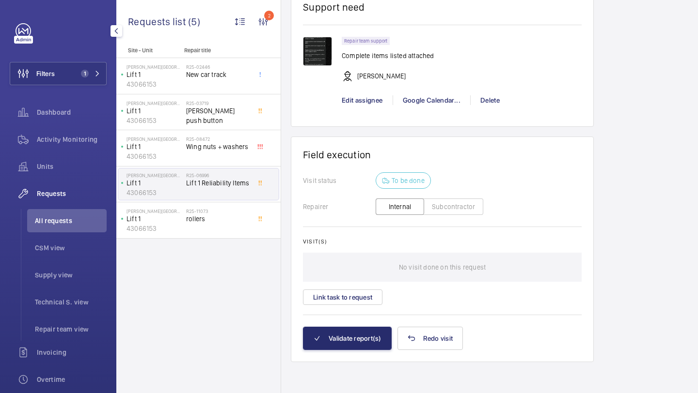
scroll to position [1123, 0]
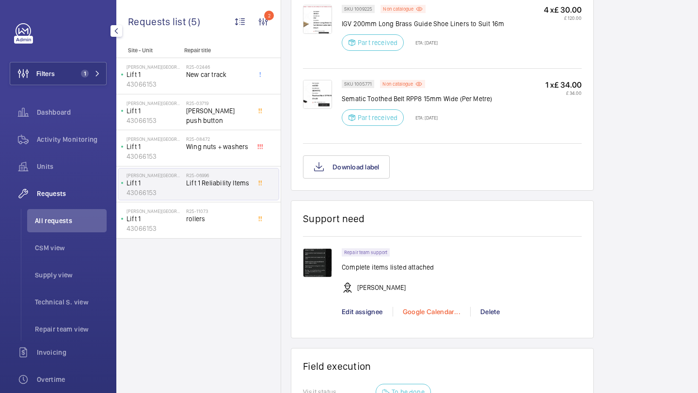
click at [423, 309] on div "Google Calendar..." at bounding box center [431, 312] width 78 height 10
click at [416, 326] on span "Schedule this event" at bounding box center [435, 330] width 67 height 10
